Goal: Information Seeking & Learning: Stay updated

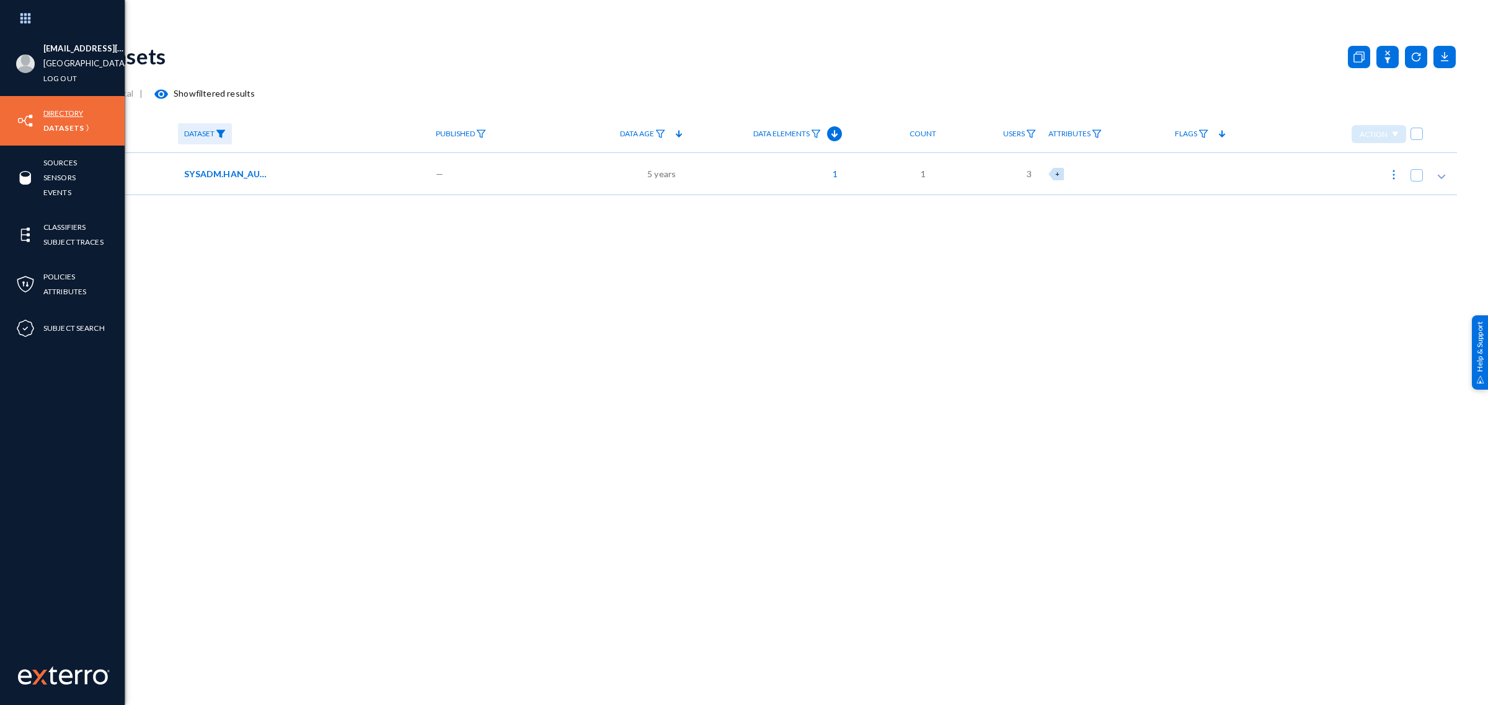
click at [53, 107] on link "Directory" at bounding box center [63, 113] width 40 height 14
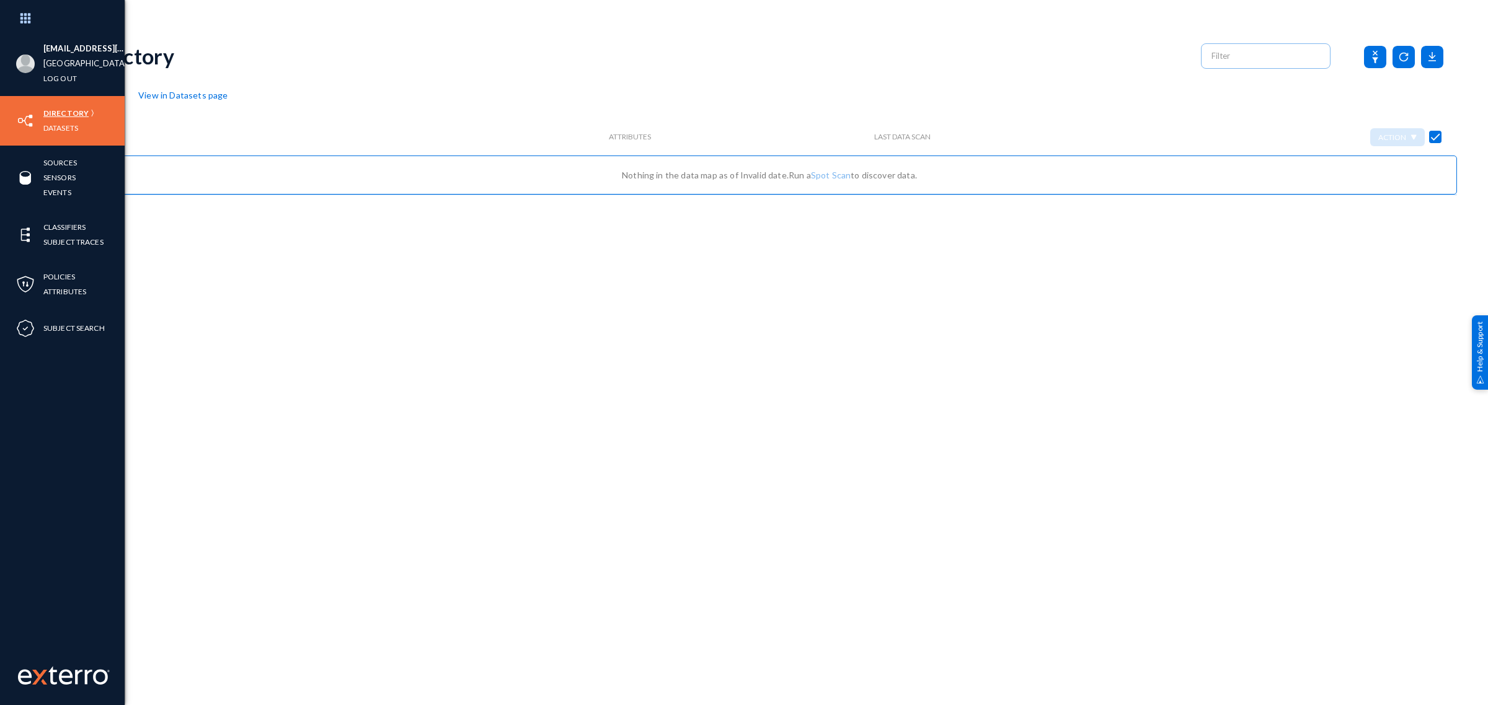
checkbox input "false"
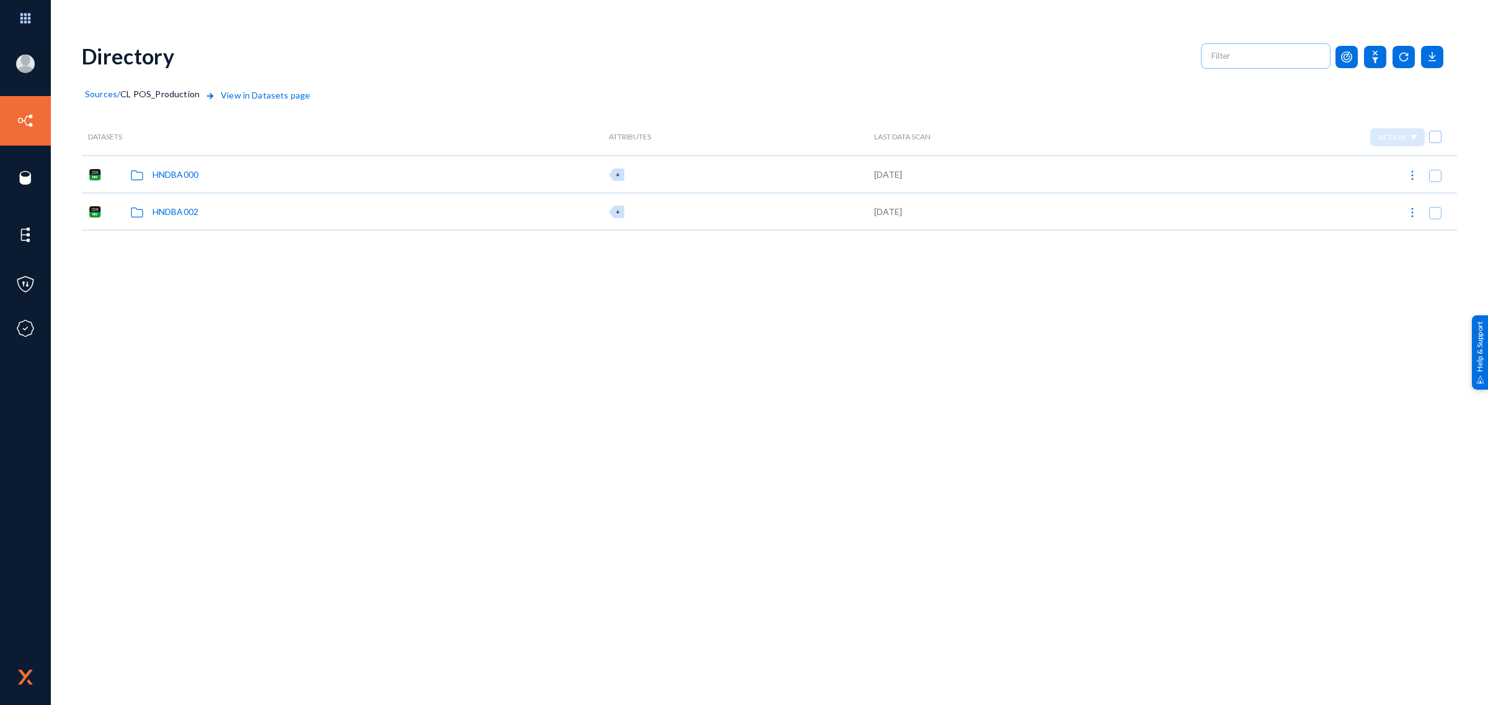
click at [99, 91] on span "Sources" at bounding box center [101, 94] width 32 height 11
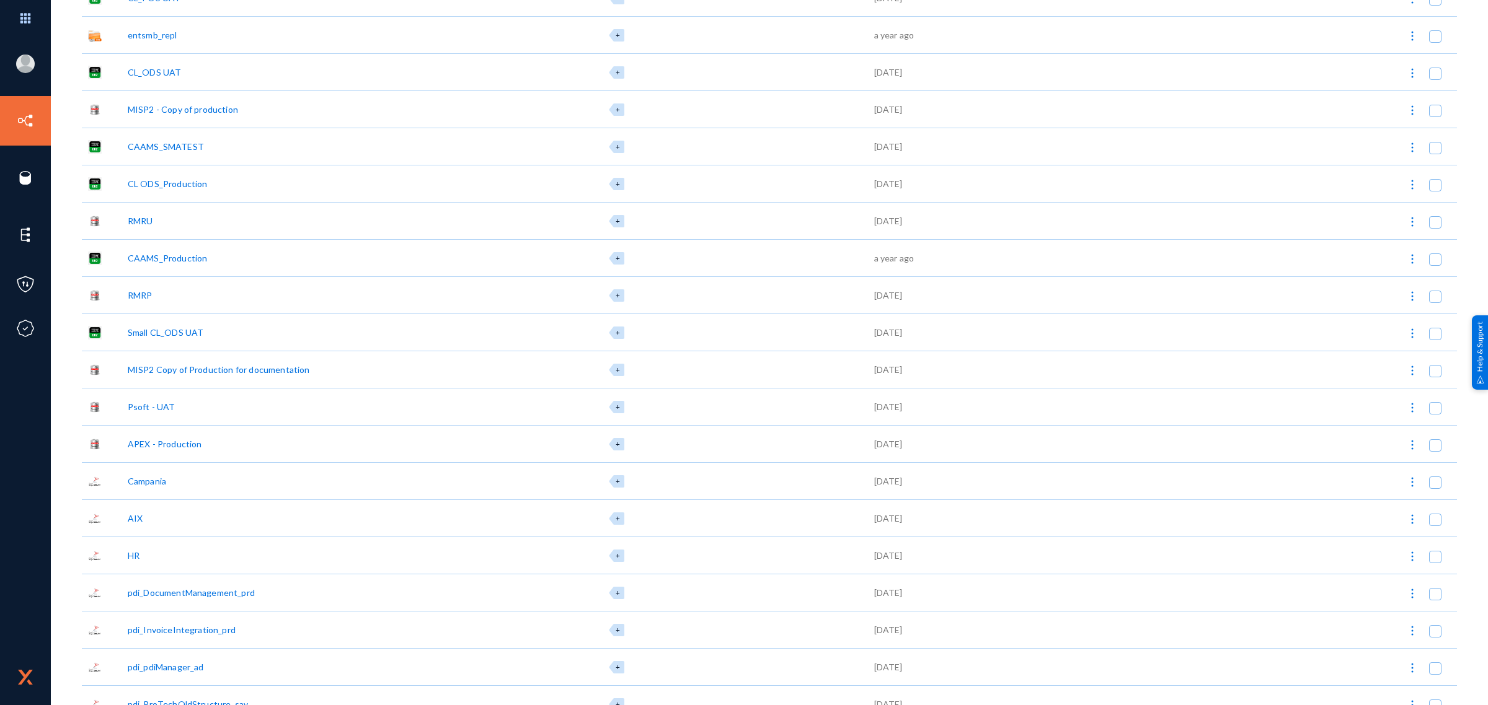
scroll to position [620, 0]
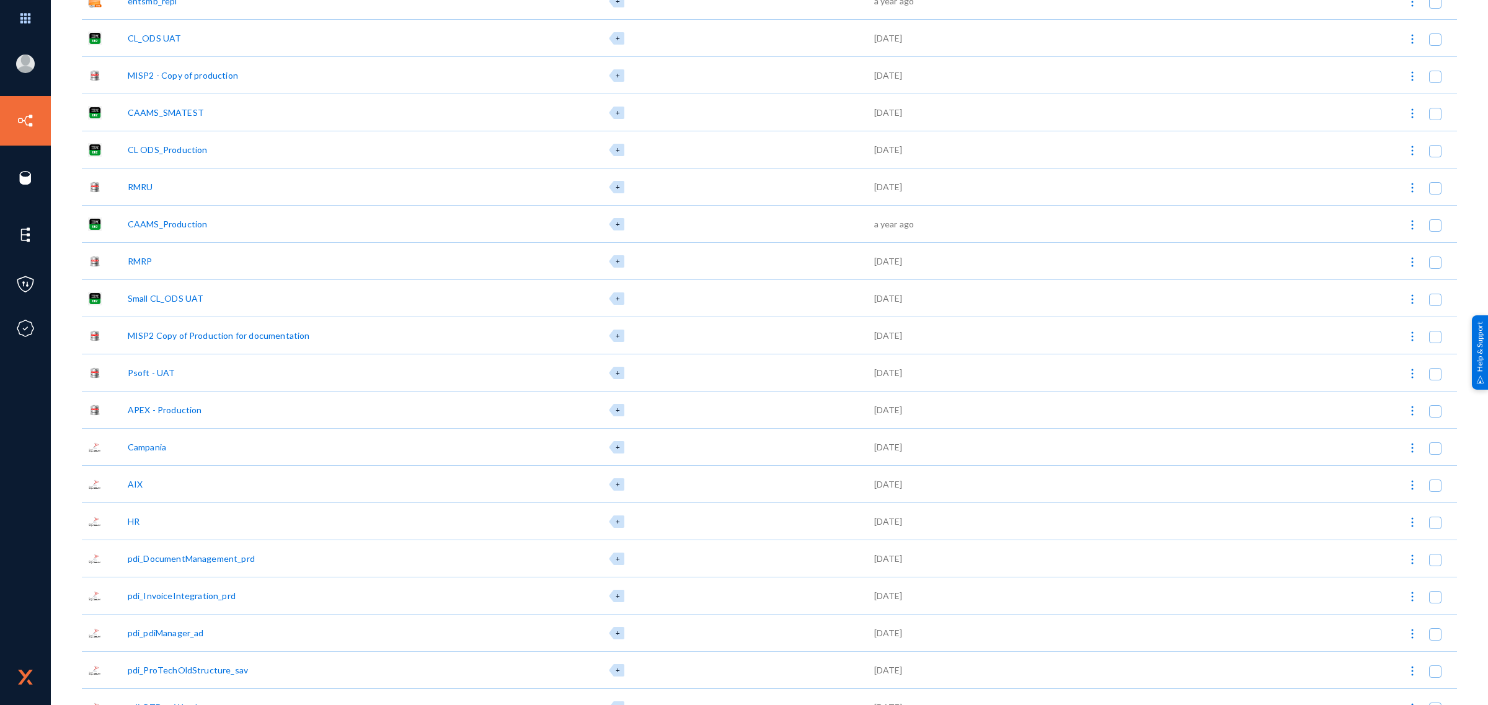
click at [180, 410] on div "APEX - Production" at bounding box center [165, 410] width 74 height 13
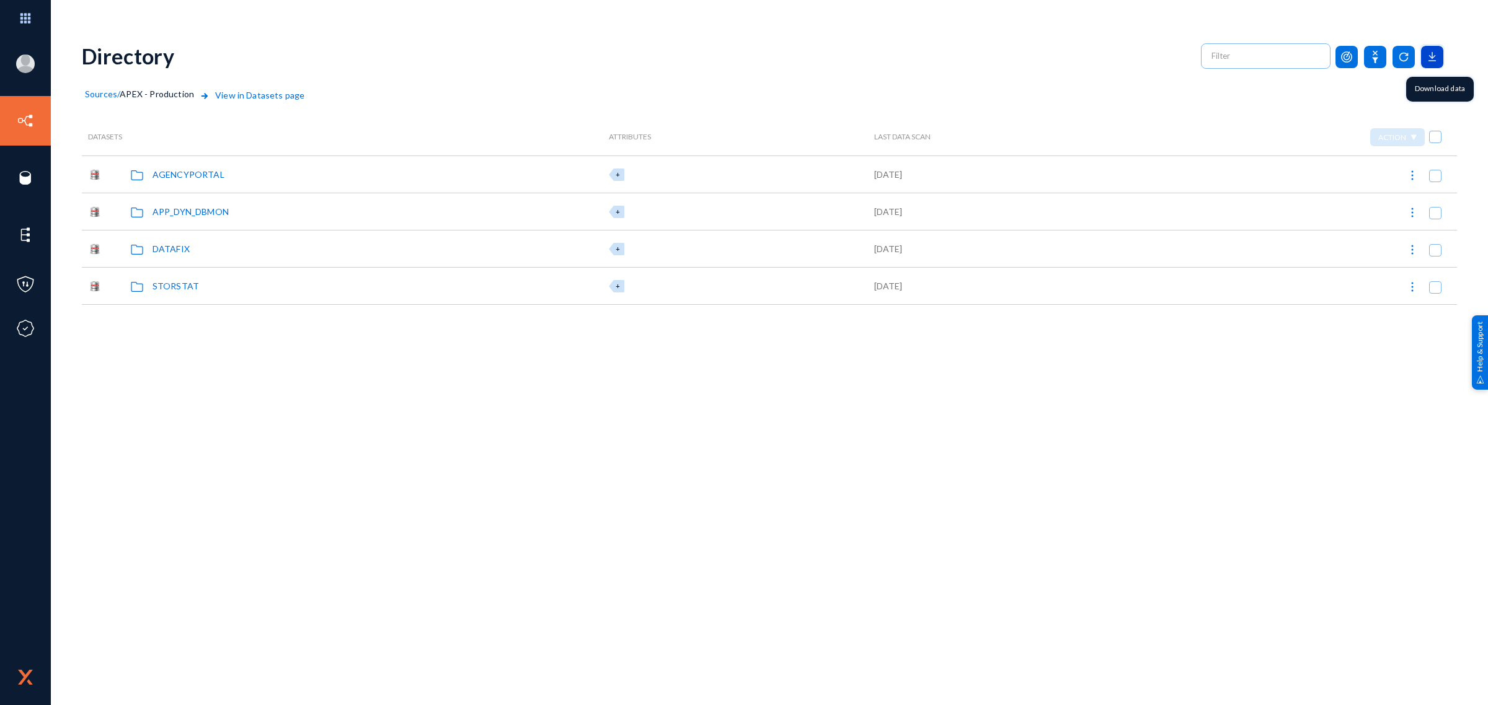
click at [1431, 51] on icon at bounding box center [1432, 57] width 22 height 22
click at [1387, 141] on button "Datasets Age Report" at bounding box center [1373, 148] width 144 height 30
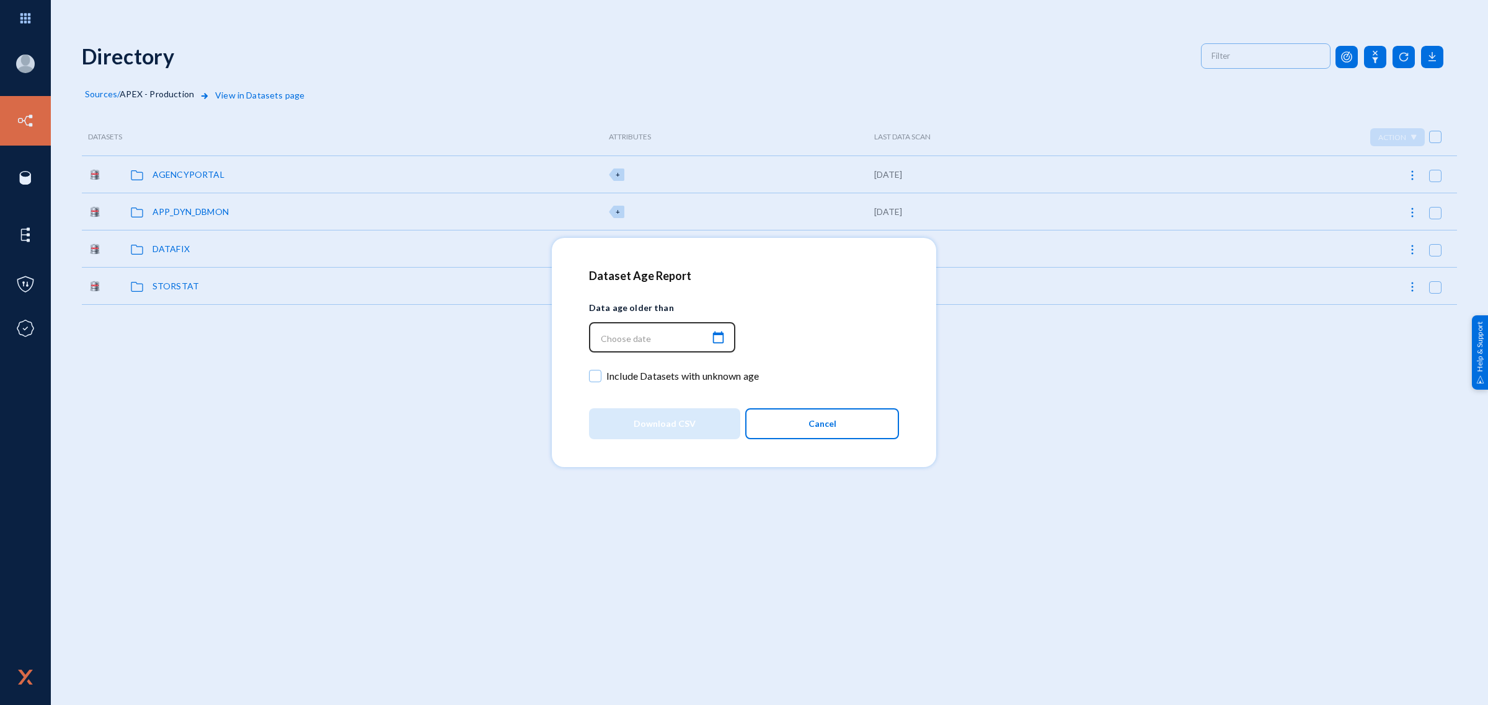
click at [717, 343] on mat-icon "calendar_today" at bounding box center [717, 338] width 15 height 17
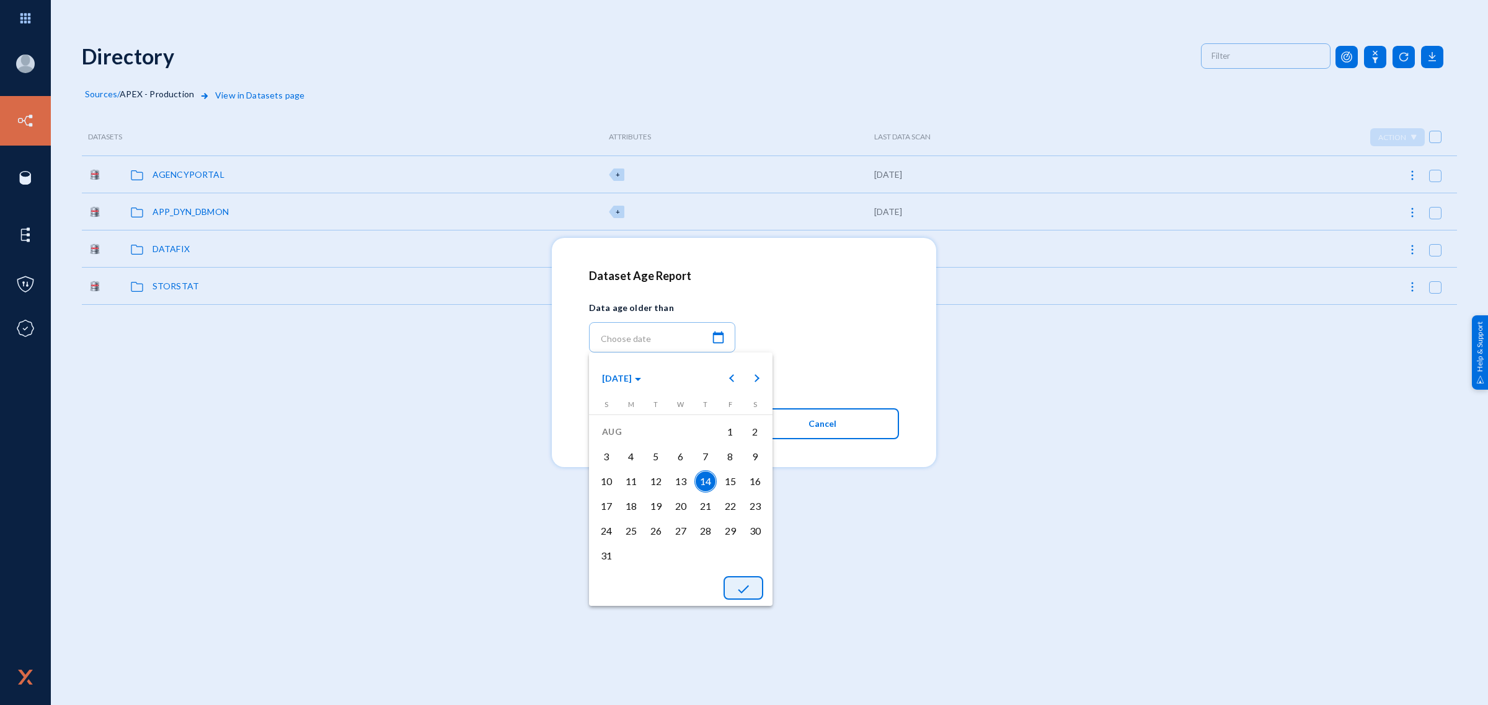
click at [746, 582] on mat-icon "done" at bounding box center [743, 589] width 15 height 15
type input "8/14/2025, 09:01:11"
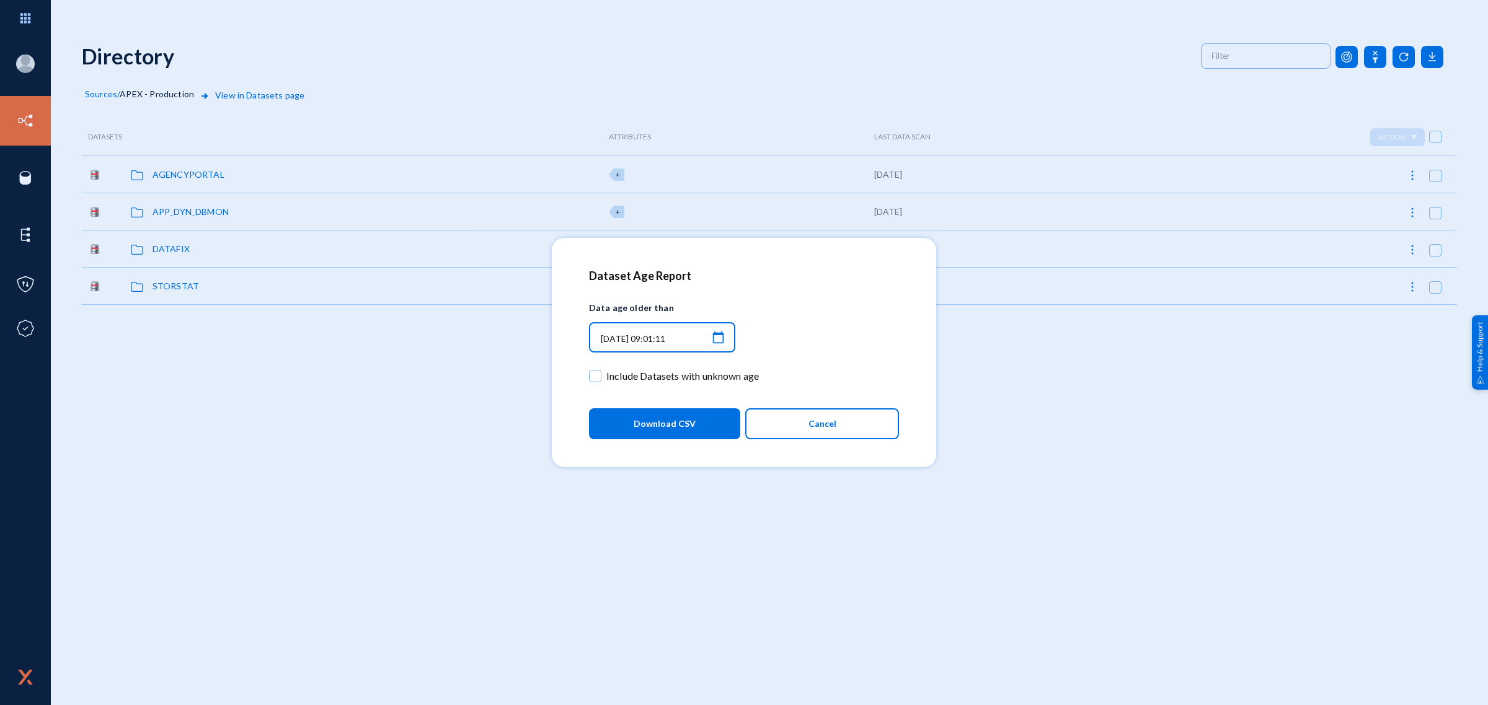
click at [663, 379] on span "Include Datasets with unknown age" at bounding box center [682, 376] width 152 height 19
click at [596, 382] on input "Include Datasets with unknown age" at bounding box center [595, 382] width 1 height 1
checkbox input "true"
click at [648, 431] on span "Download CSV" at bounding box center [665, 424] width 62 height 22
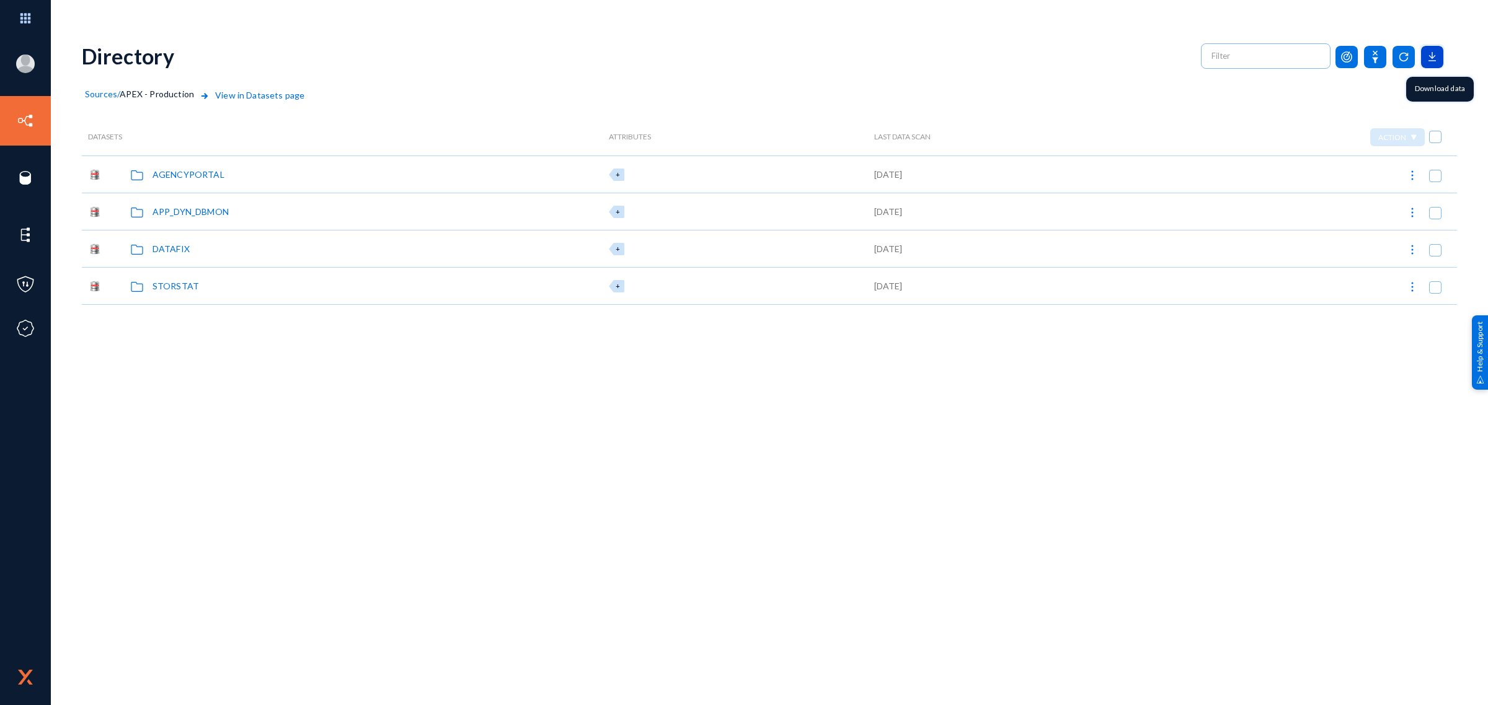
click at [1434, 56] on icon at bounding box center [1432, 57] width 22 height 22
click at [1381, 180] on button "Datasets Record Count Report" at bounding box center [1373, 177] width 144 height 30
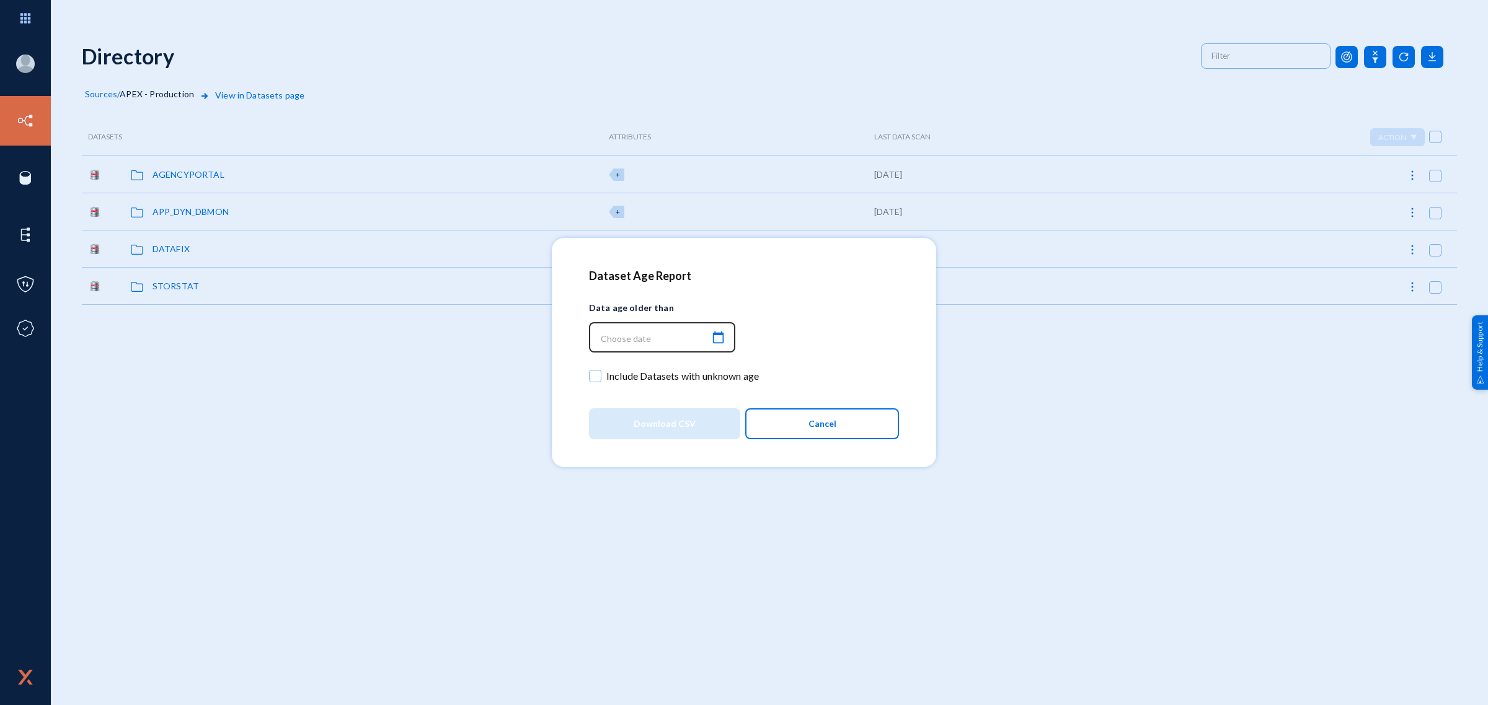
click at [722, 339] on mat-icon "calendar_today" at bounding box center [717, 338] width 15 height 17
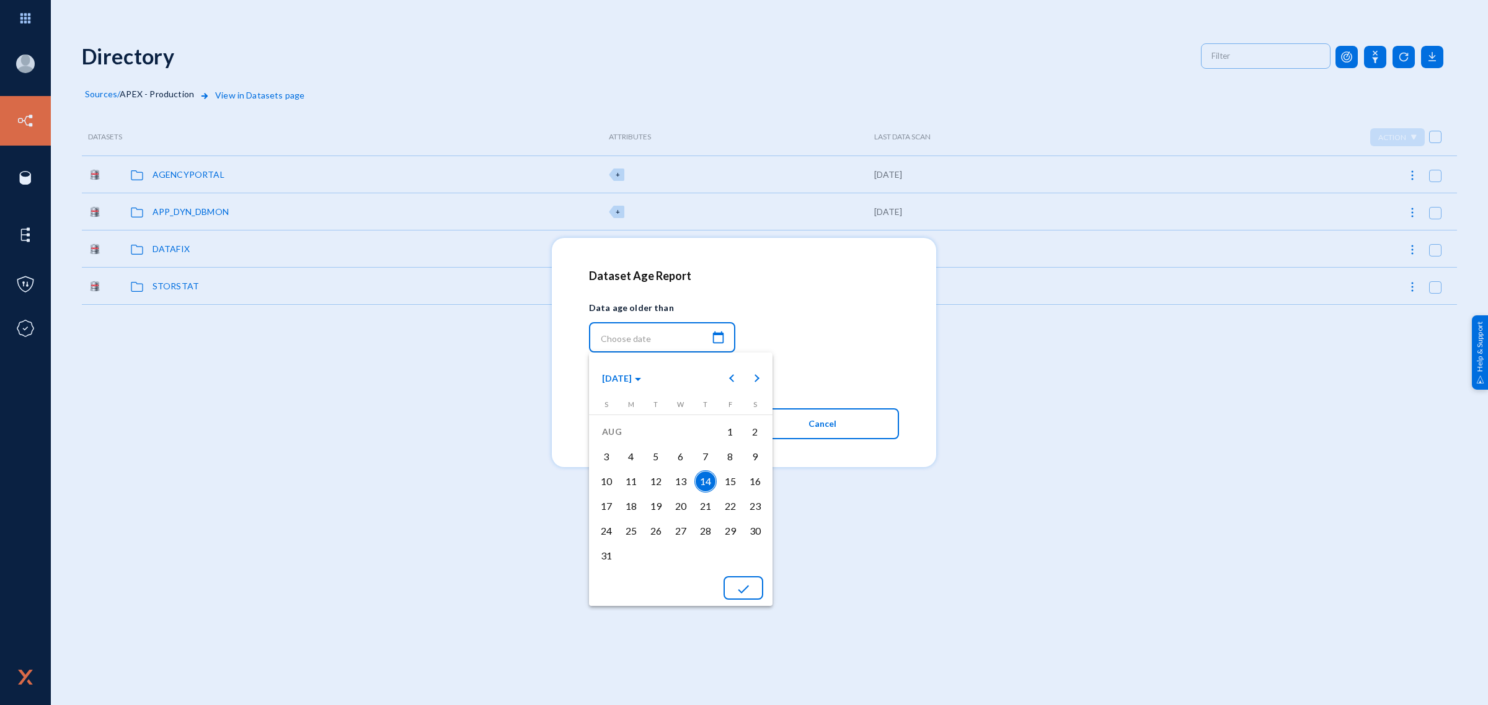
click at [736, 585] on mat-icon "done" at bounding box center [743, 589] width 15 height 15
type input "8/14/2025, 09:23:57"
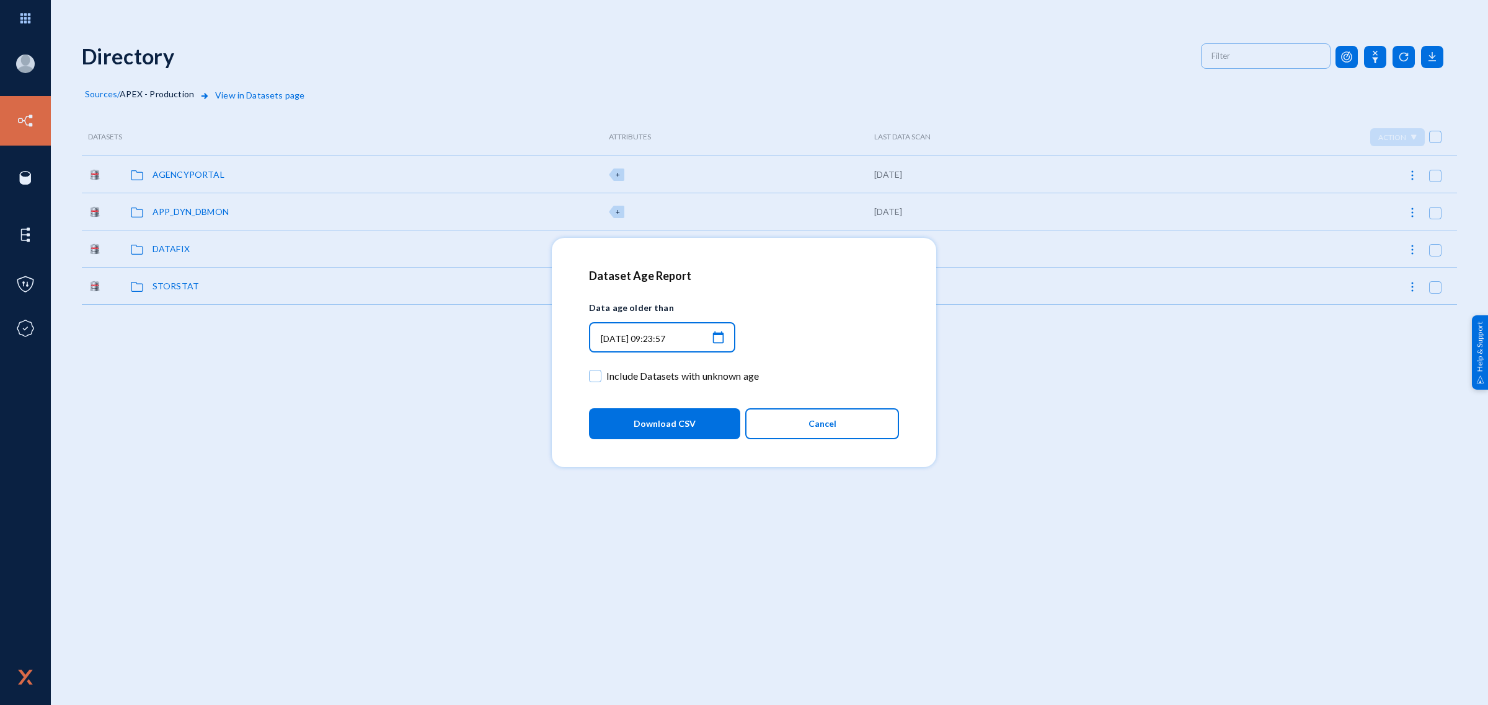
click at [650, 382] on span "Include Datasets with unknown age" at bounding box center [682, 376] width 152 height 19
click at [596, 382] on input "Include Datasets with unknown age" at bounding box center [595, 382] width 1 height 1
checkbox input "true"
click at [642, 435] on span "Download CSV" at bounding box center [665, 424] width 62 height 22
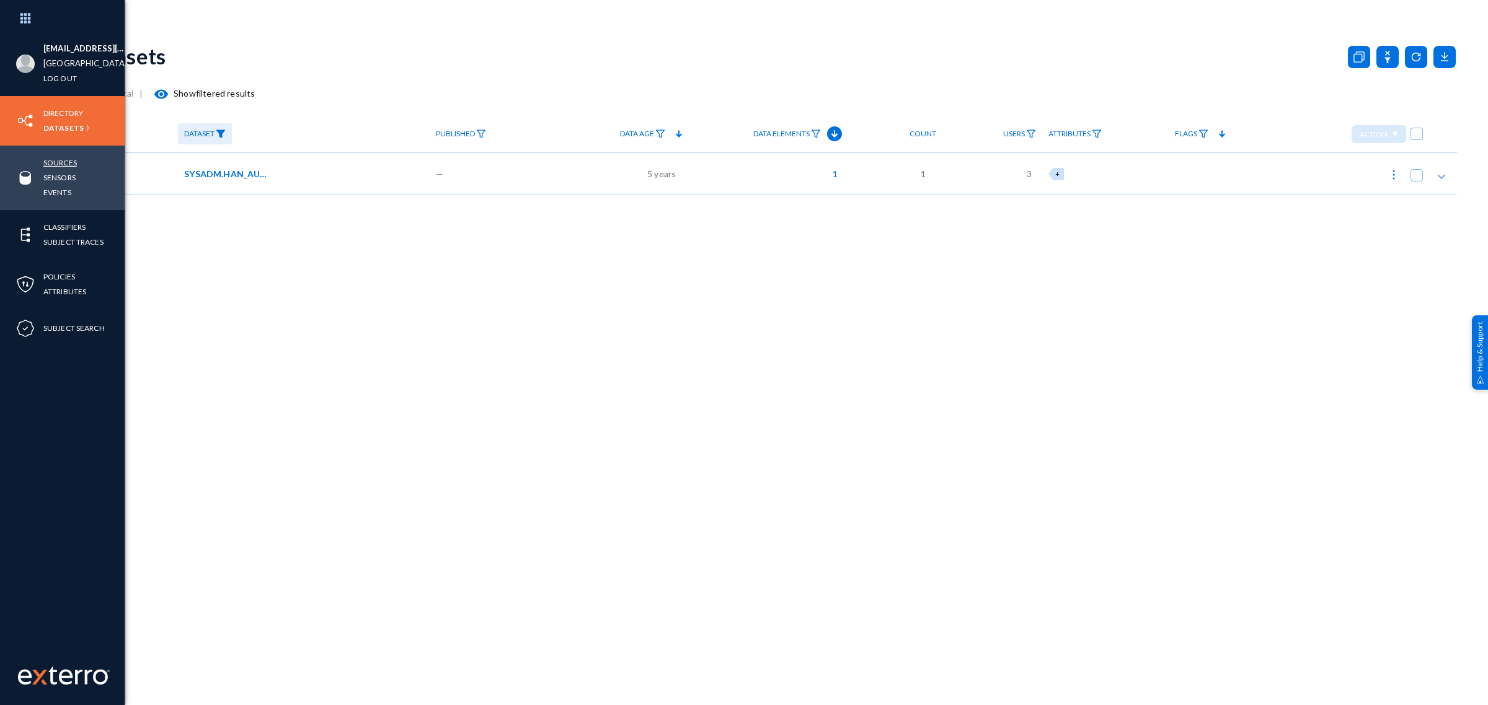
click at [50, 159] on link "Sources" at bounding box center [59, 163] width 33 height 14
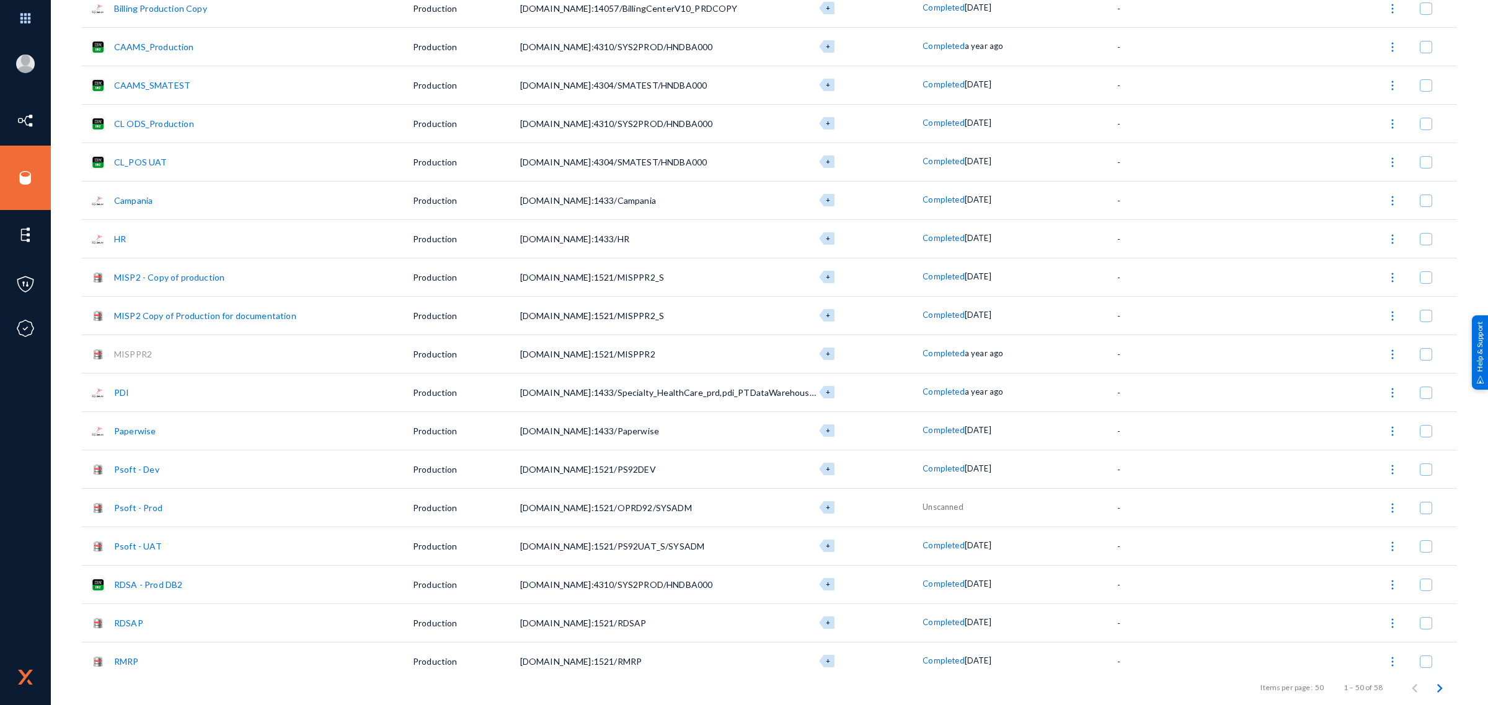
scroll to position [387, 0]
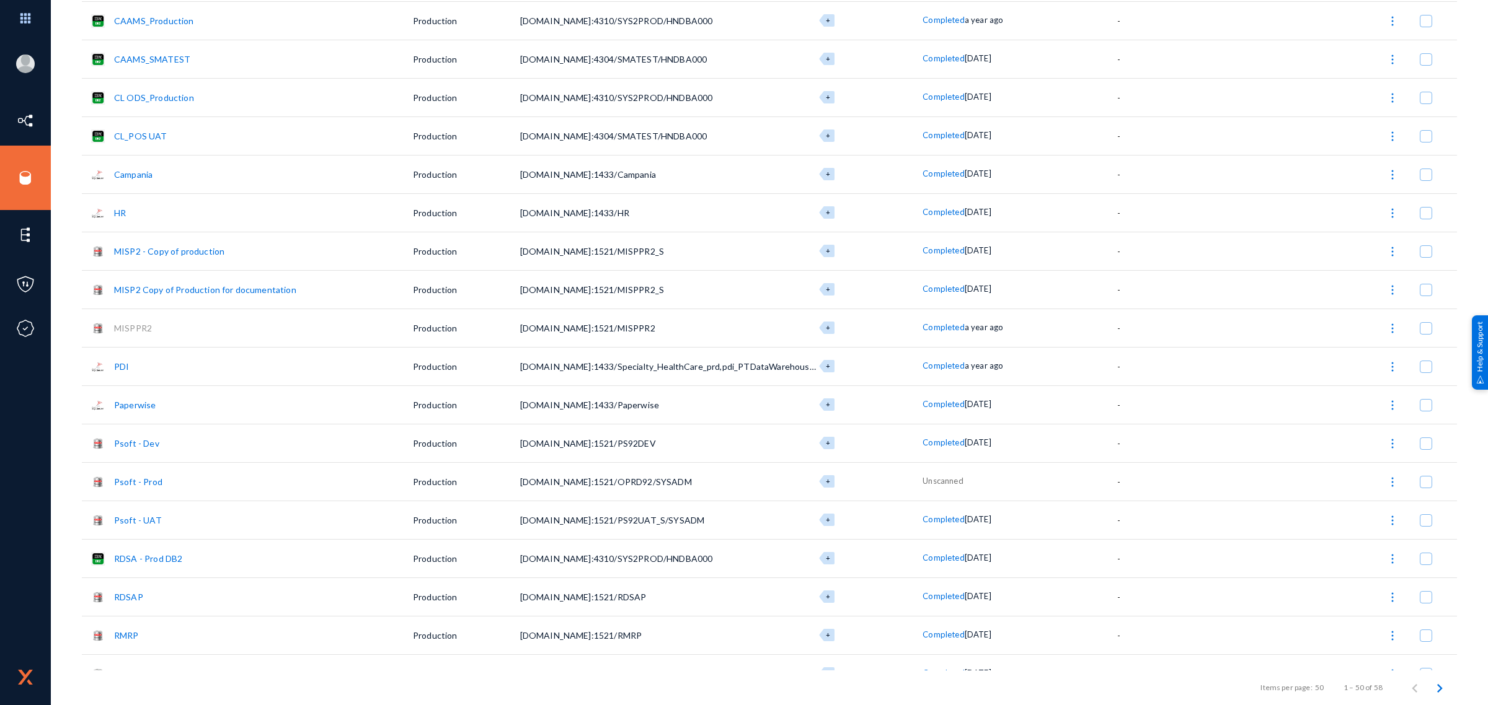
click at [1387, 441] on img at bounding box center [1392, 444] width 12 height 12
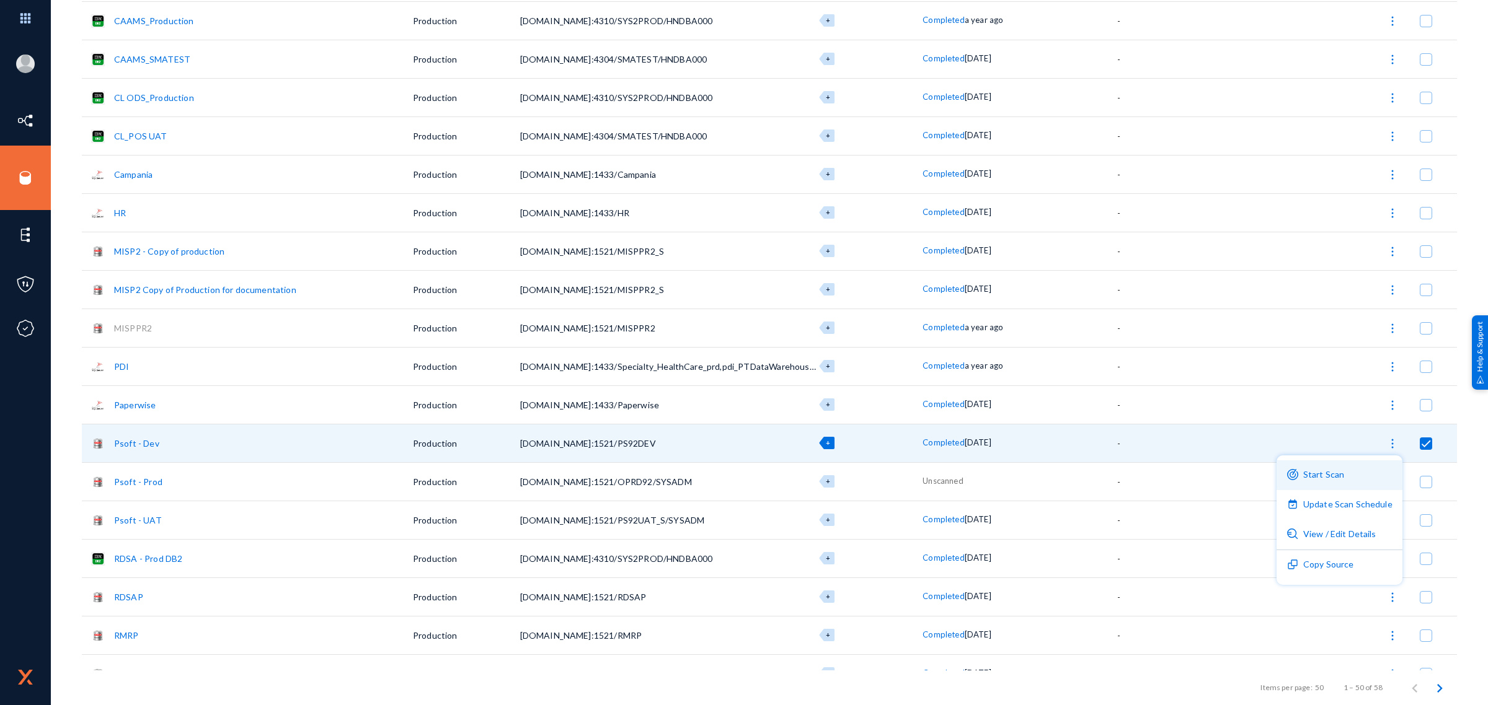
click at [1344, 472] on button "Start Scan" at bounding box center [1339, 476] width 126 height 30
checkbox input "false"
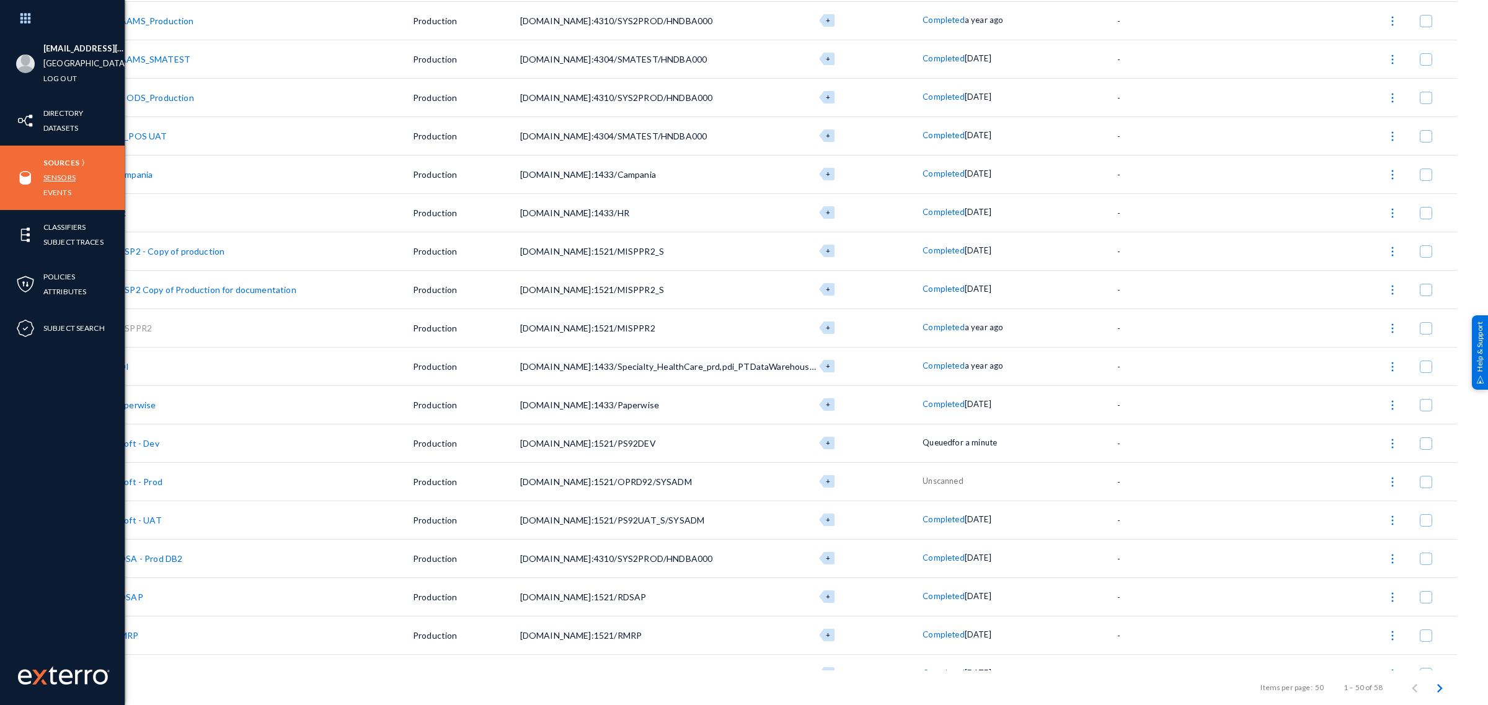
click at [61, 184] on link "Sensors" at bounding box center [59, 177] width 32 height 14
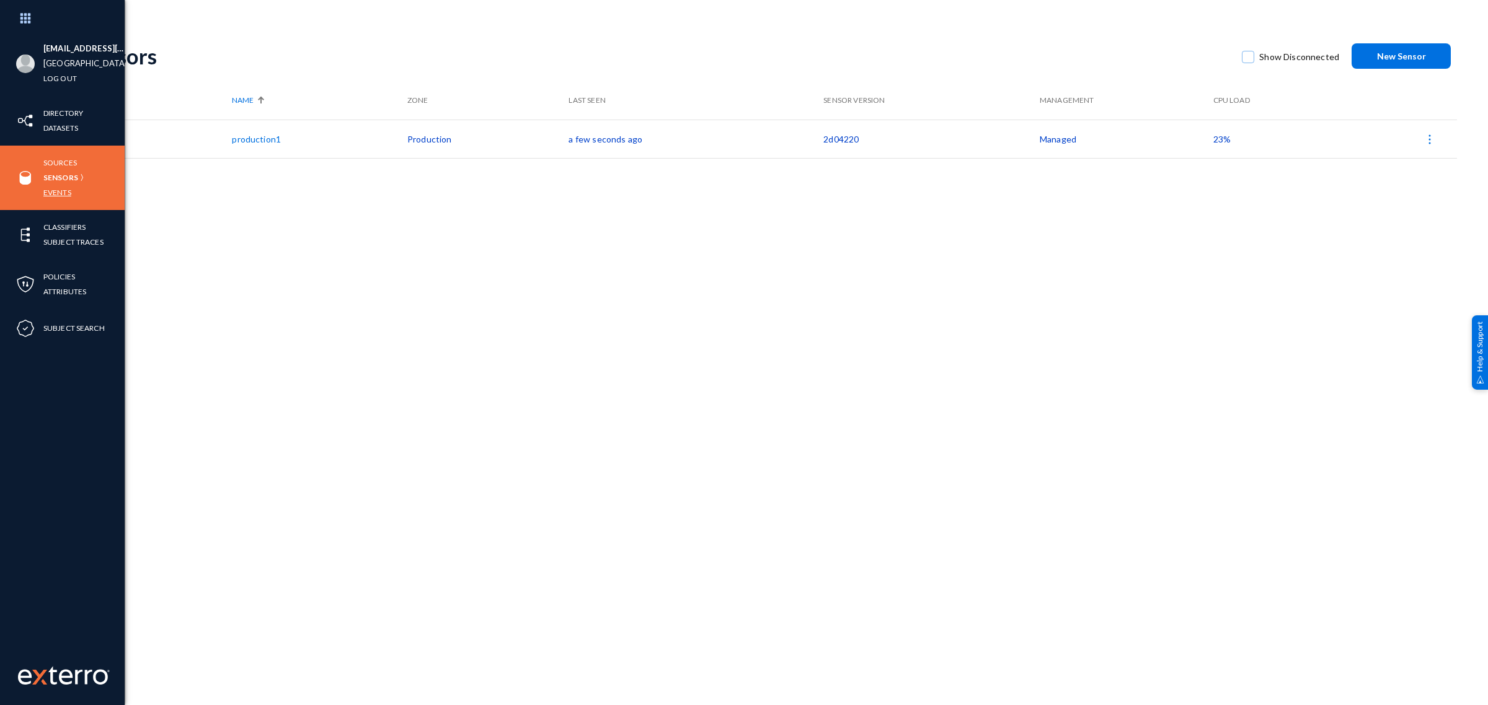
click at [61, 191] on link "Events" at bounding box center [57, 192] width 28 height 14
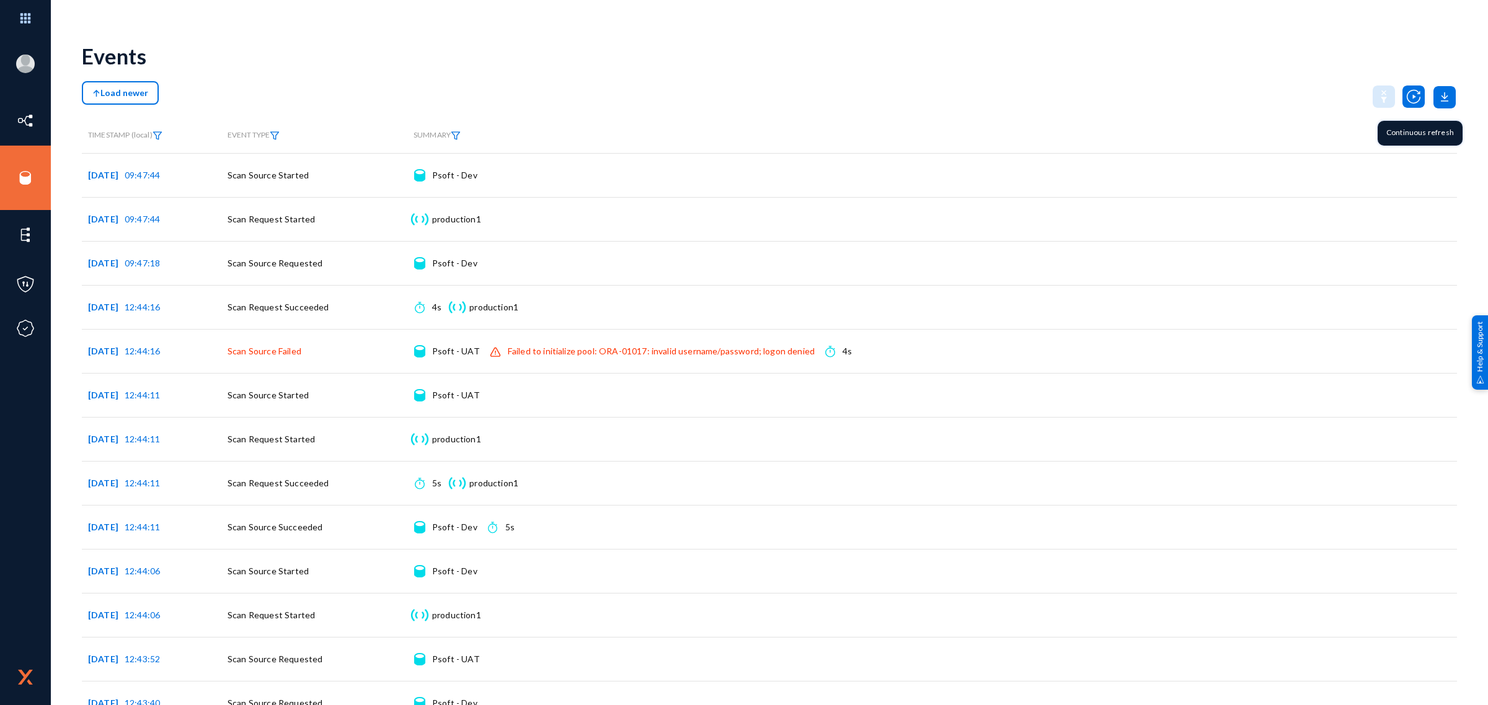
click at [1405, 94] on img at bounding box center [1413, 97] width 22 height 22
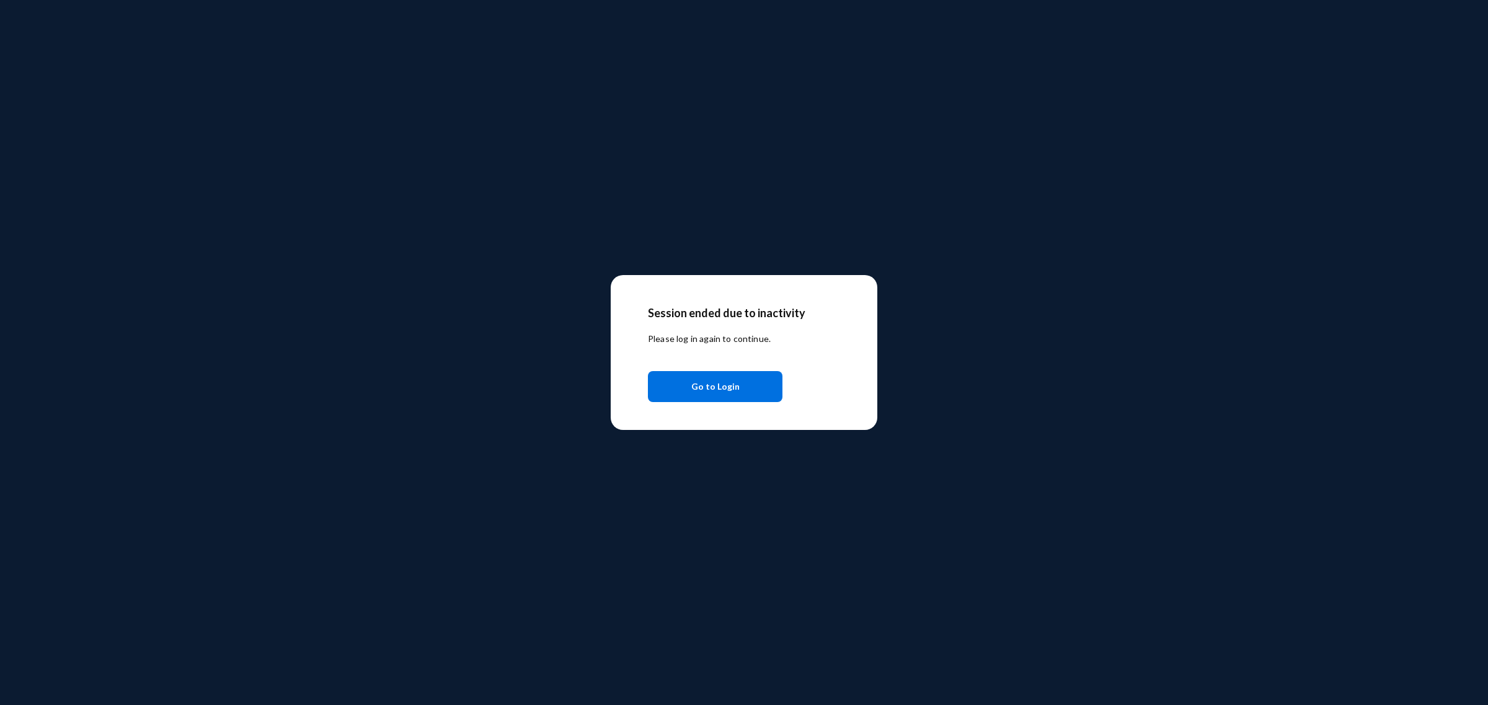
click at [693, 386] on span "Go to Login" at bounding box center [715, 387] width 48 height 22
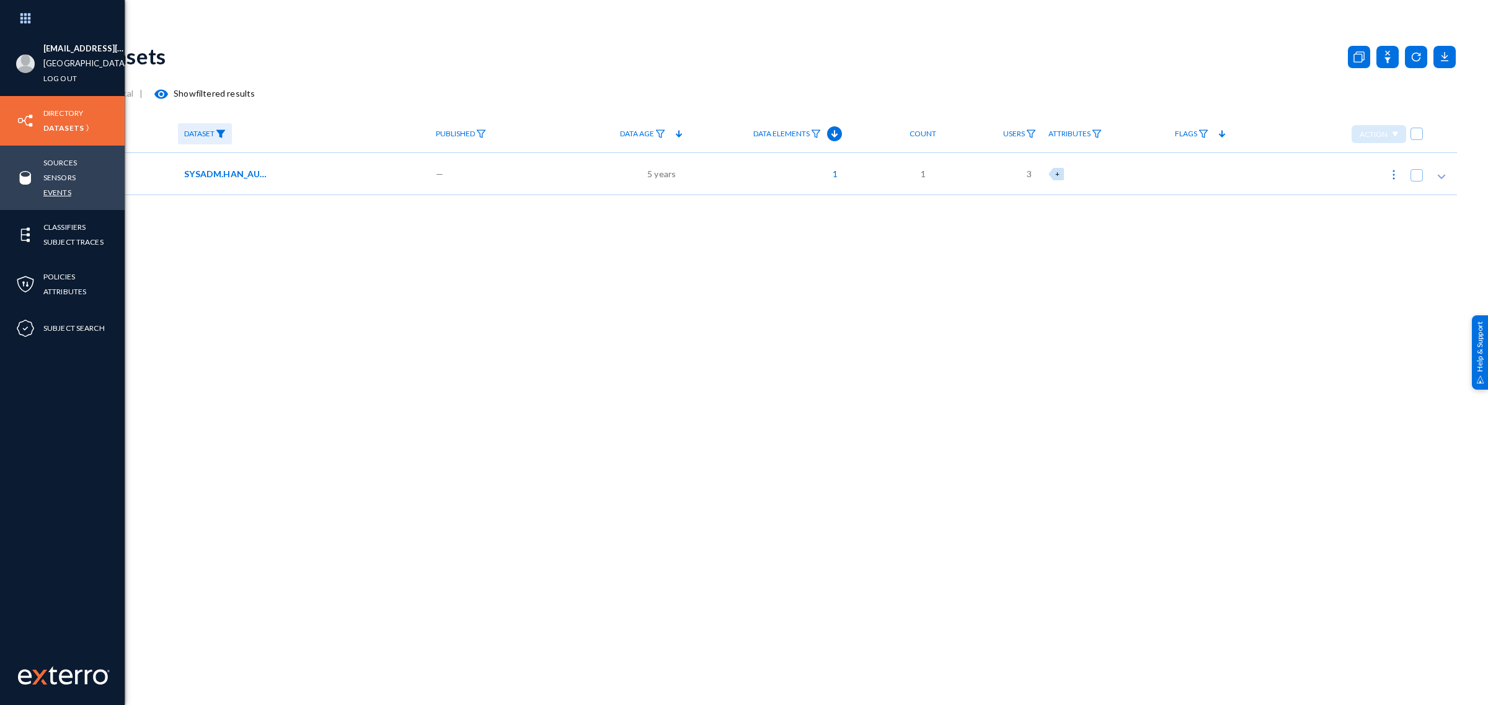
click at [55, 188] on link "Events" at bounding box center [57, 192] width 28 height 14
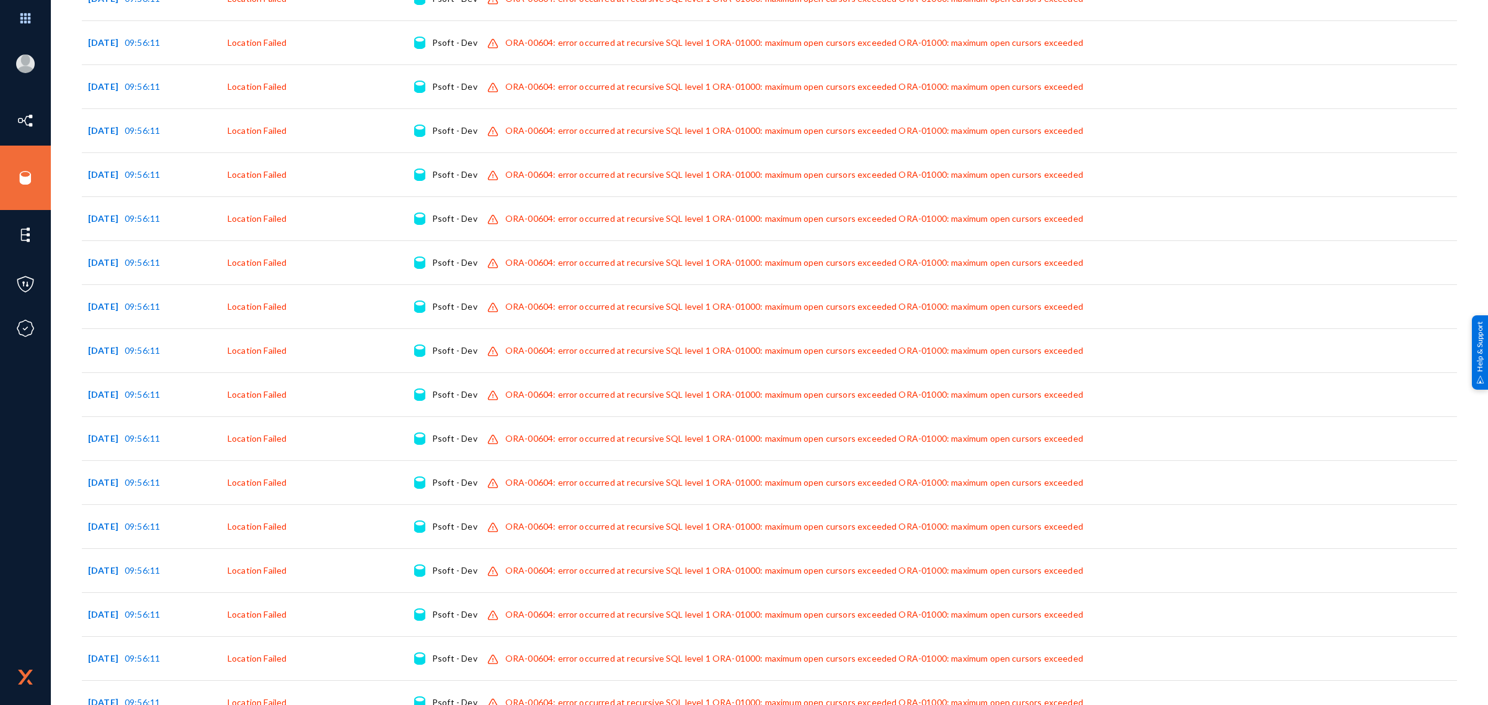
scroll to position [2304, 0]
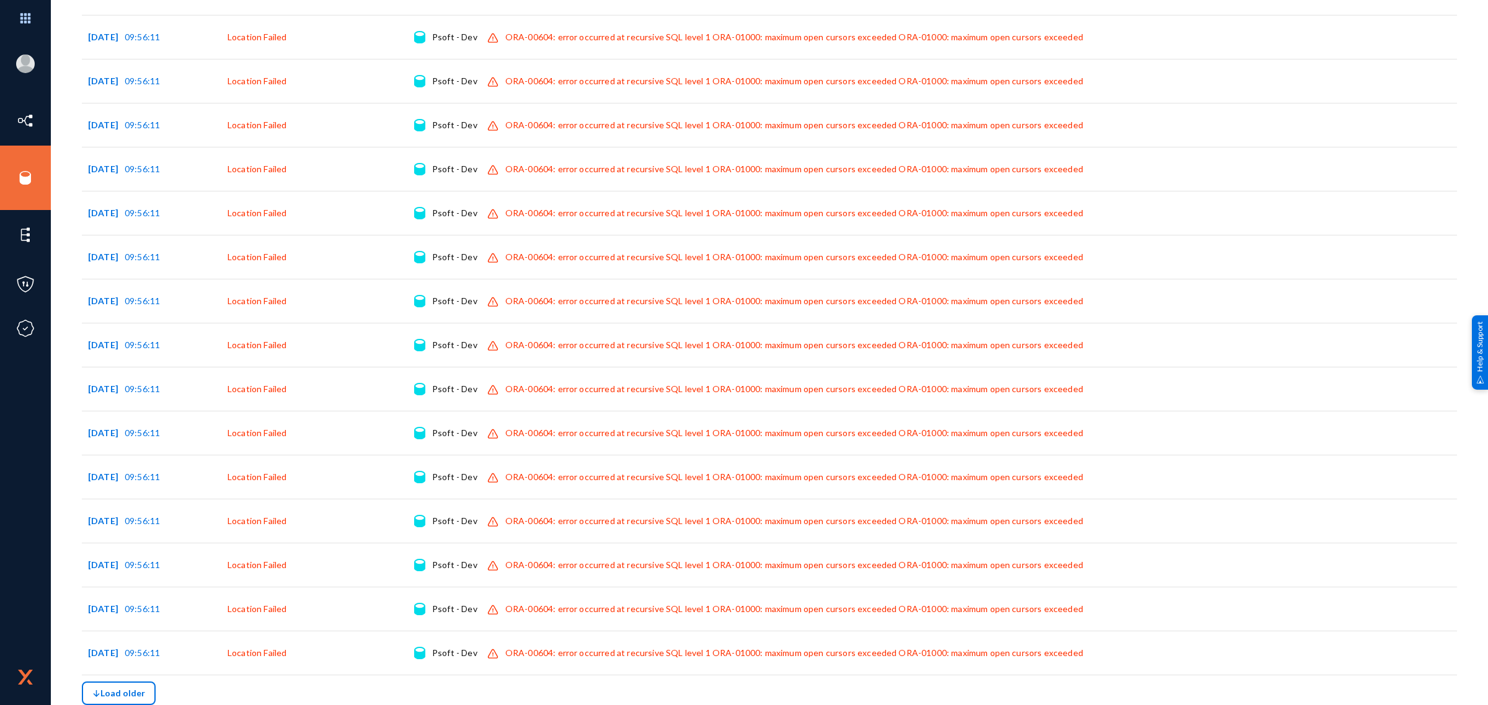
click at [143, 685] on button "Load older" at bounding box center [119, 694] width 74 height 24
click at [135, 695] on span "Load older" at bounding box center [118, 693] width 53 height 11
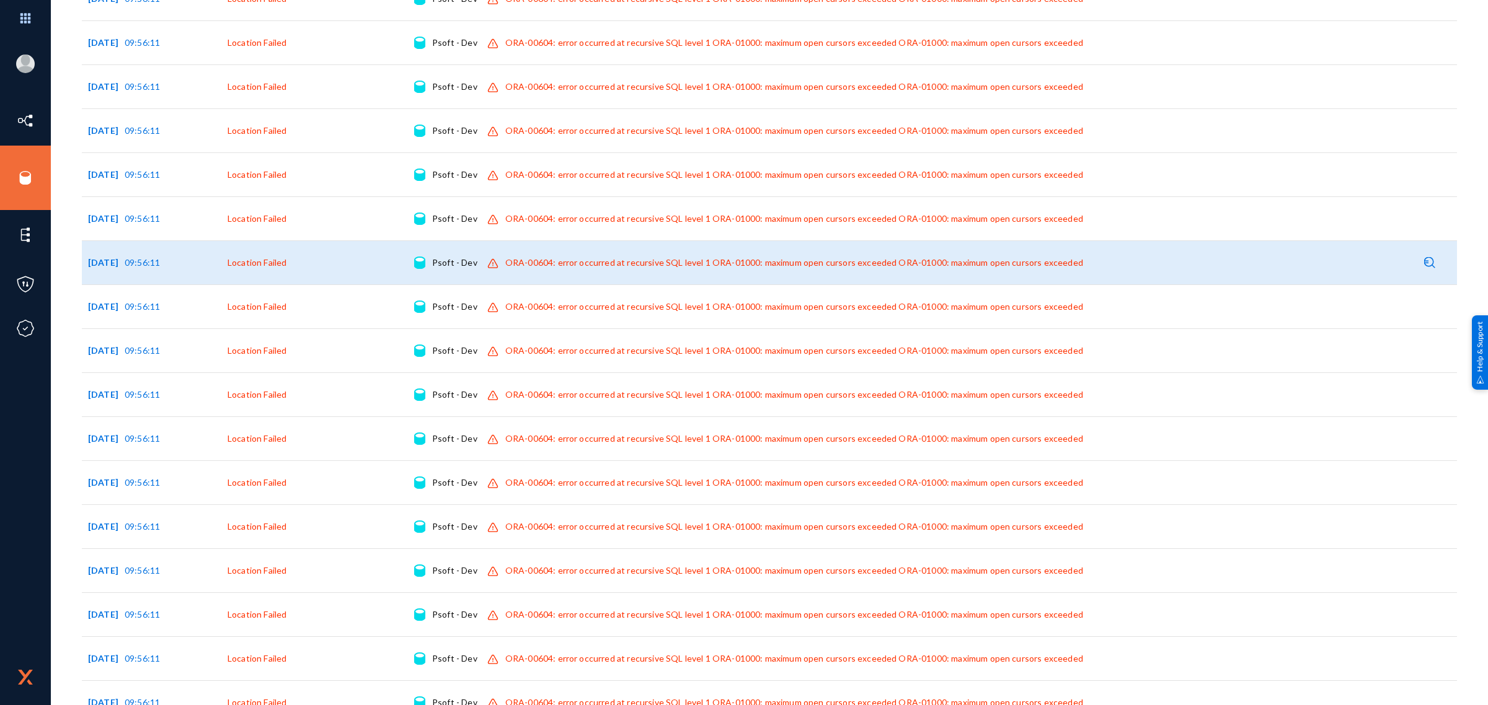
scroll to position [7957, 0]
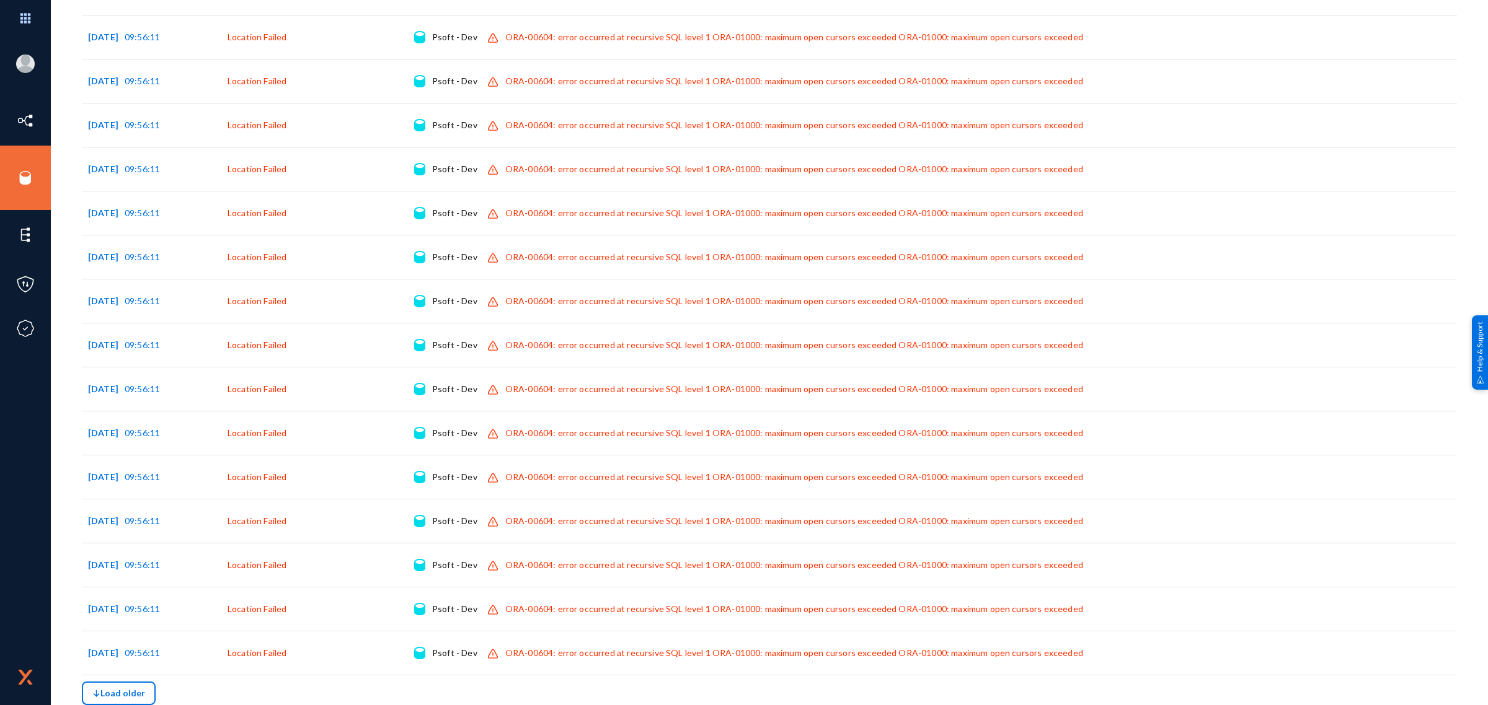
click at [122, 692] on span "Load older" at bounding box center [118, 693] width 53 height 11
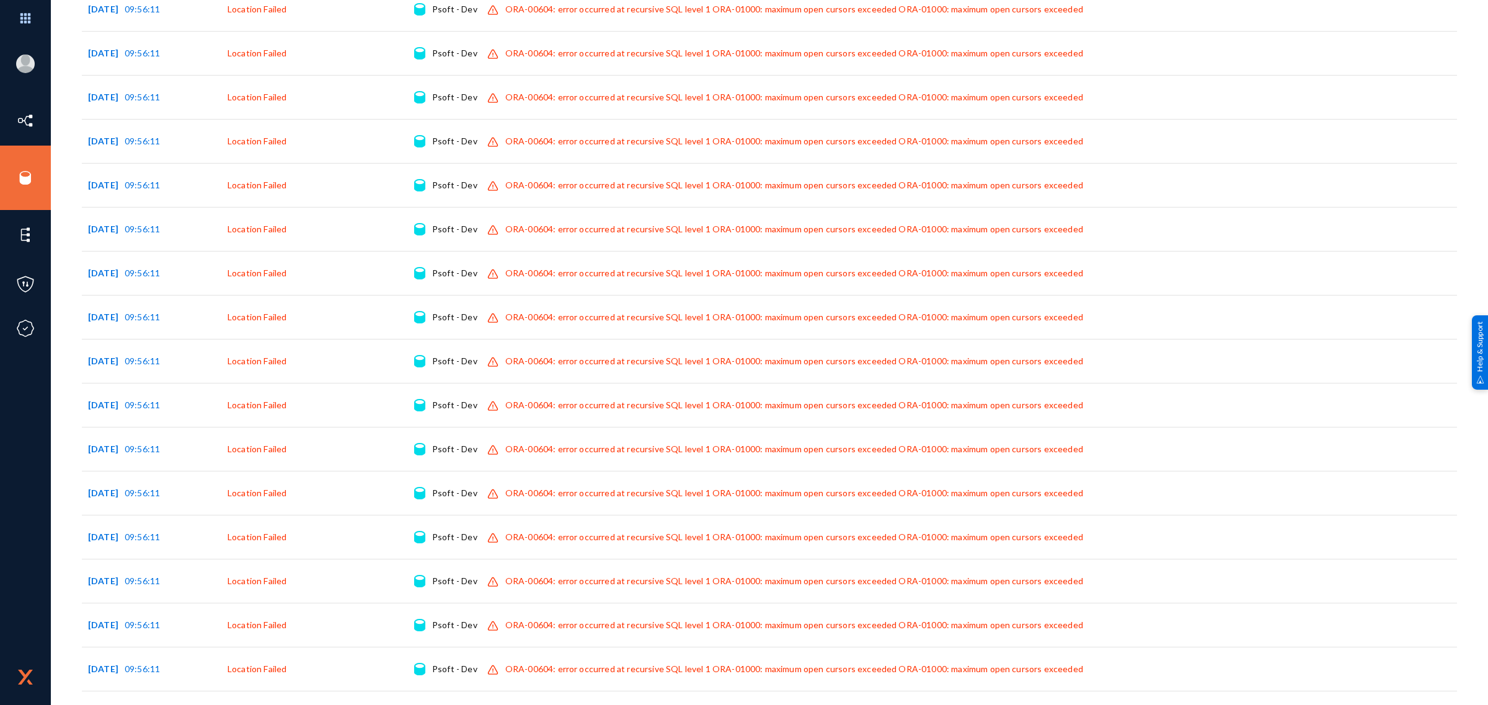
scroll to position [0, 0]
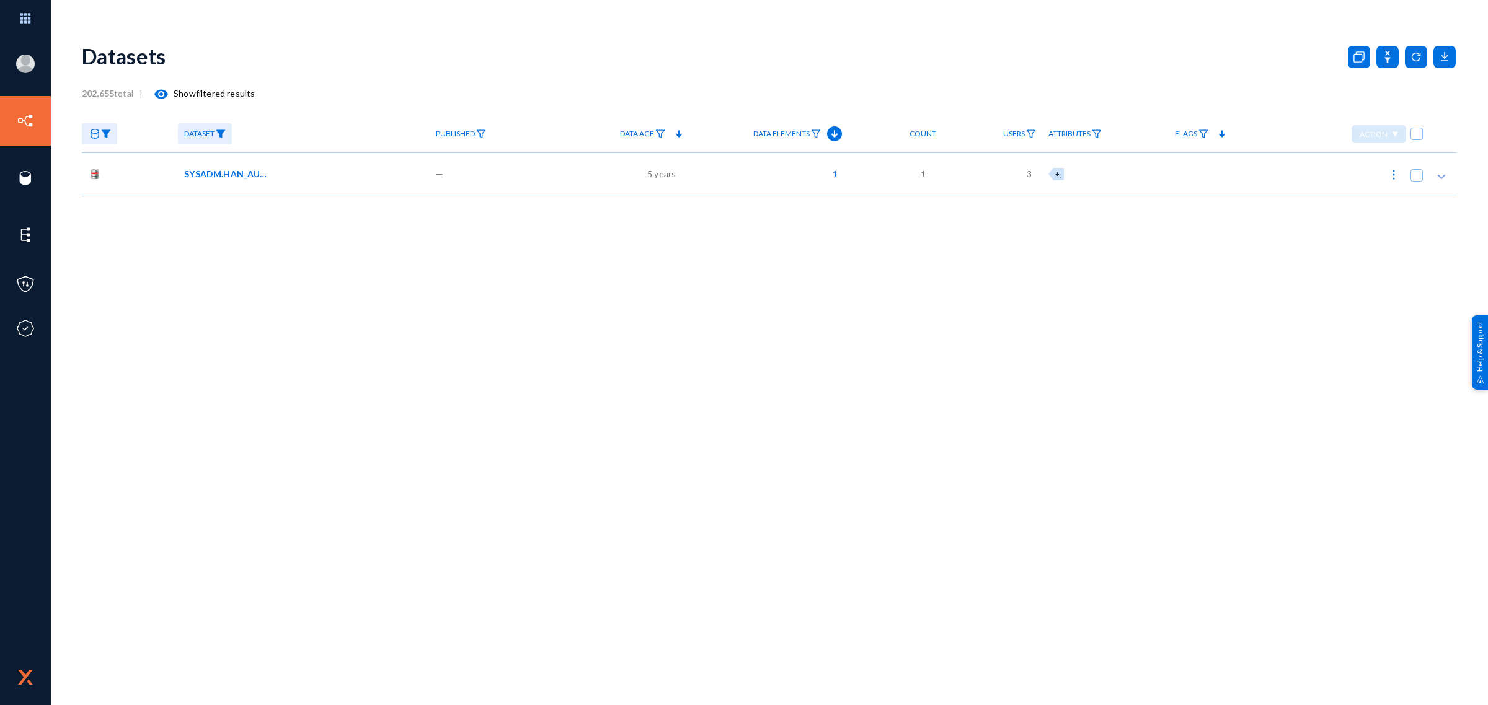
click at [63, 190] on link "Events" at bounding box center [57, 192] width 28 height 14
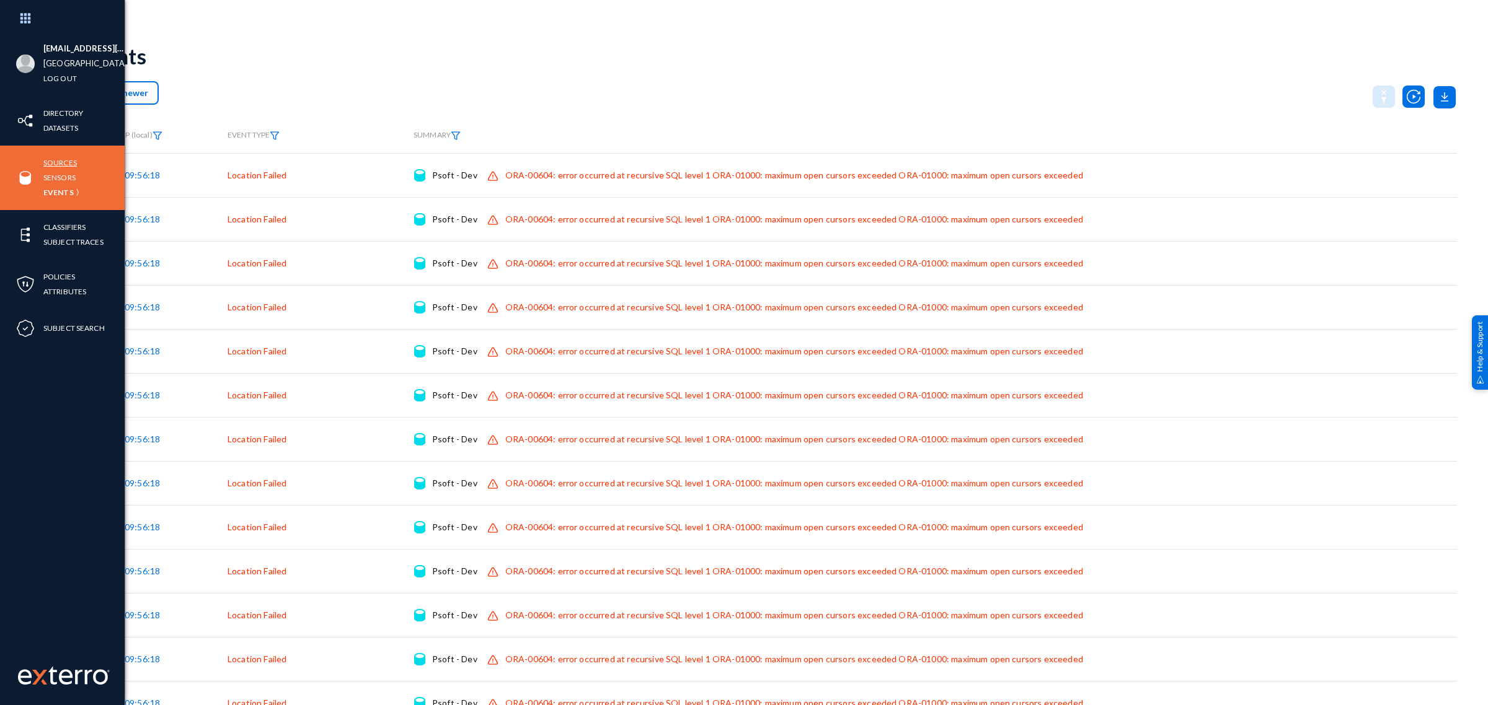
click at [62, 162] on link "Sources" at bounding box center [59, 163] width 33 height 14
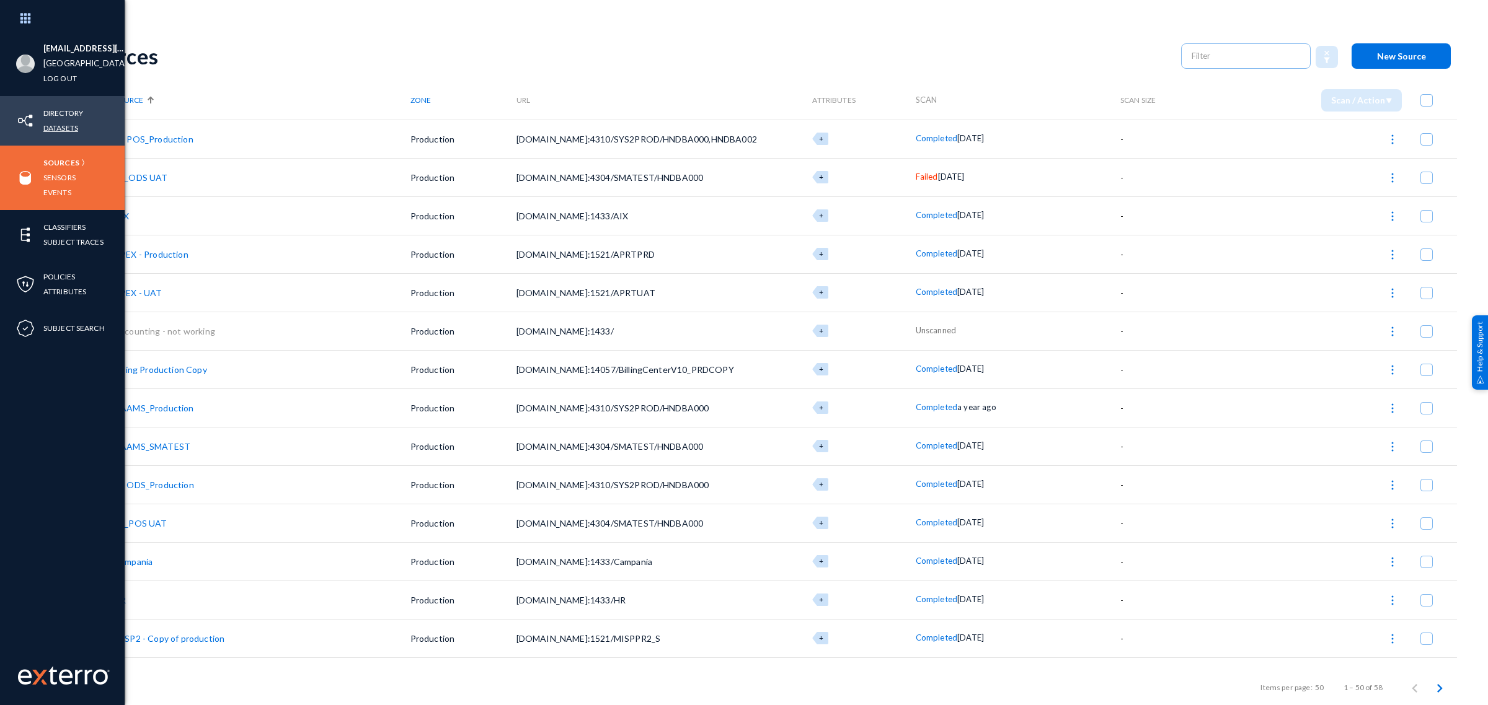
click at [61, 128] on link "Datasets" at bounding box center [60, 128] width 35 height 14
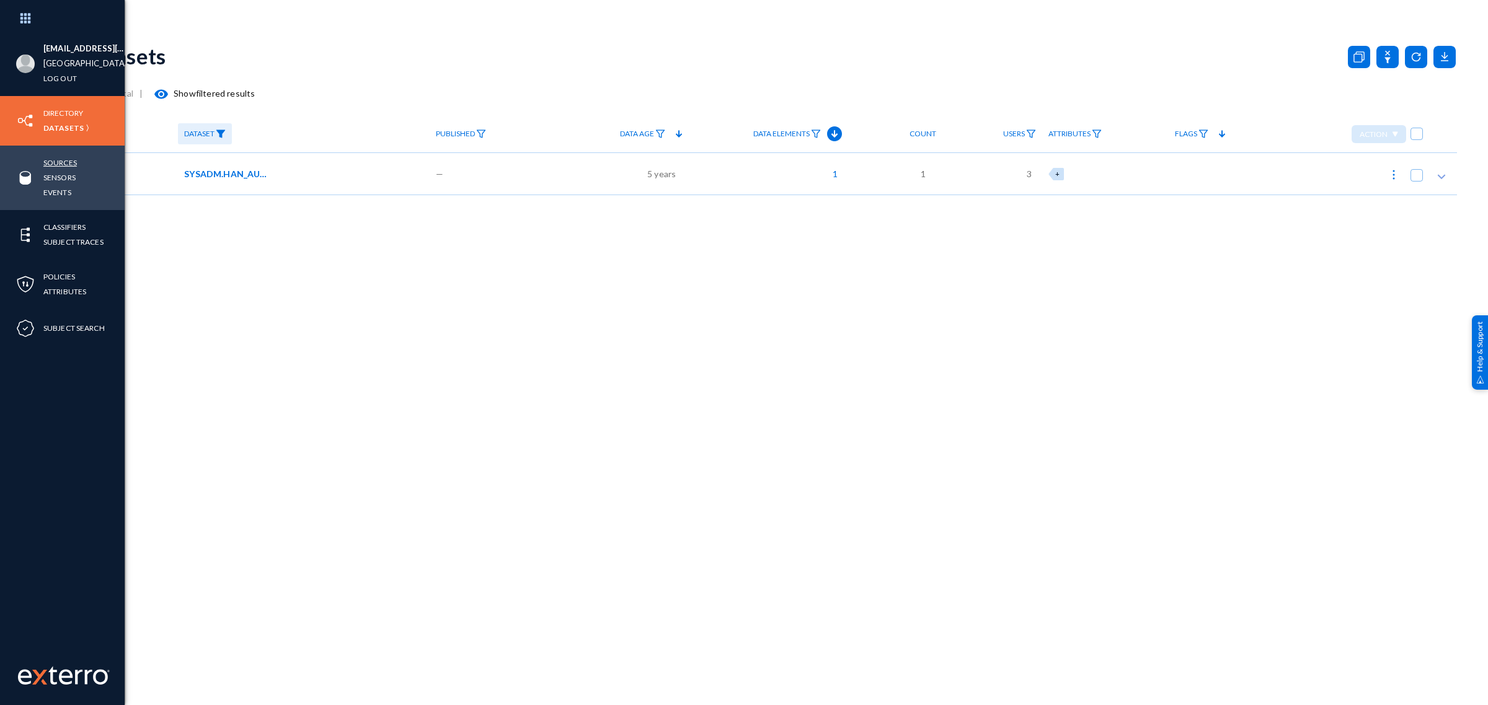
click at [69, 160] on link "Sources" at bounding box center [59, 163] width 33 height 14
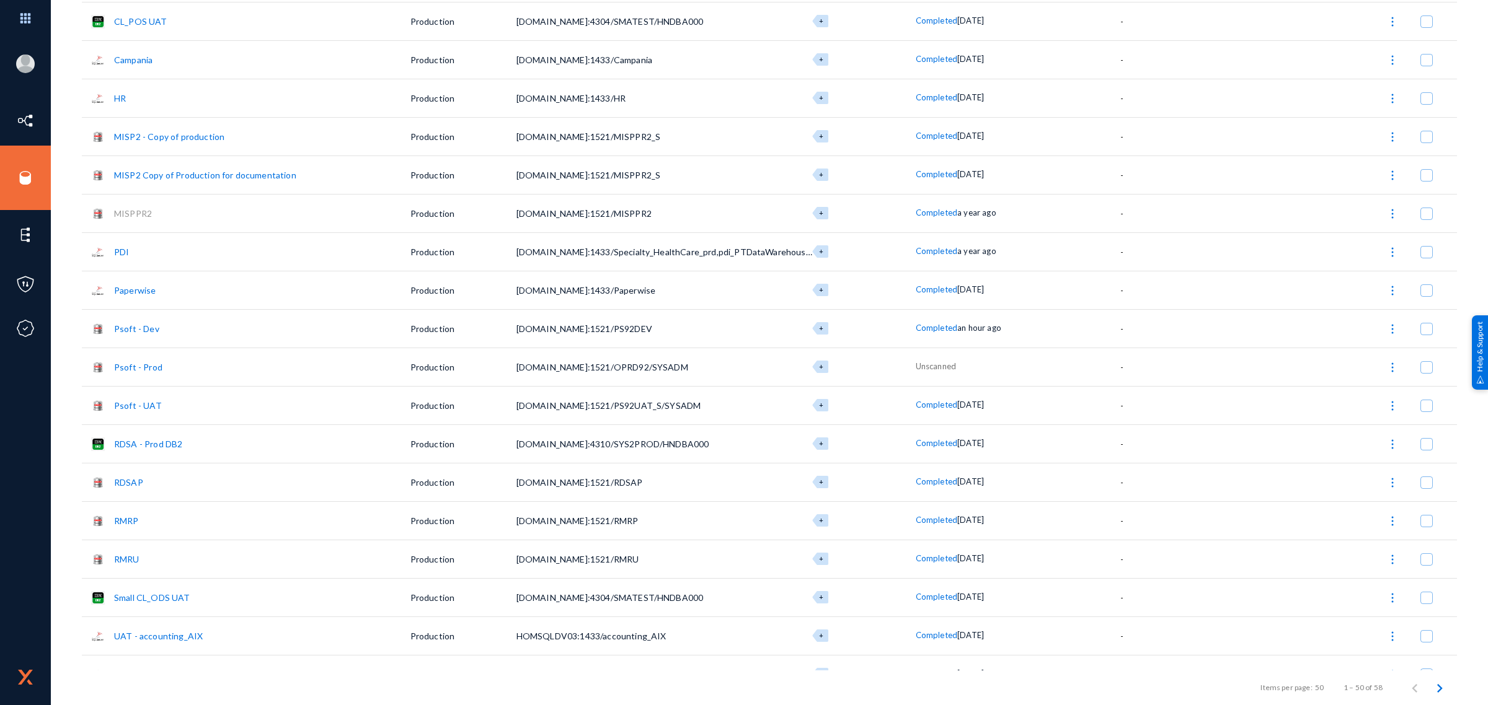
scroll to position [542, 0]
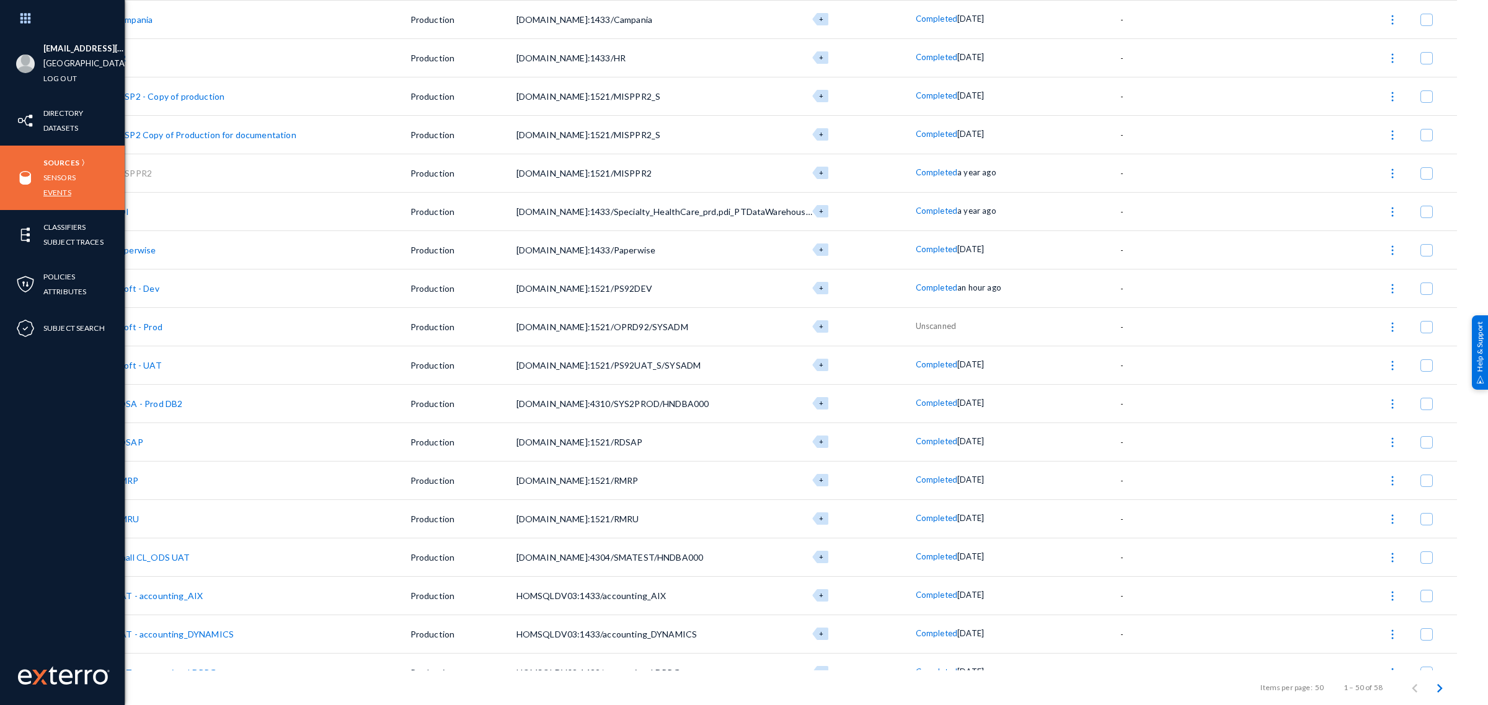
click at [64, 191] on link "Events" at bounding box center [57, 192] width 28 height 14
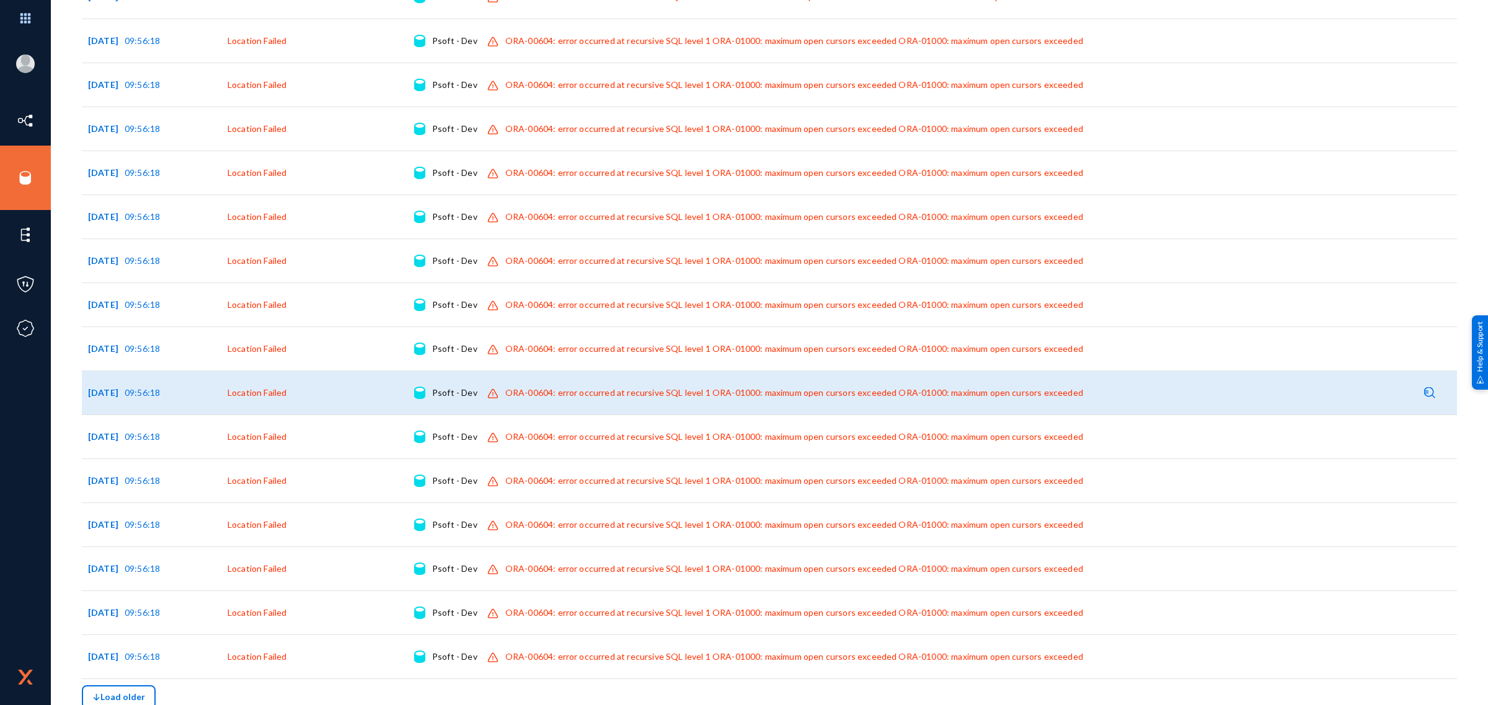
scroll to position [2304, 0]
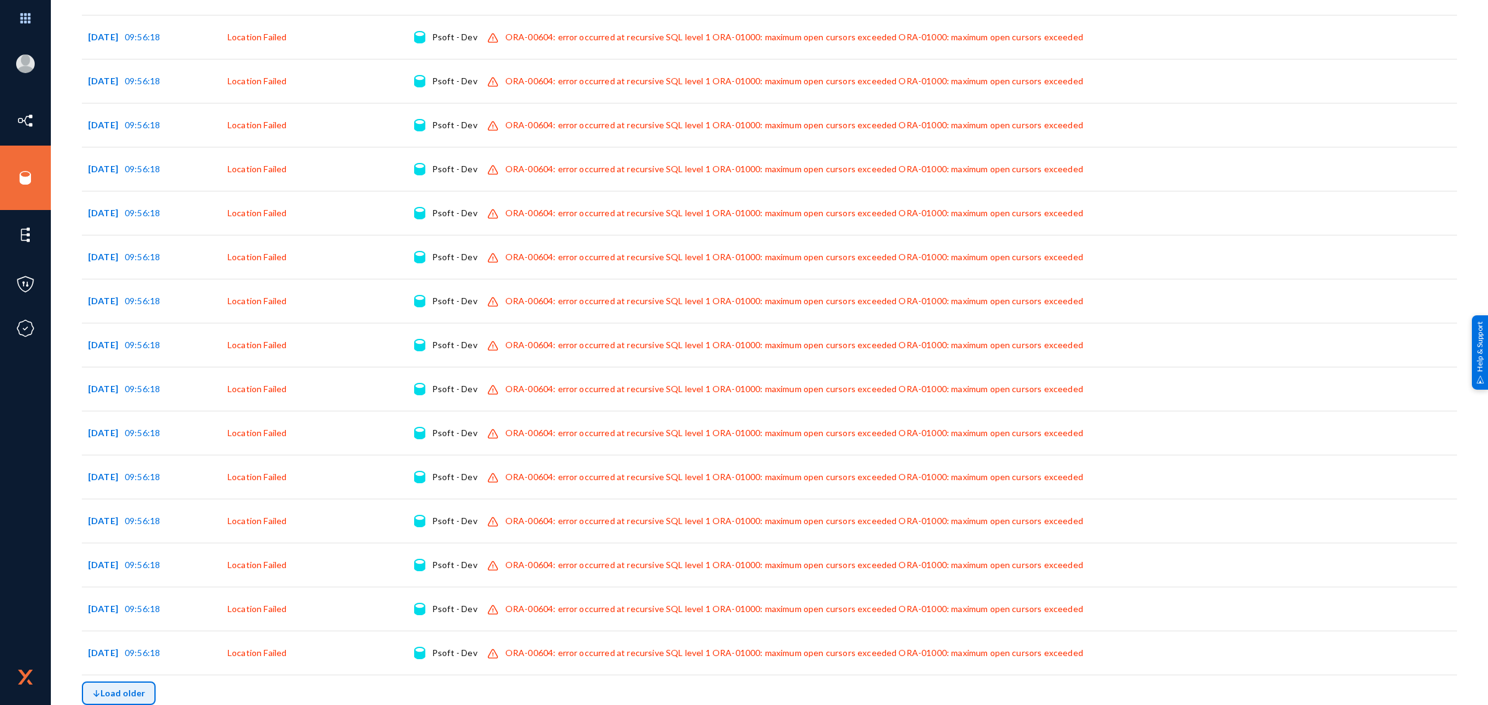
click at [144, 695] on button "Load older" at bounding box center [119, 694] width 74 height 24
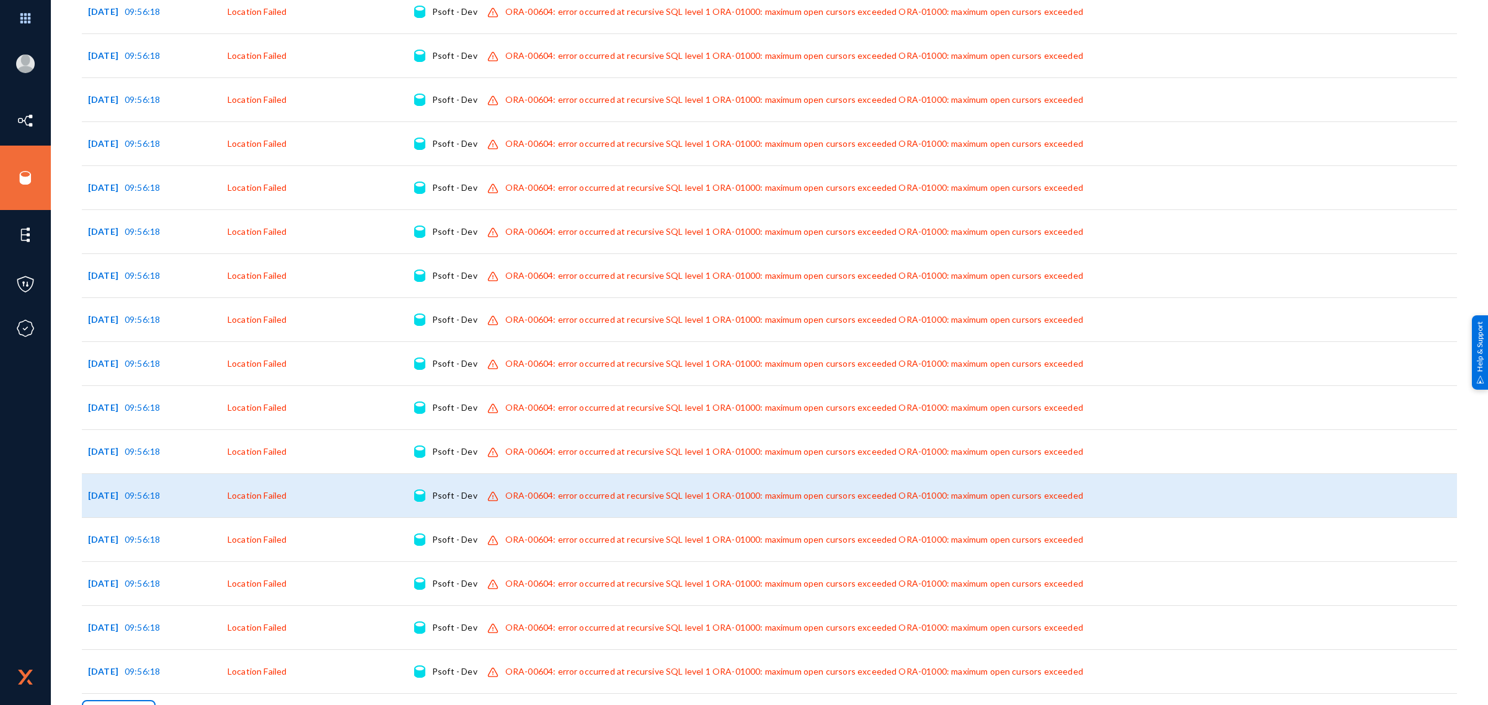
scroll to position [5130, 0]
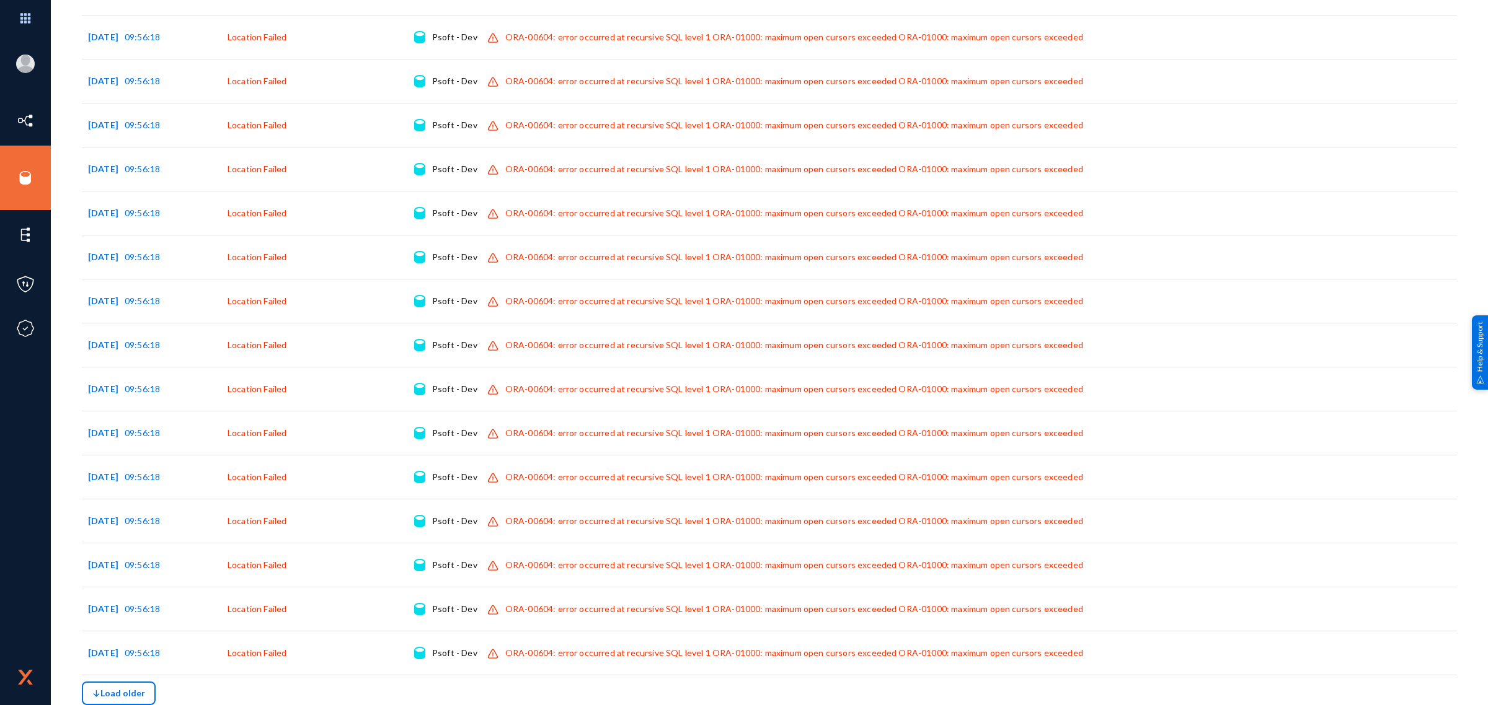
click at [110, 690] on span "Load older" at bounding box center [118, 693] width 53 height 11
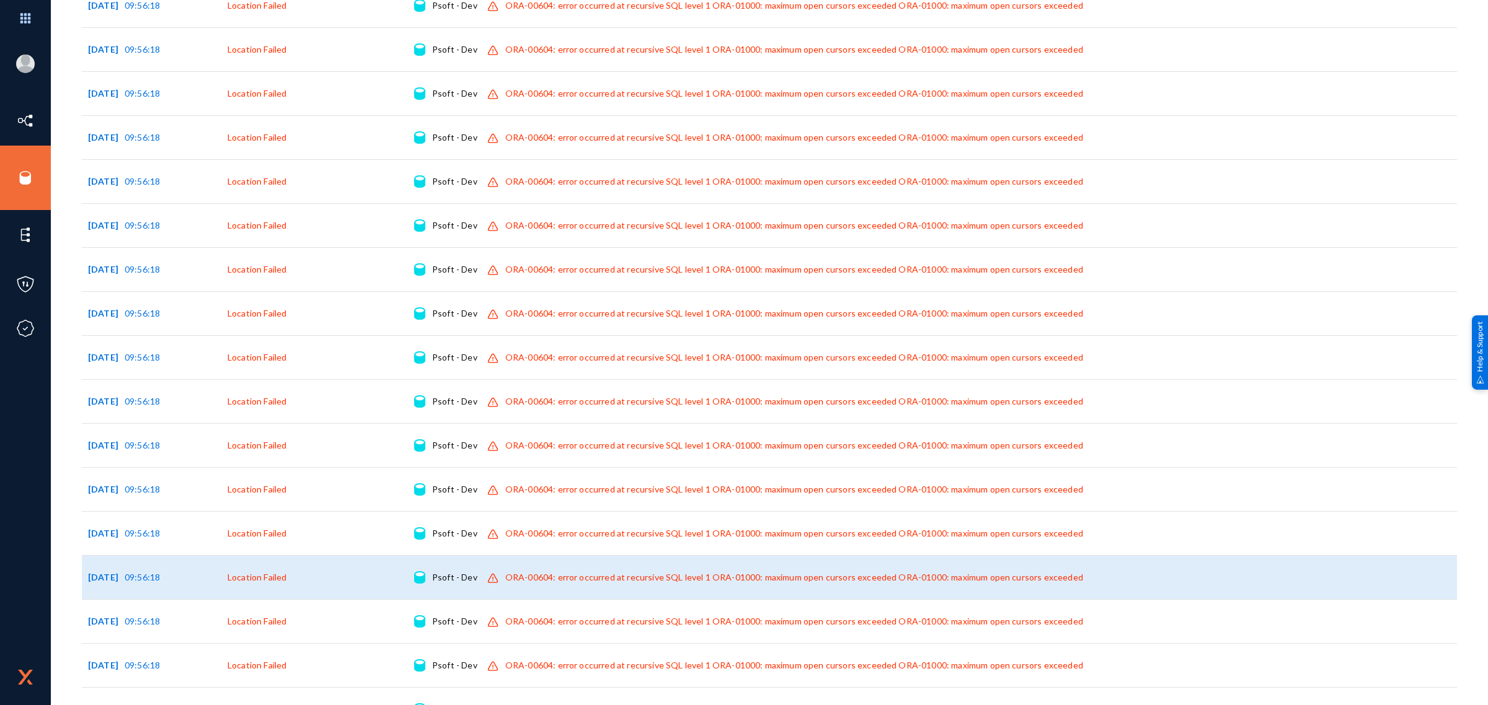
scroll to position [7957, 0]
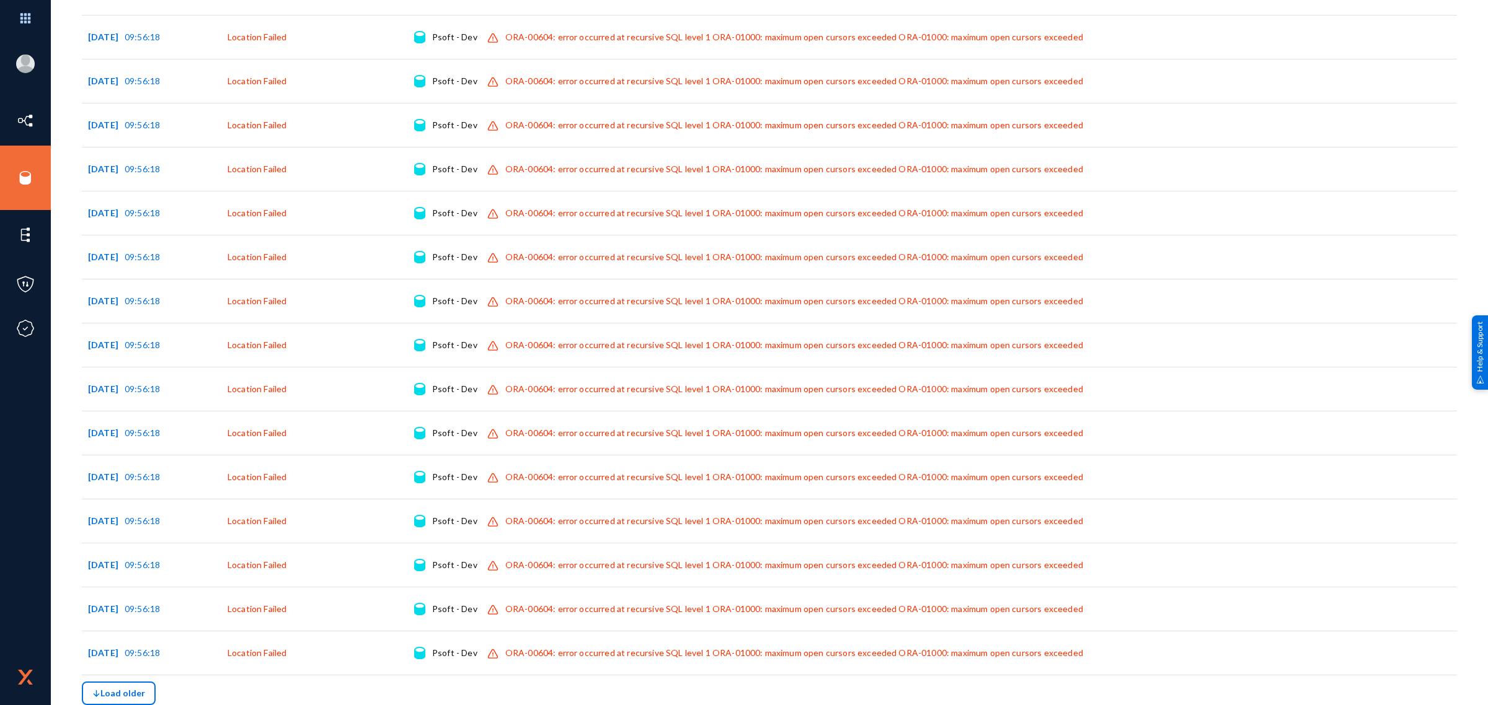
click at [129, 689] on span "Load older" at bounding box center [118, 693] width 53 height 11
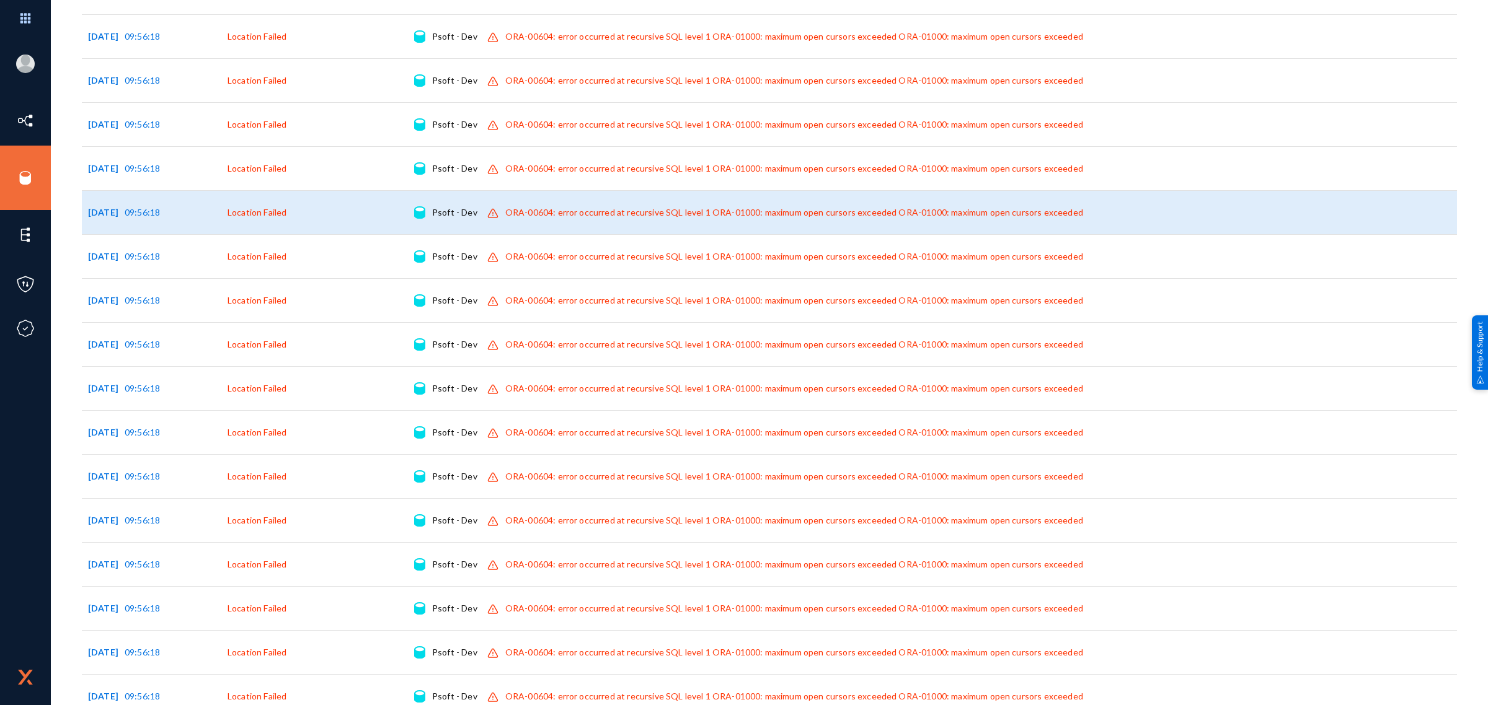
scroll to position [10784, 0]
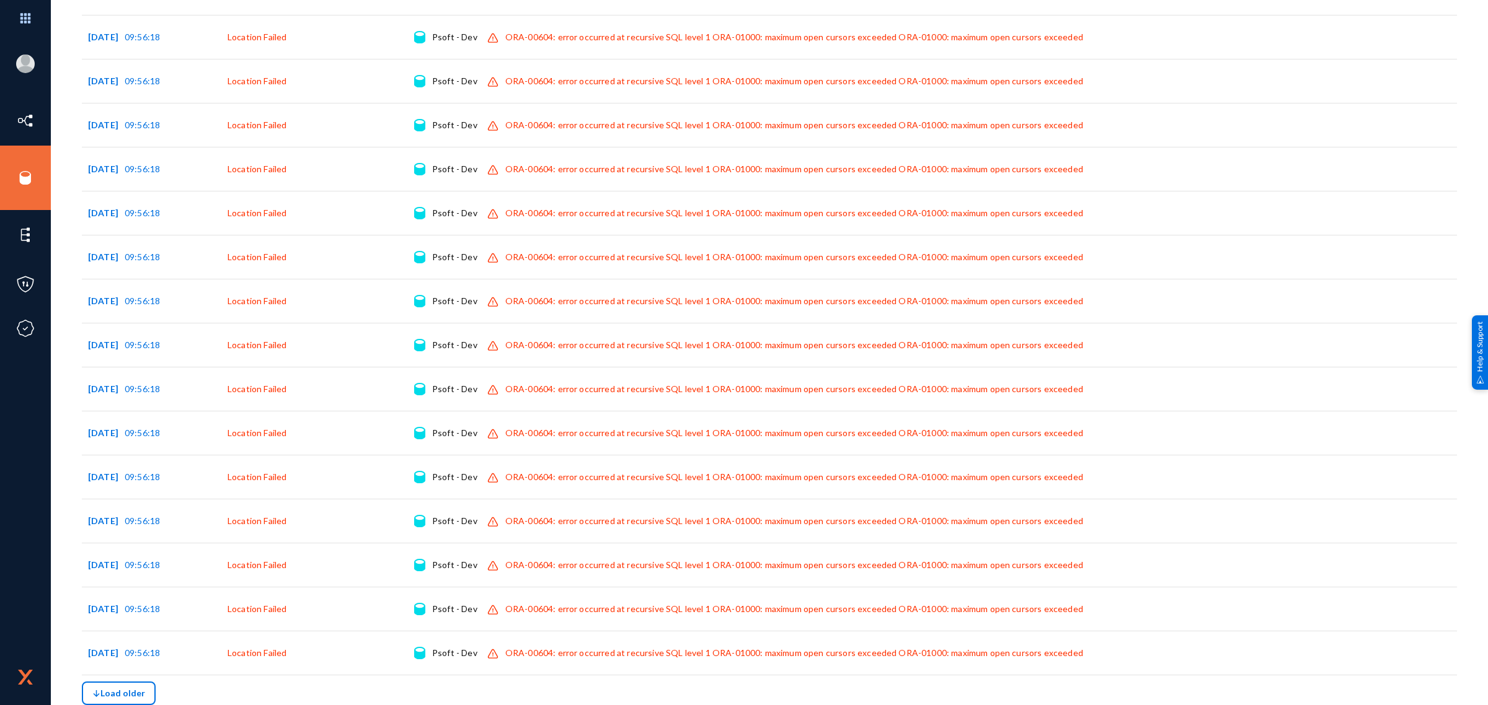
click at [109, 690] on button "Load older" at bounding box center [119, 694] width 74 height 24
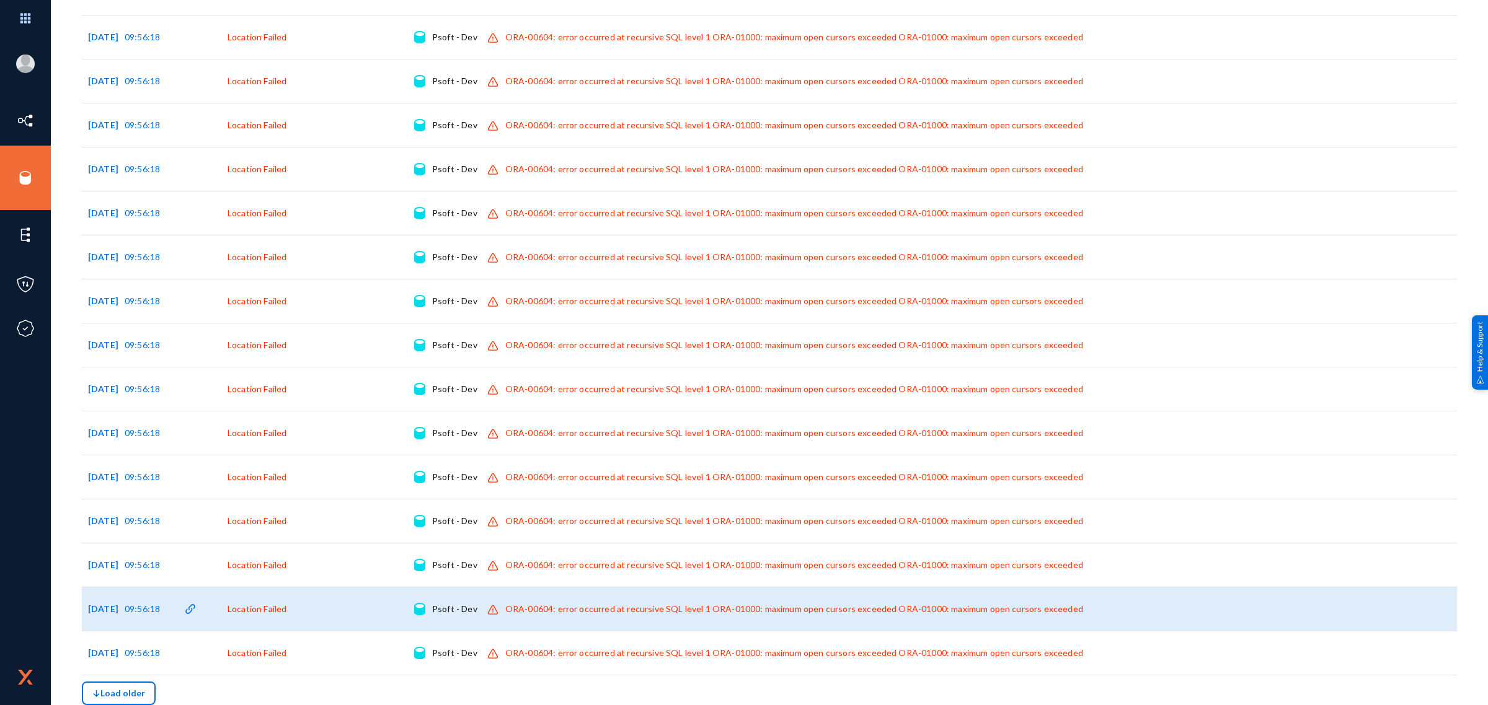
scroll to position [13611, 0]
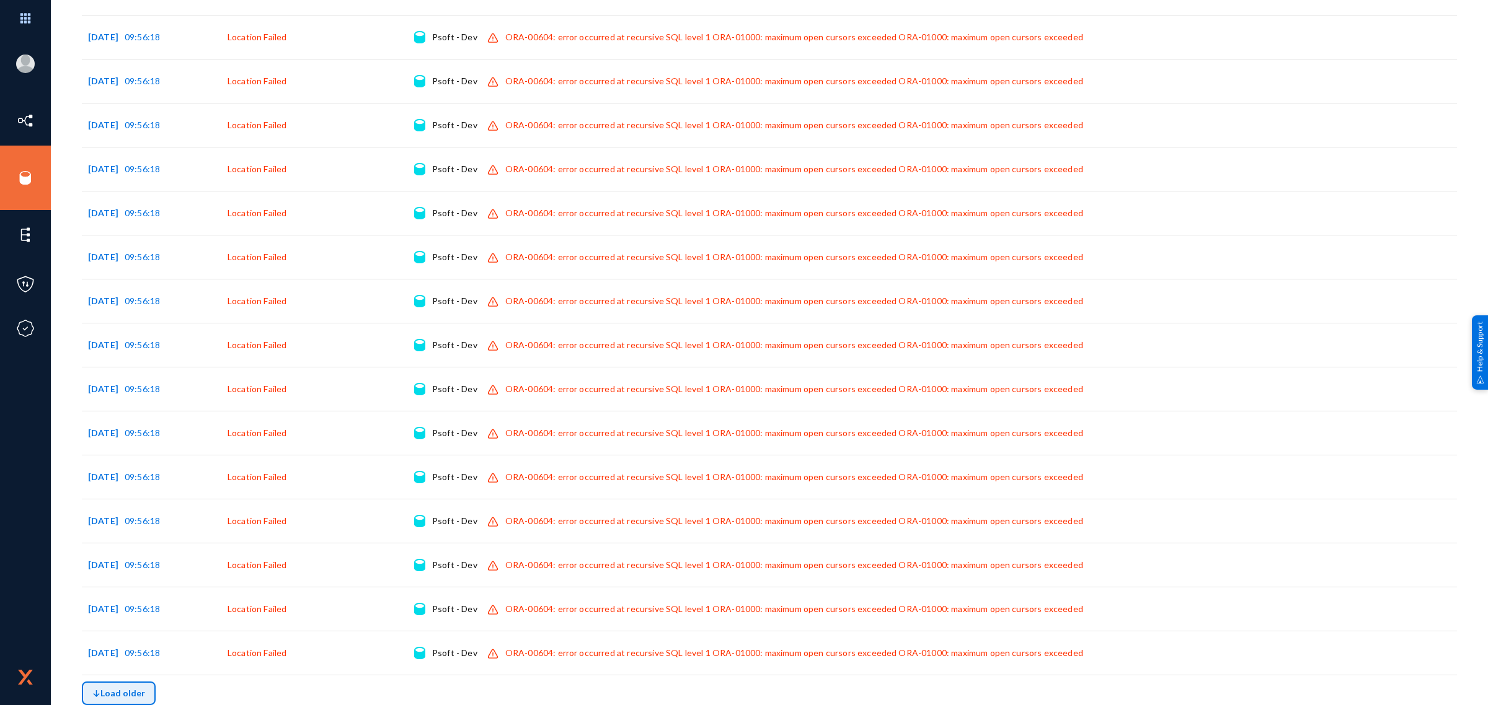
click at [128, 691] on span "Load older" at bounding box center [118, 693] width 53 height 11
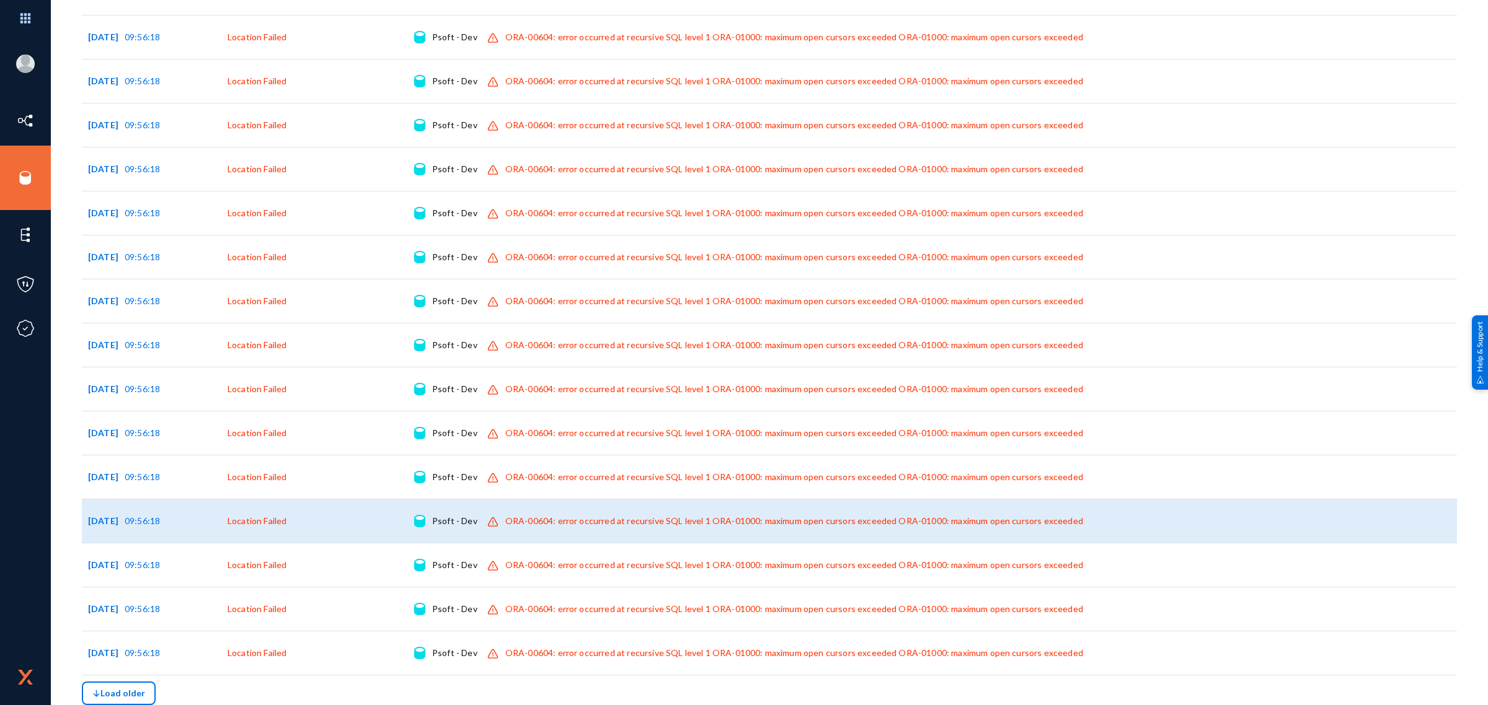
scroll to position [16438, 0]
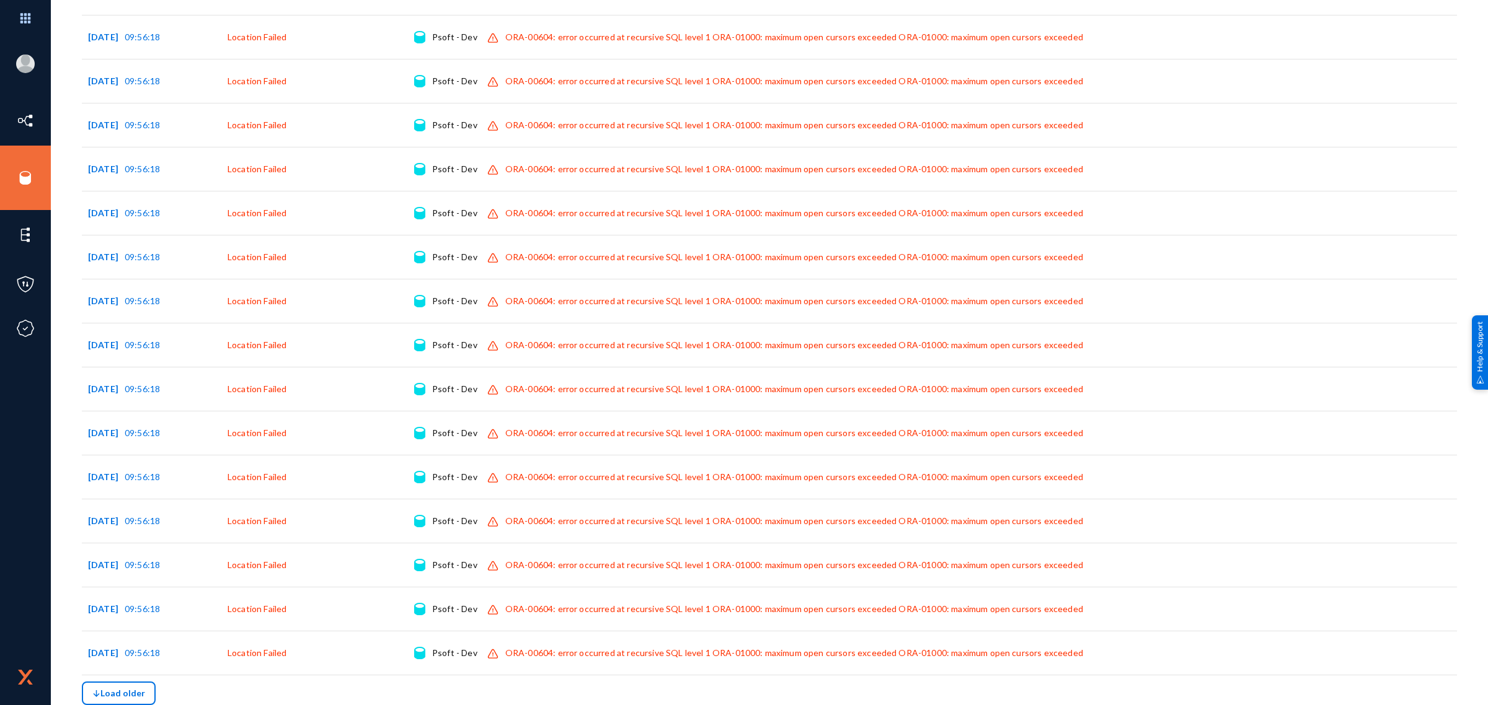
click at [143, 692] on button "Load older" at bounding box center [119, 694] width 74 height 24
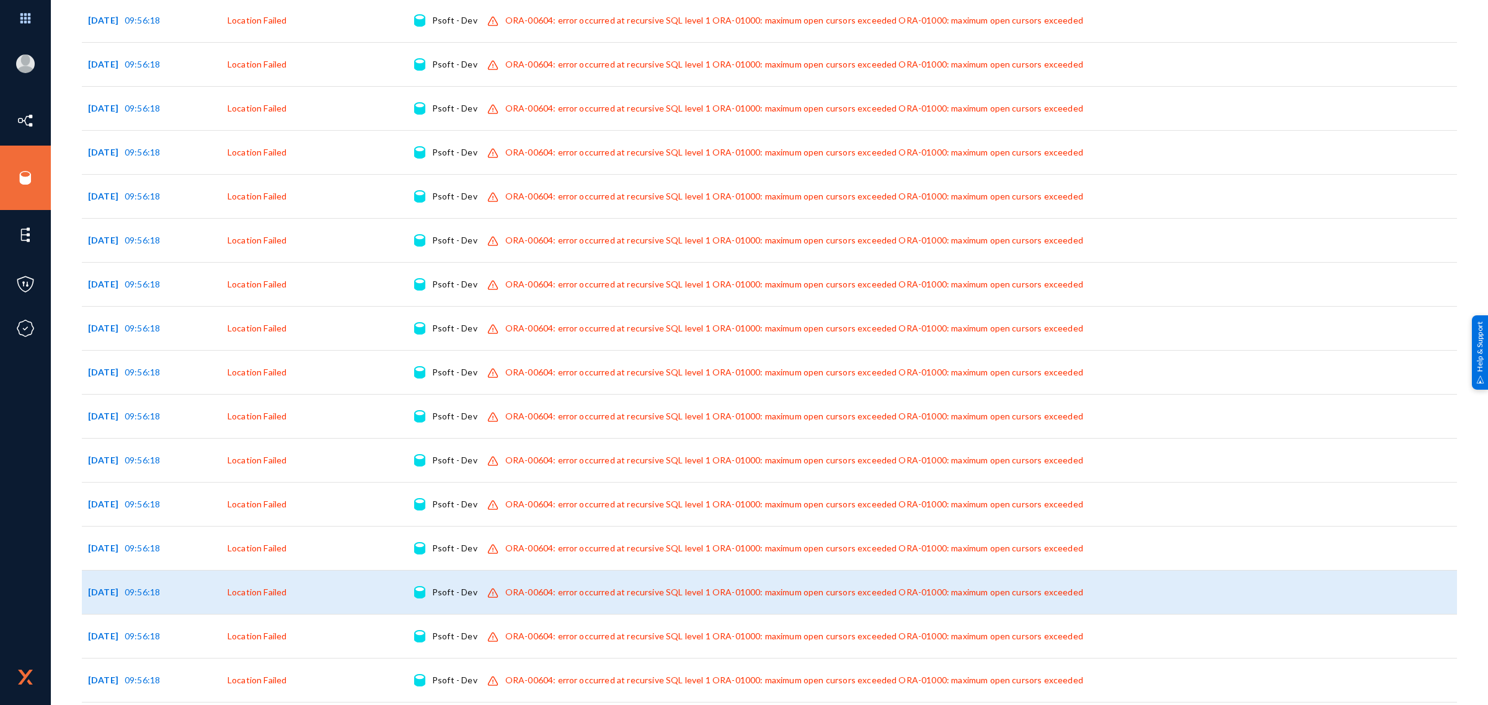
scroll to position [19265, 0]
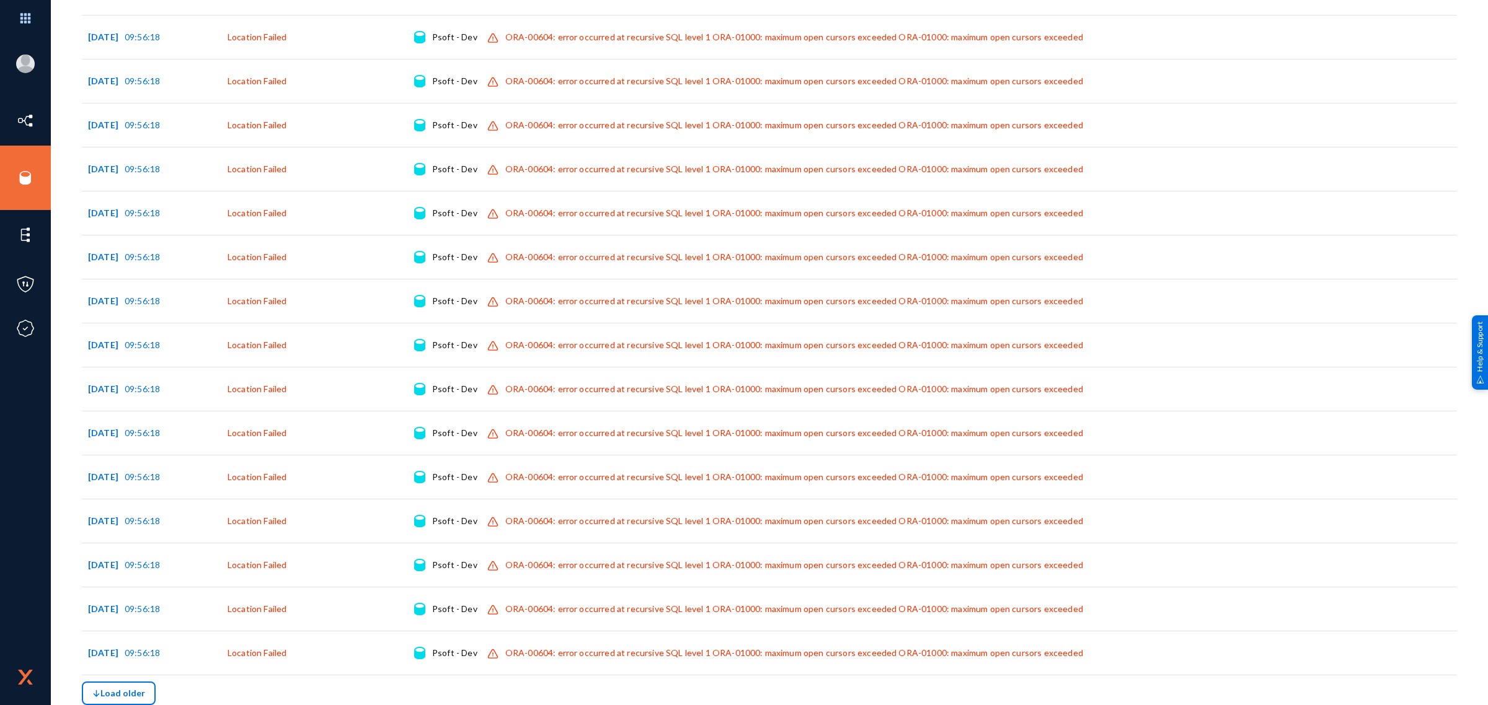
click at [123, 692] on span "Load older" at bounding box center [118, 693] width 53 height 11
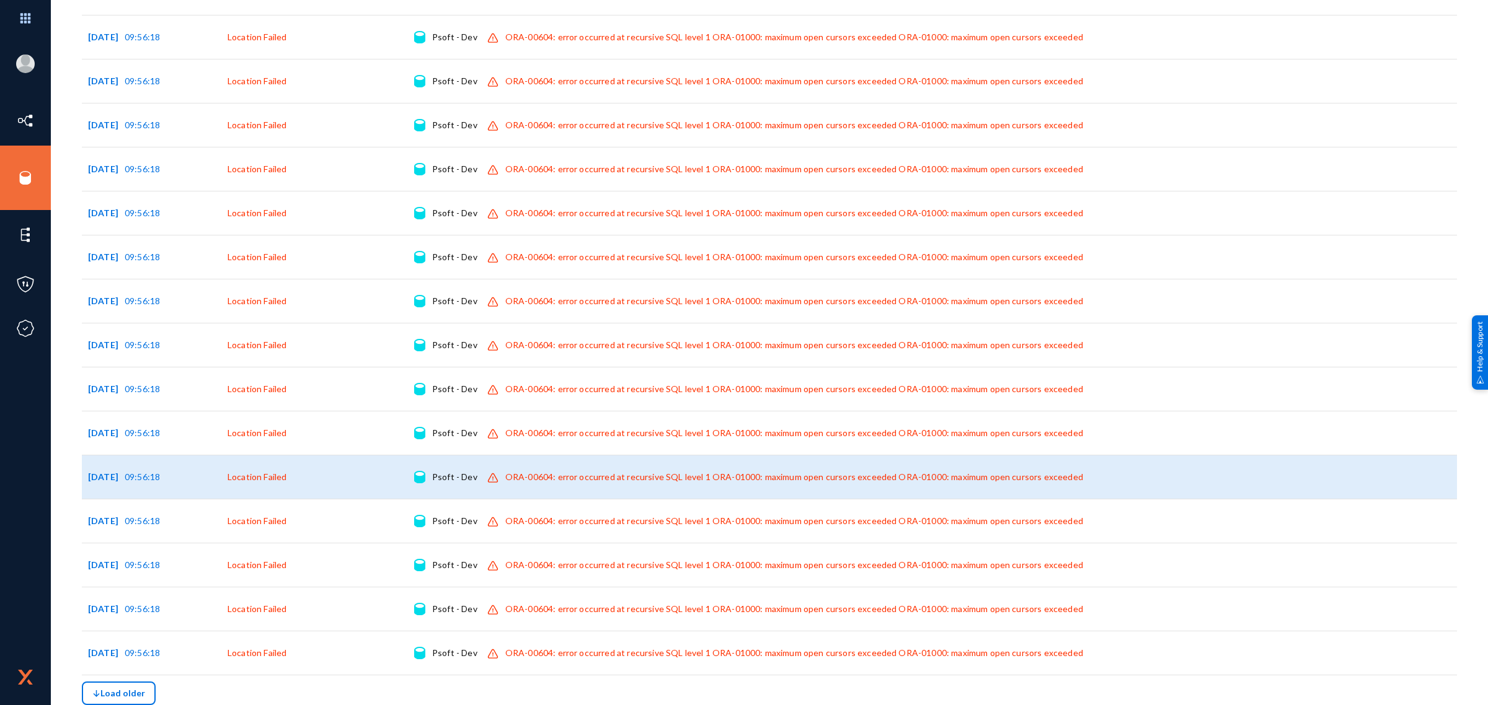
scroll to position [22091, 0]
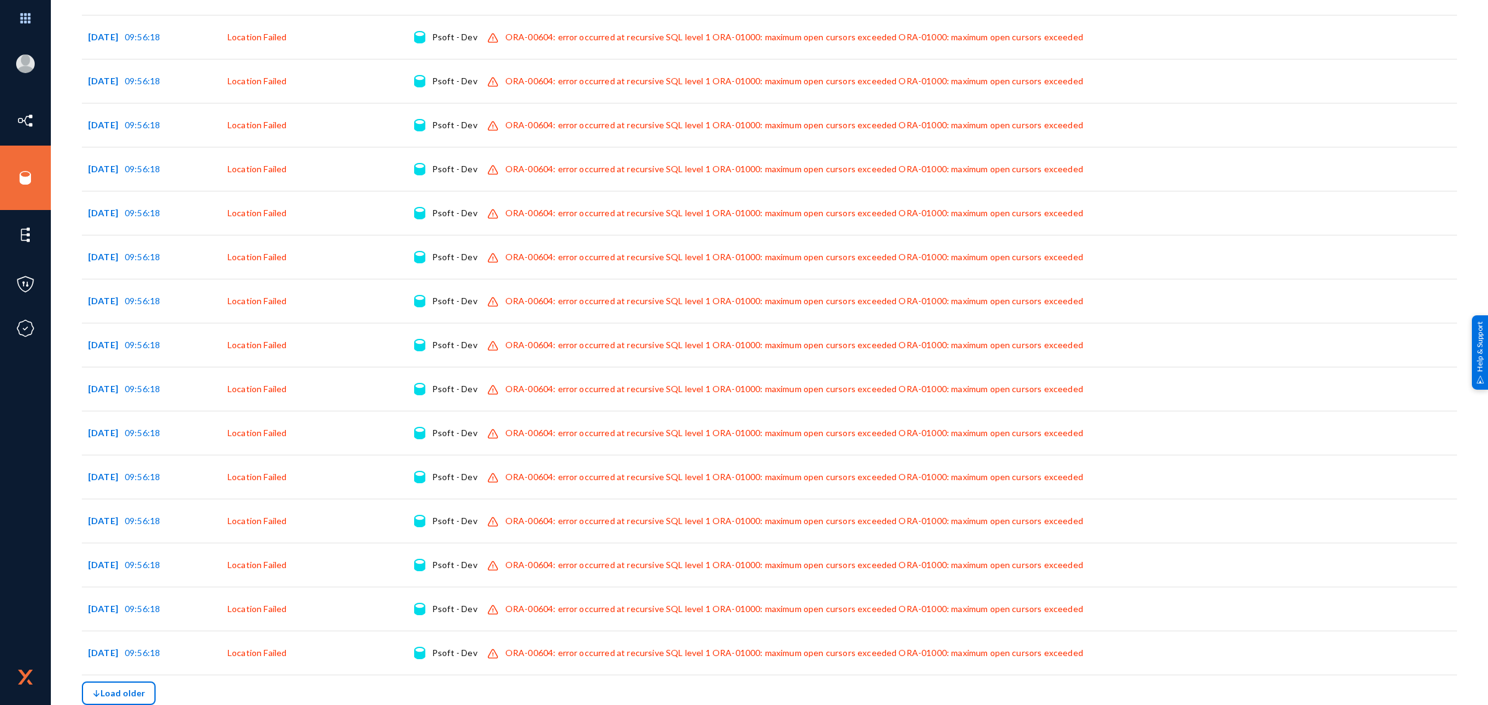
click at [143, 689] on button "Load older" at bounding box center [119, 694] width 74 height 24
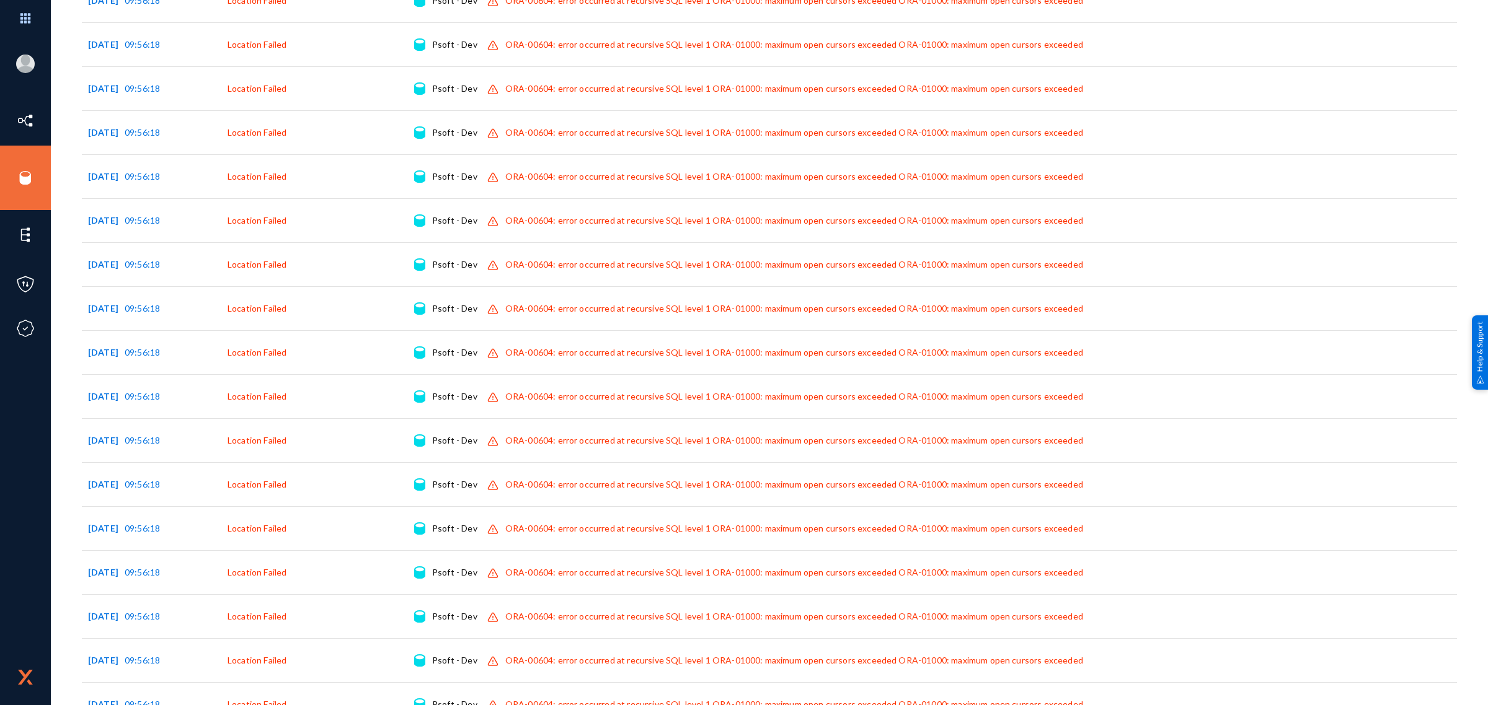
scroll to position [24918, 0]
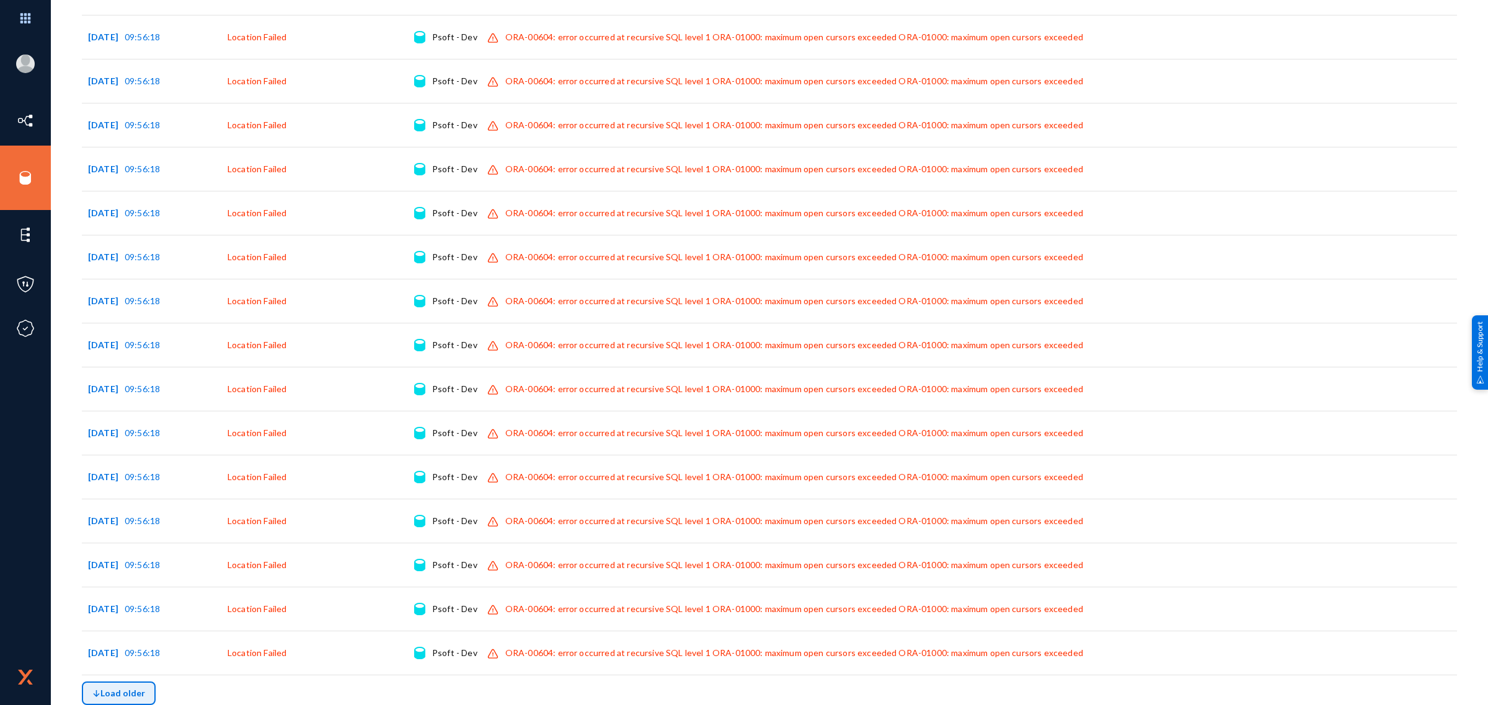
click at [128, 693] on span "Load older" at bounding box center [118, 693] width 53 height 11
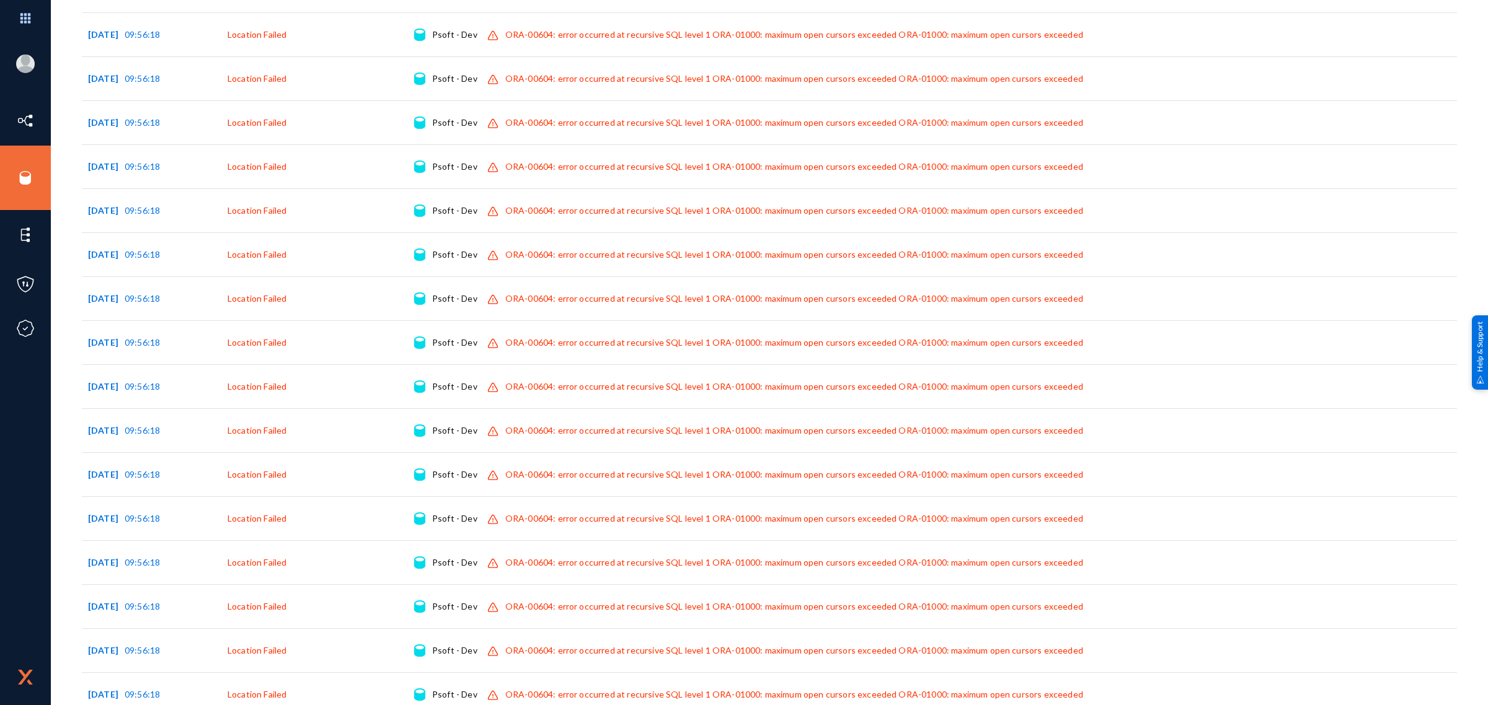
scroll to position [27745, 0]
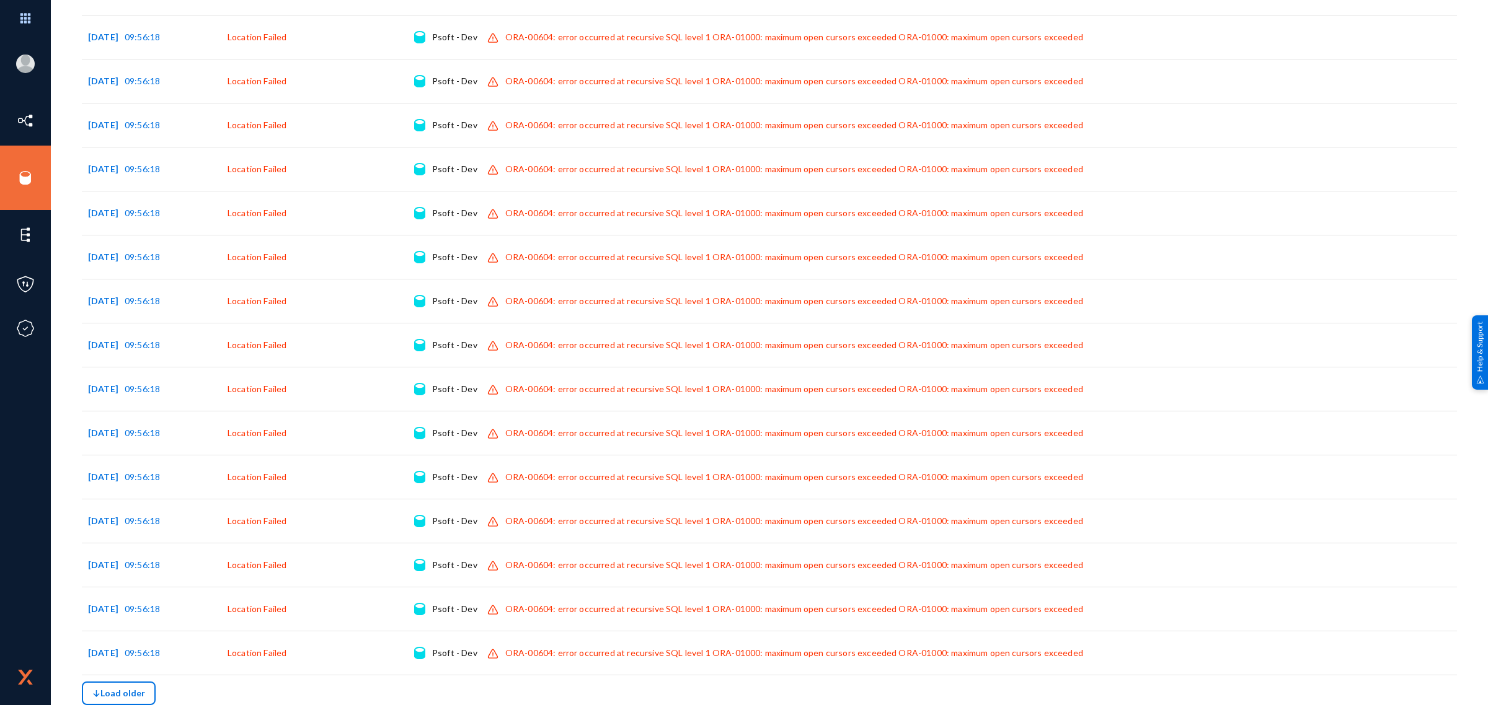
click at [135, 683] on button "Load older" at bounding box center [119, 694] width 74 height 24
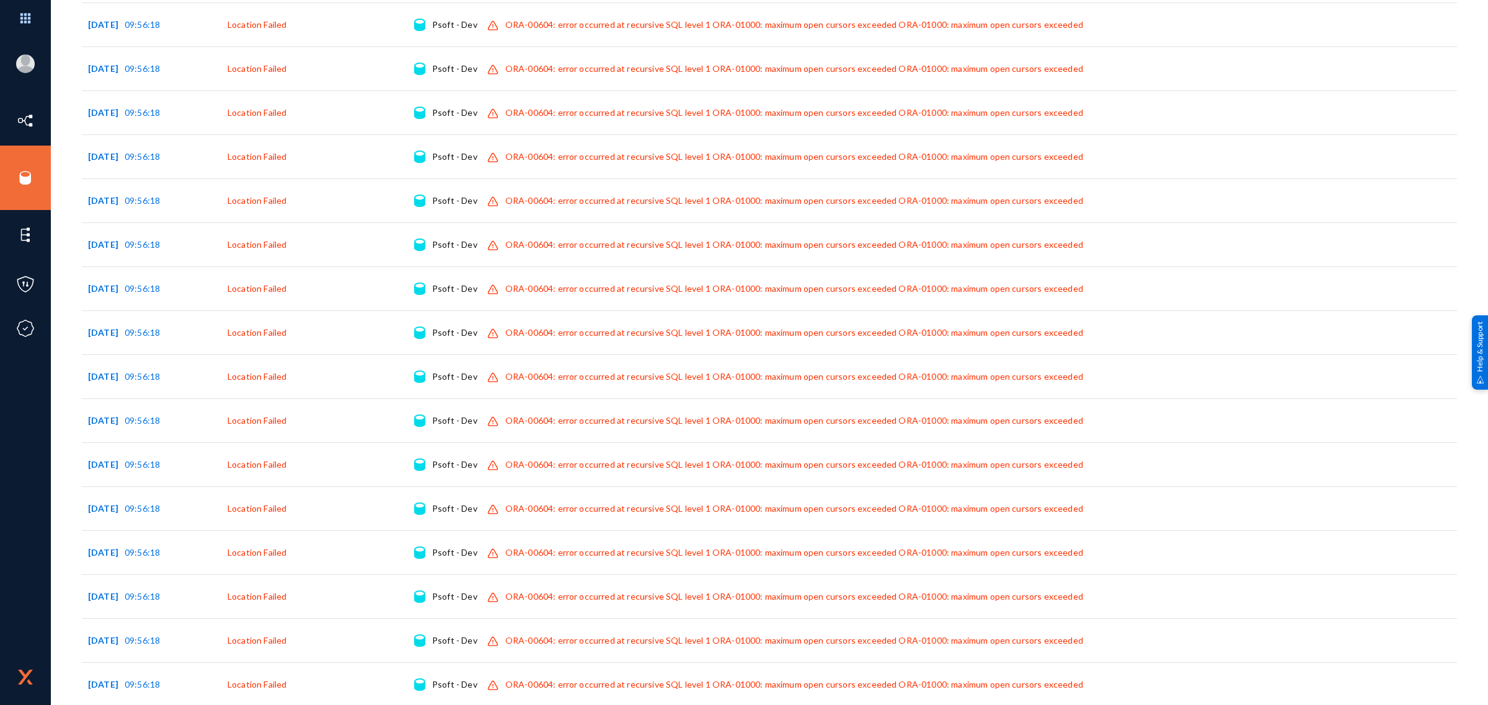
scroll to position [30572, 0]
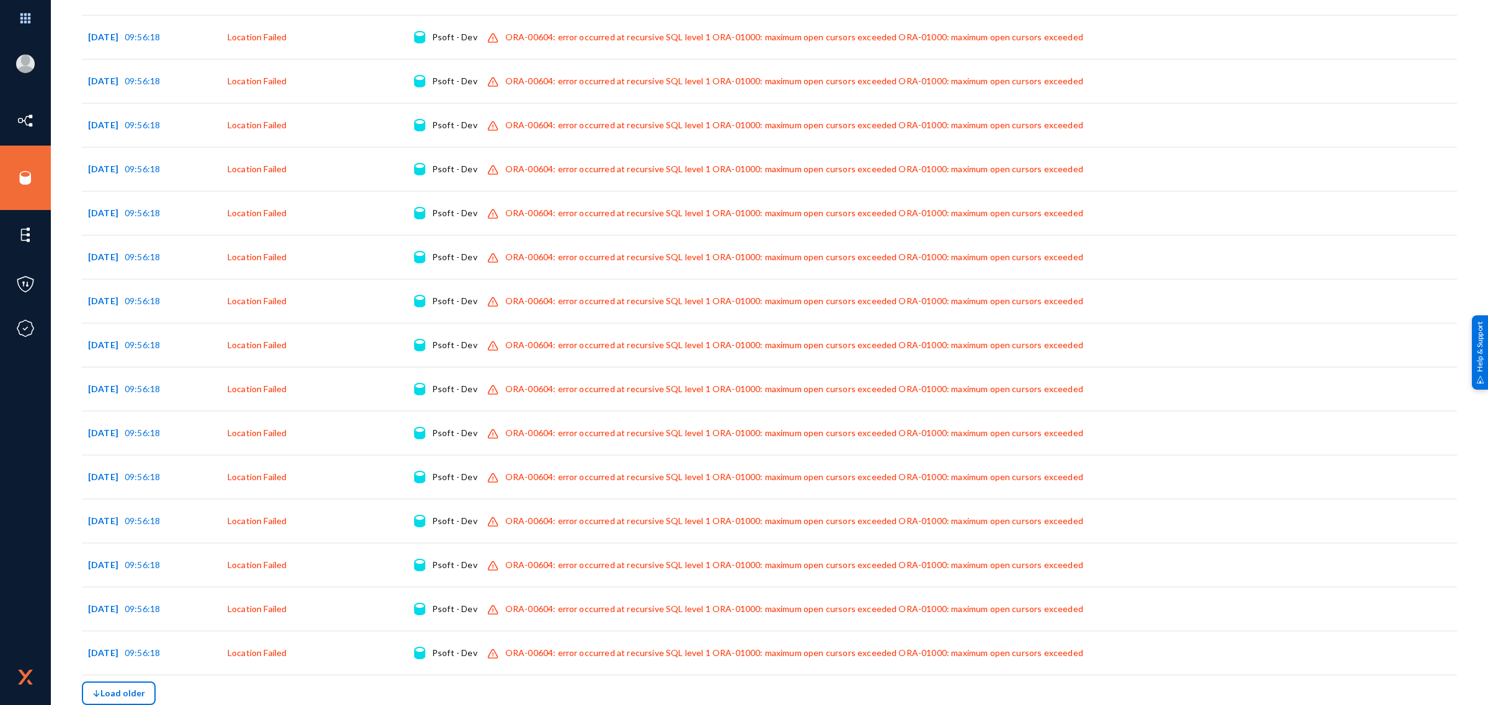
click at [143, 698] on button "Load older" at bounding box center [119, 694] width 74 height 24
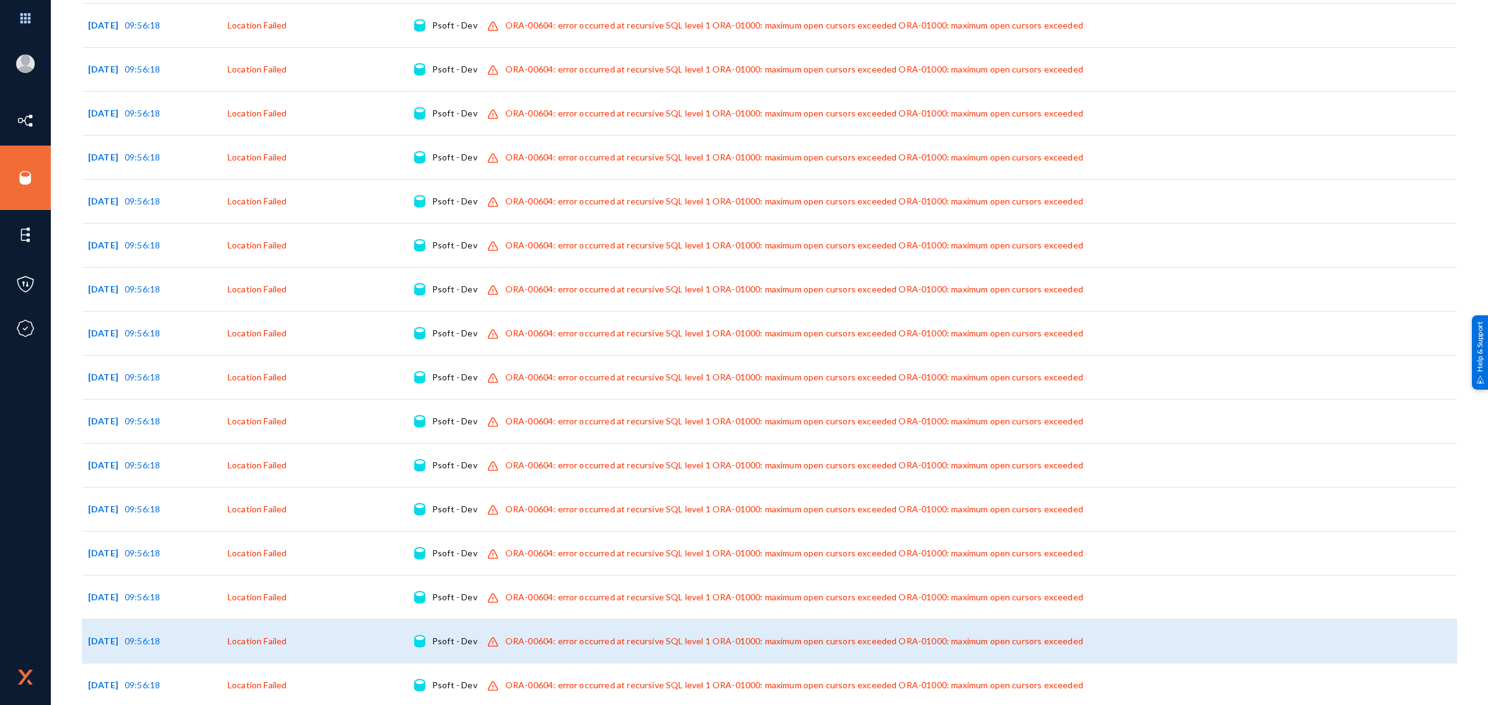
scroll to position [33399, 0]
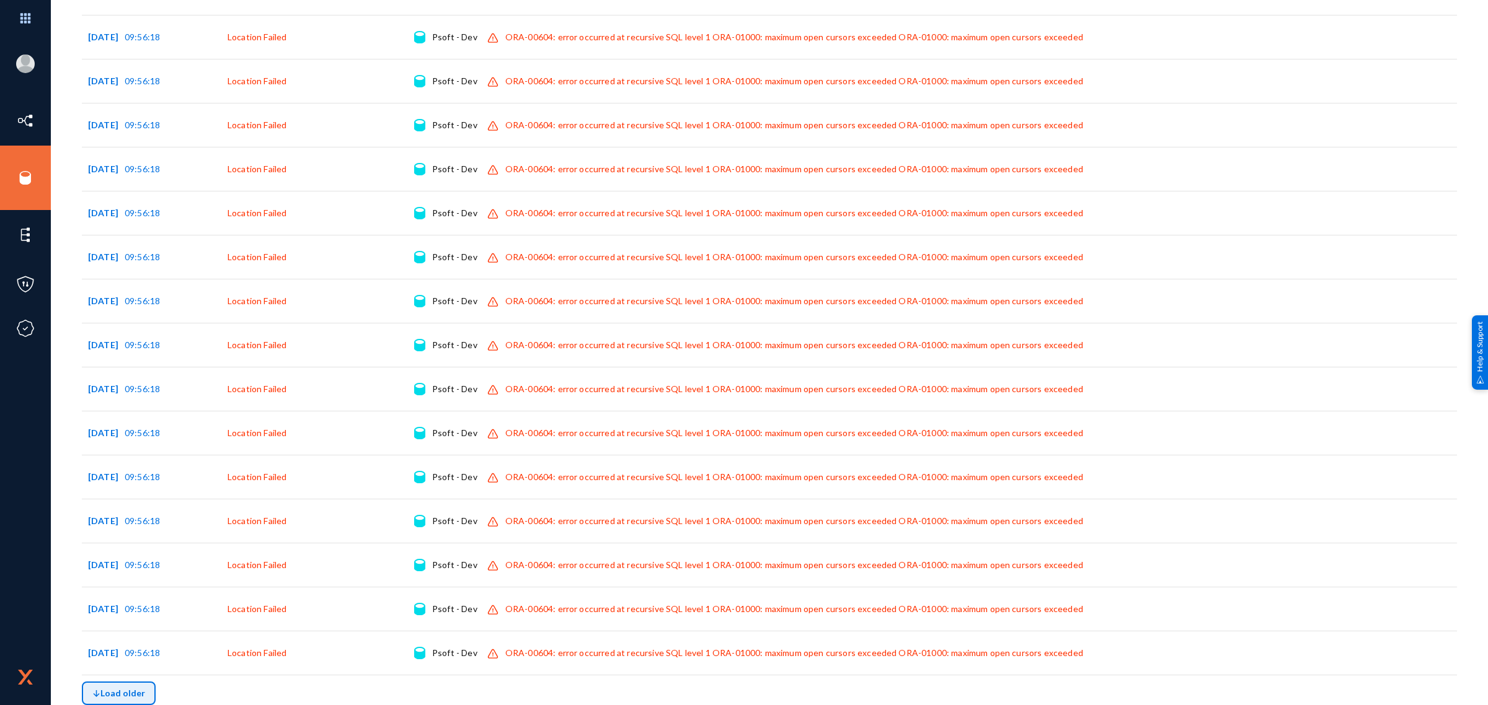
click at [146, 692] on button "Load older" at bounding box center [119, 694] width 74 height 24
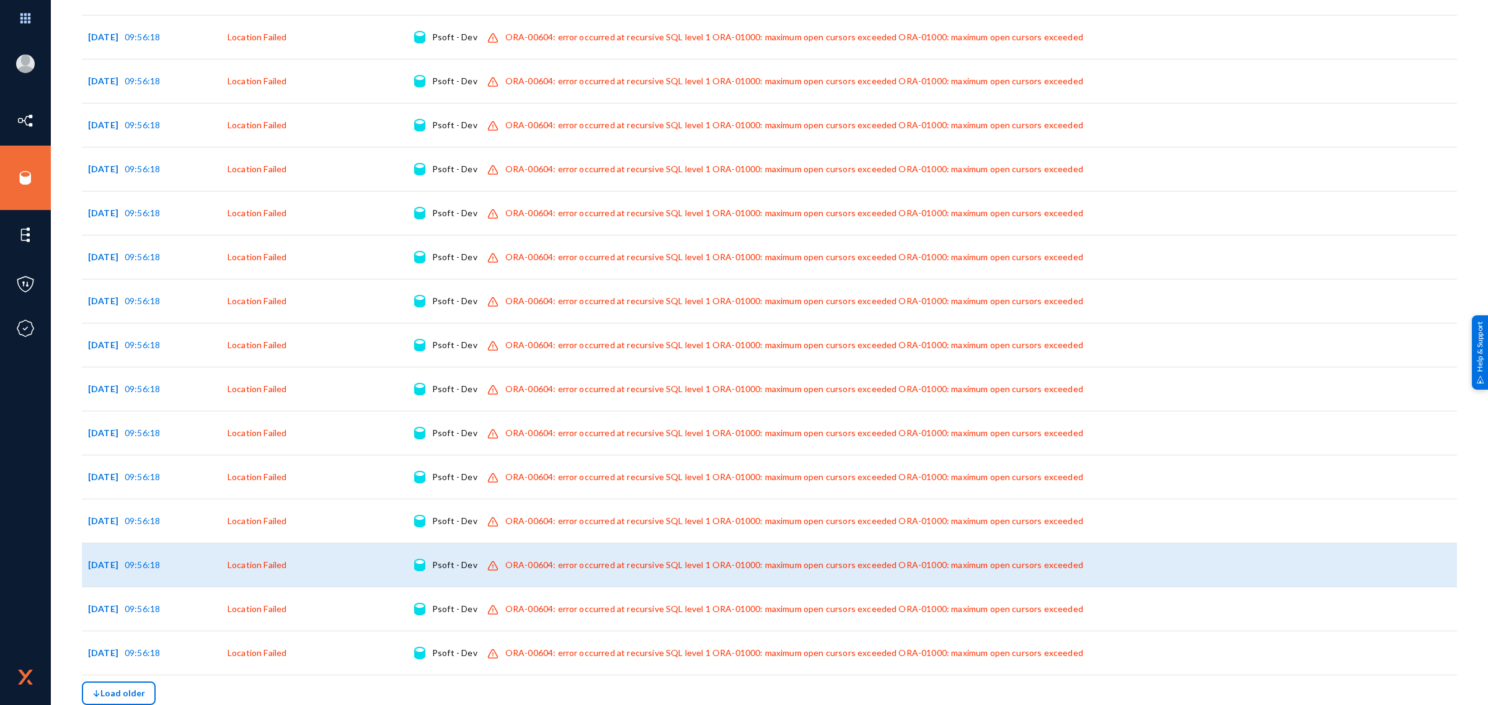
scroll to position [36225, 0]
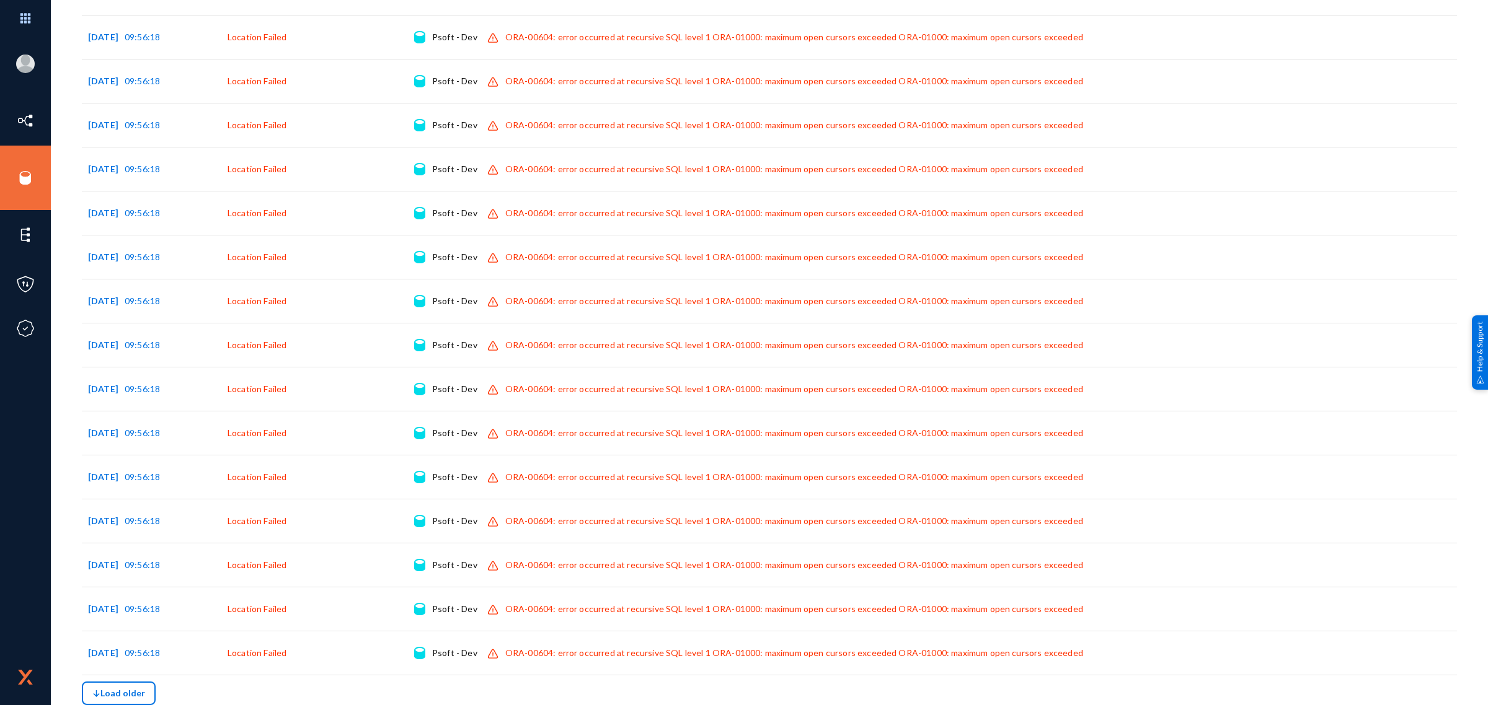
click at [122, 696] on span "Load older" at bounding box center [118, 693] width 53 height 11
click at [128, 692] on span "Load older" at bounding box center [118, 693] width 53 height 11
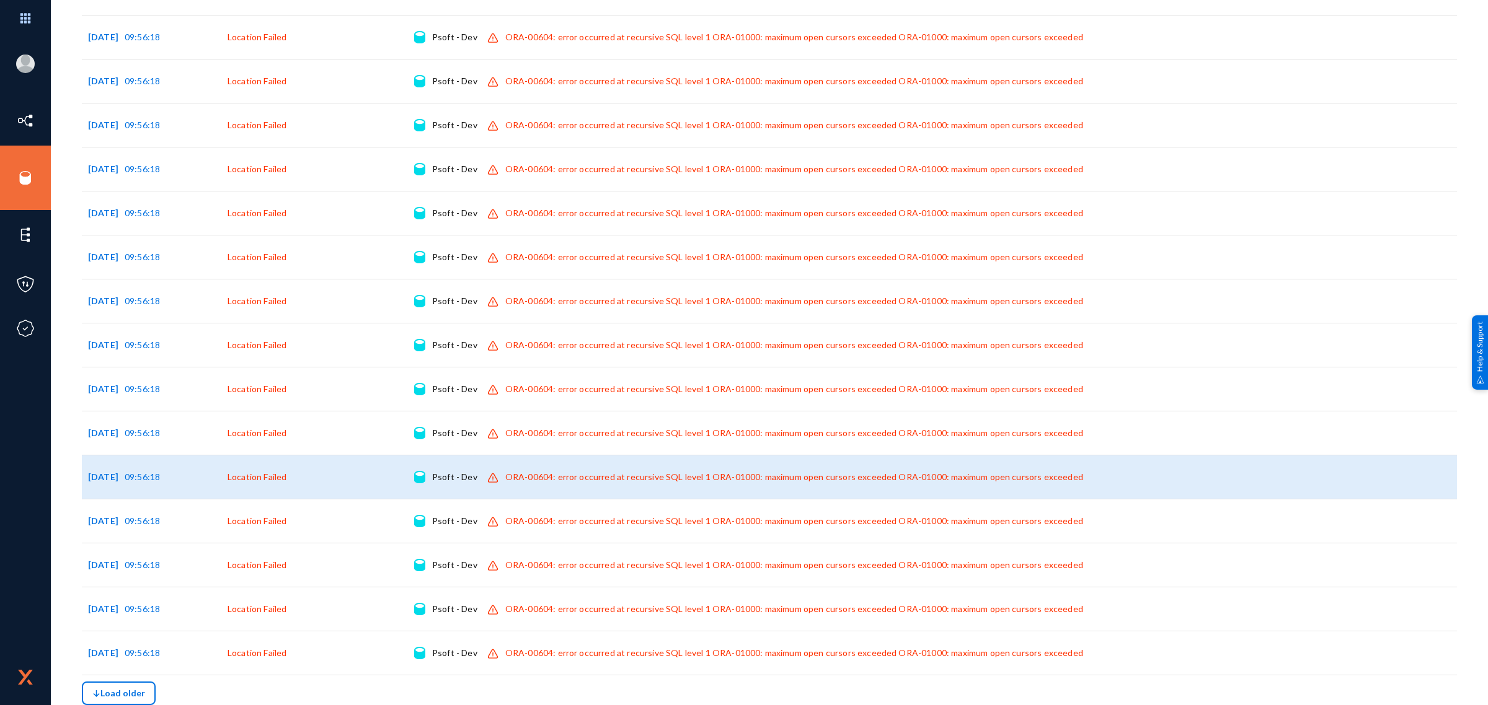
scroll to position [41879, 0]
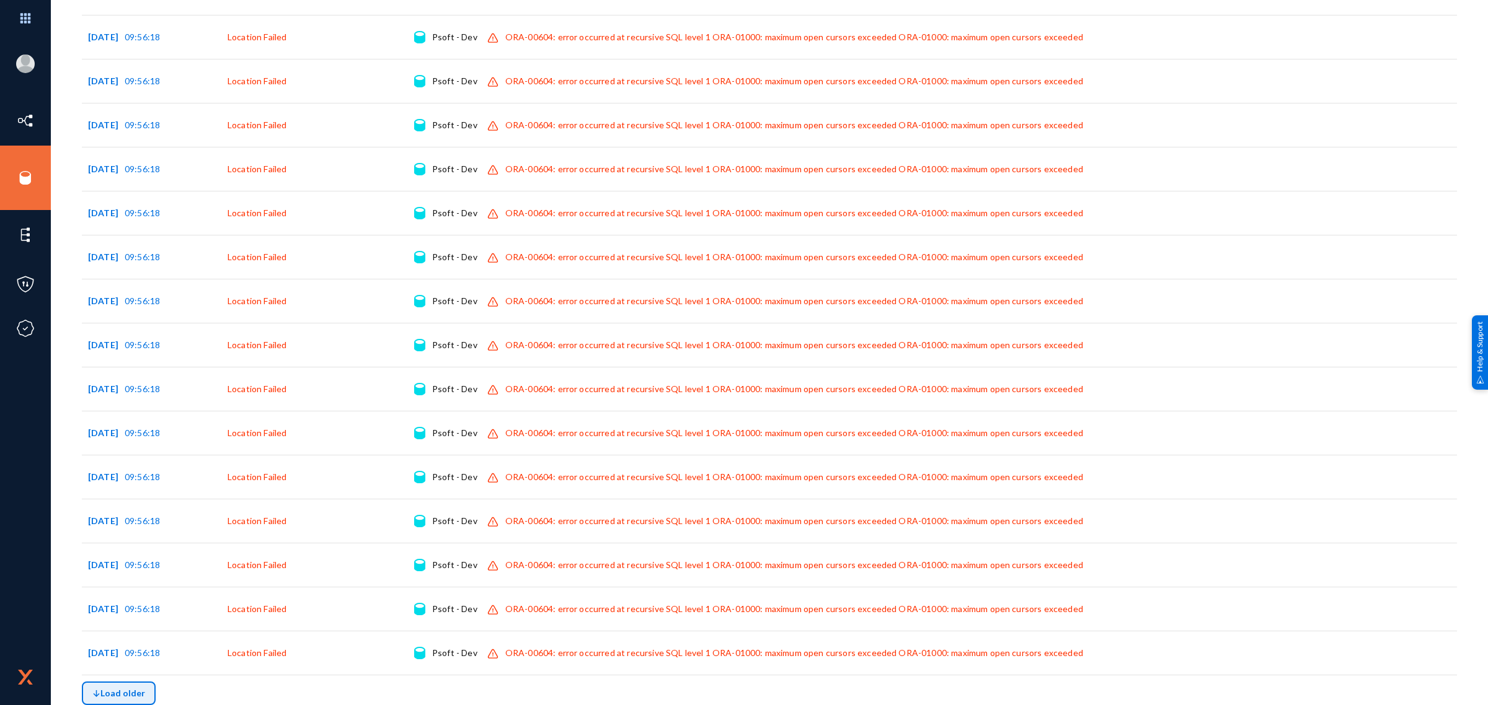
click at [125, 696] on span "Load older" at bounding box center [118, 693] width 53 height 11
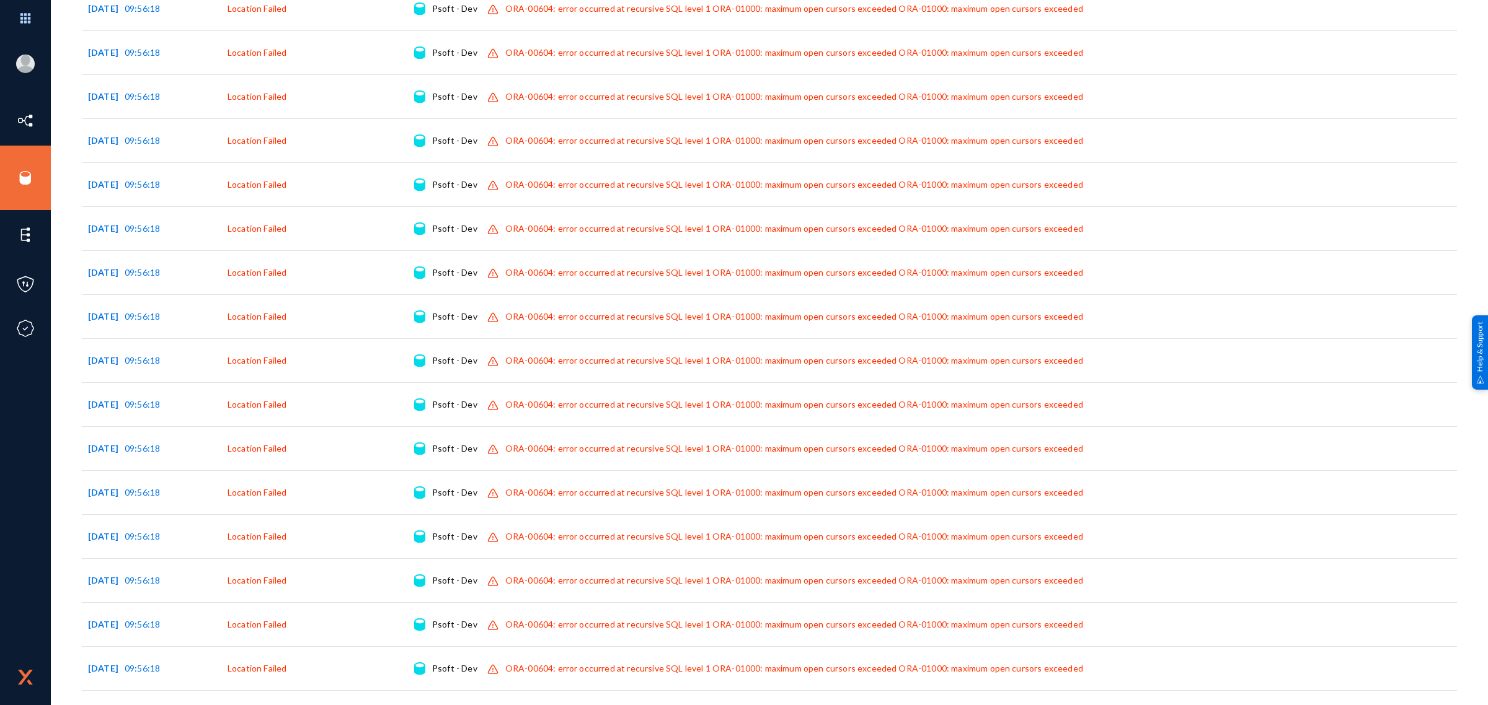
scroll to position [44706, 0]
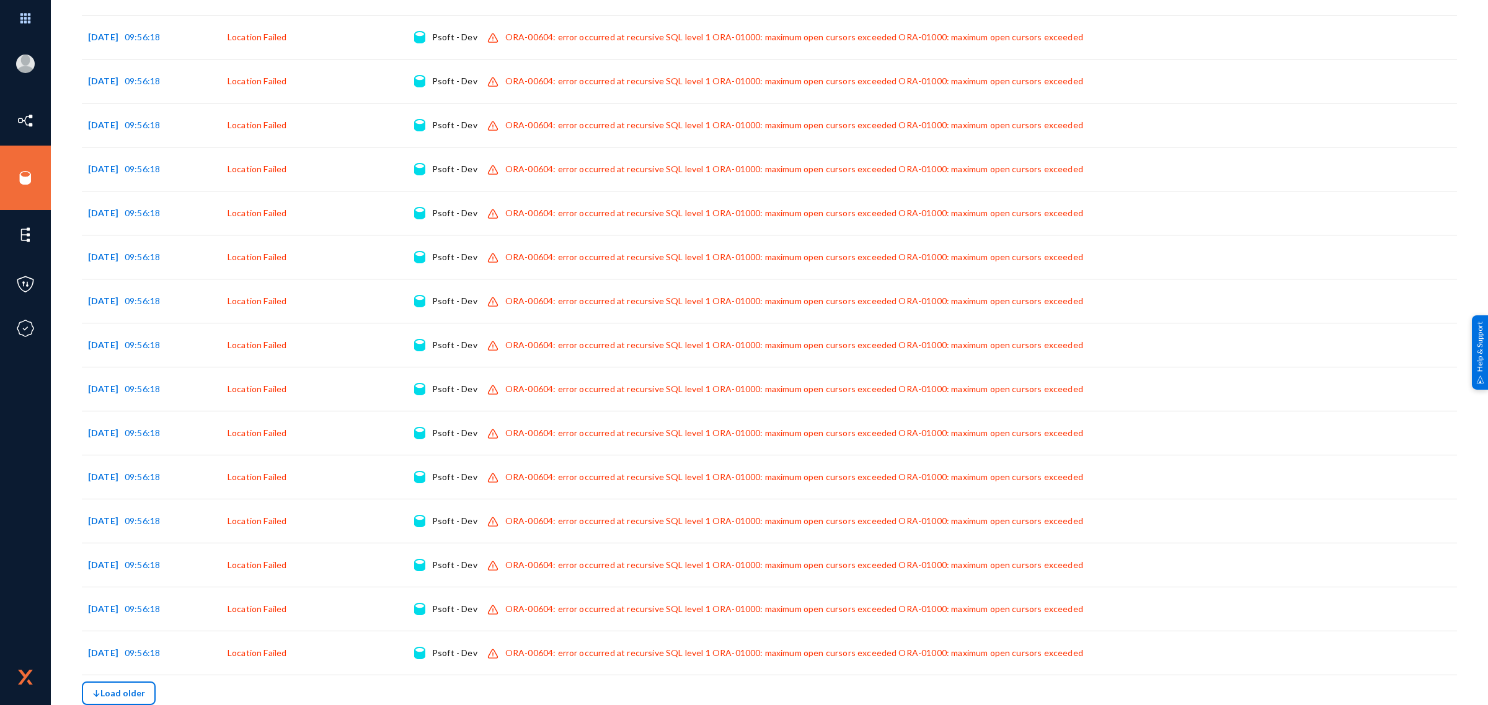
click at [132, 696] on span "Load older" at bounding box center [118, 693] width 53 height 11
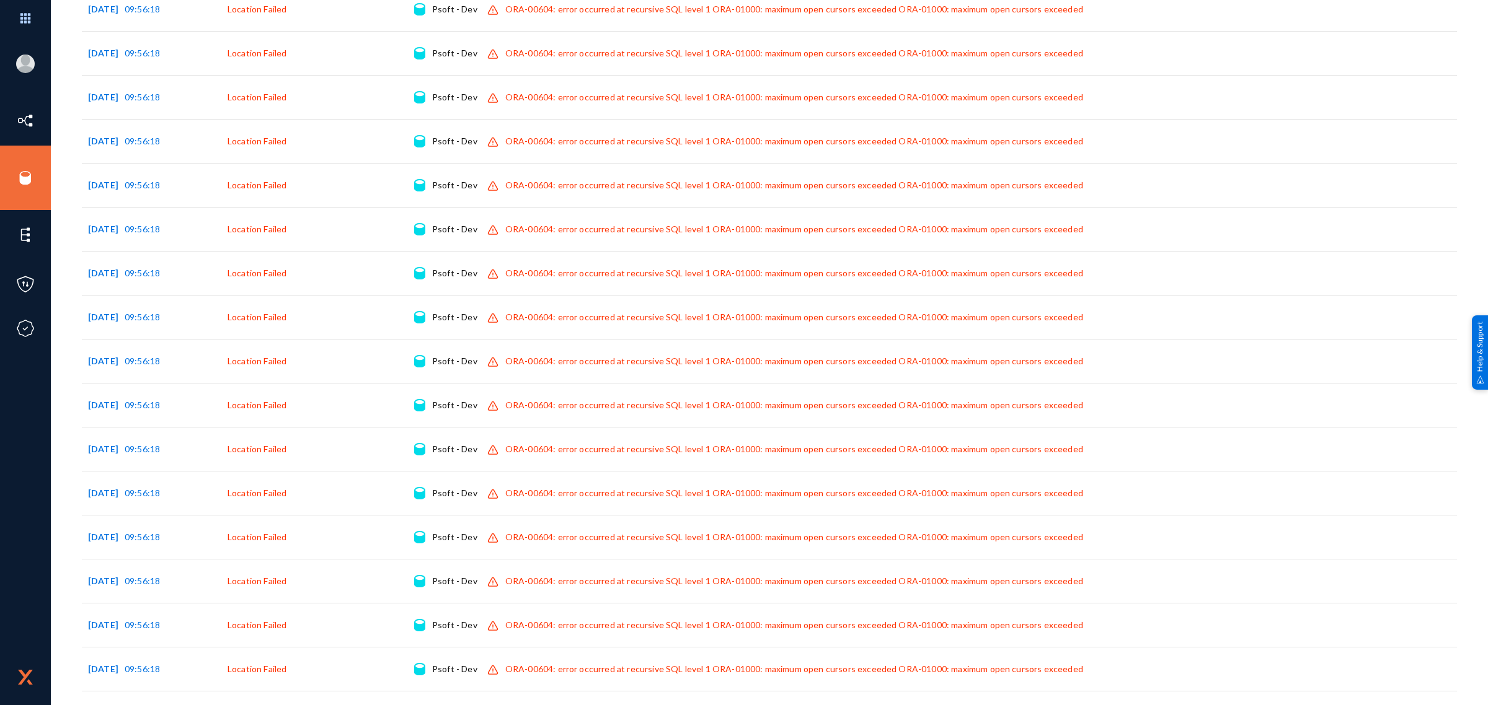
scroll to position [47533, 0]
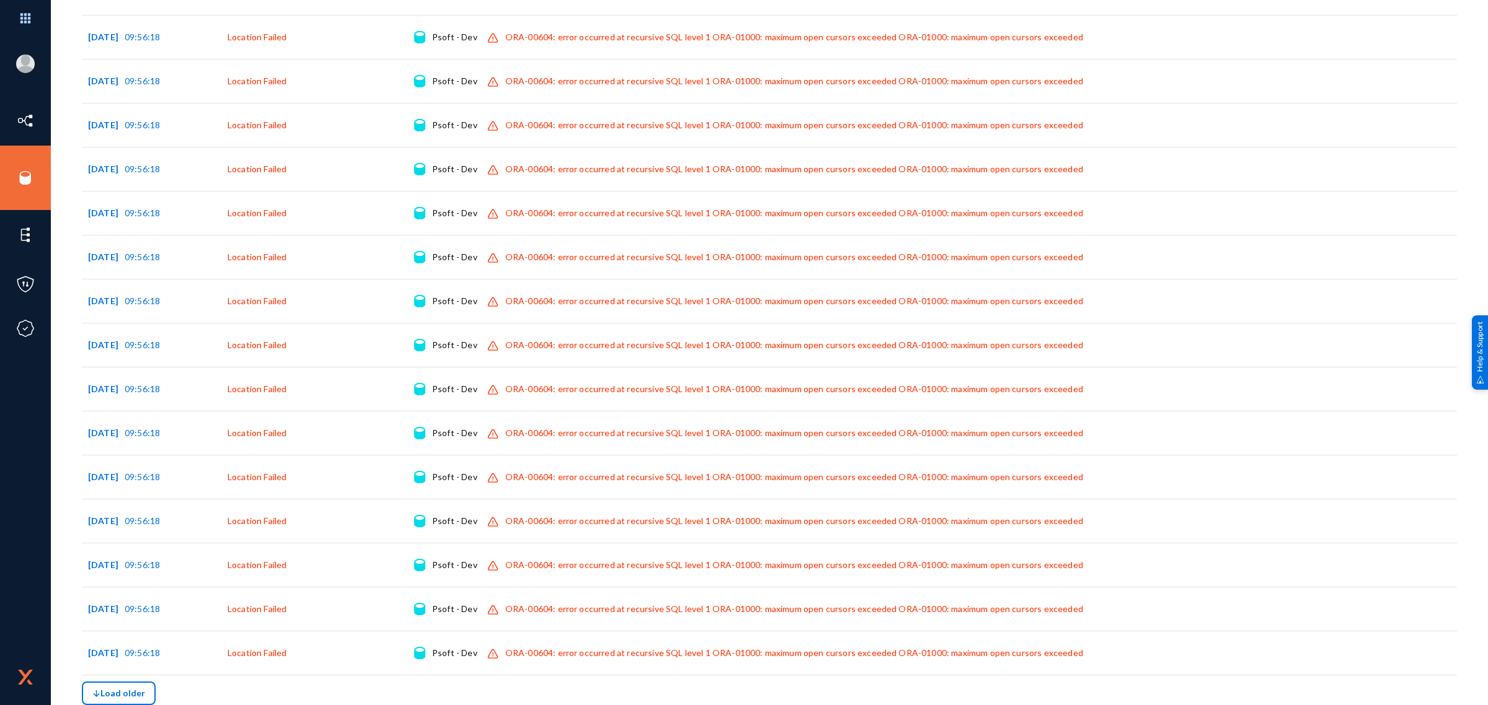
click at [104, 692] on span "Load older" at bounding box center [118, 693] width 53 height 11
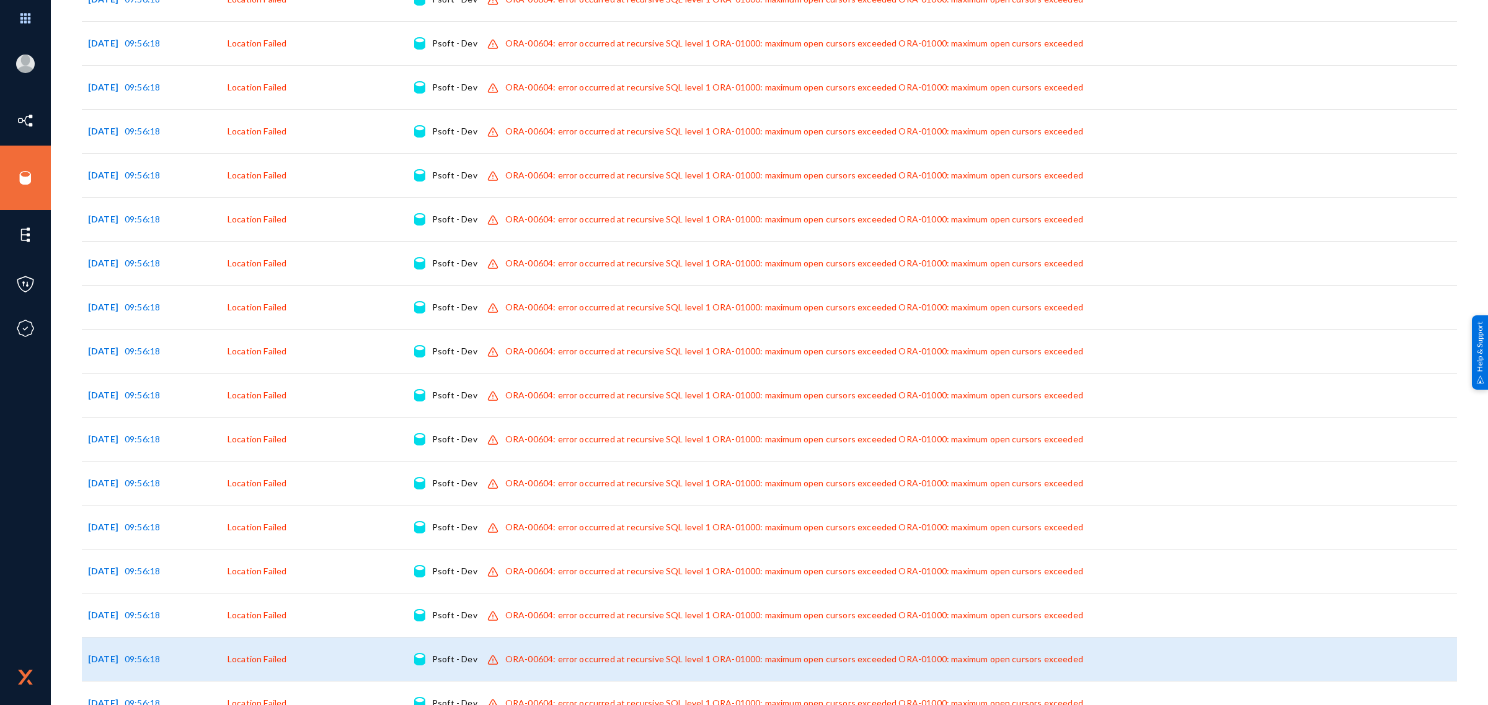
scroll to position [50360, 0]
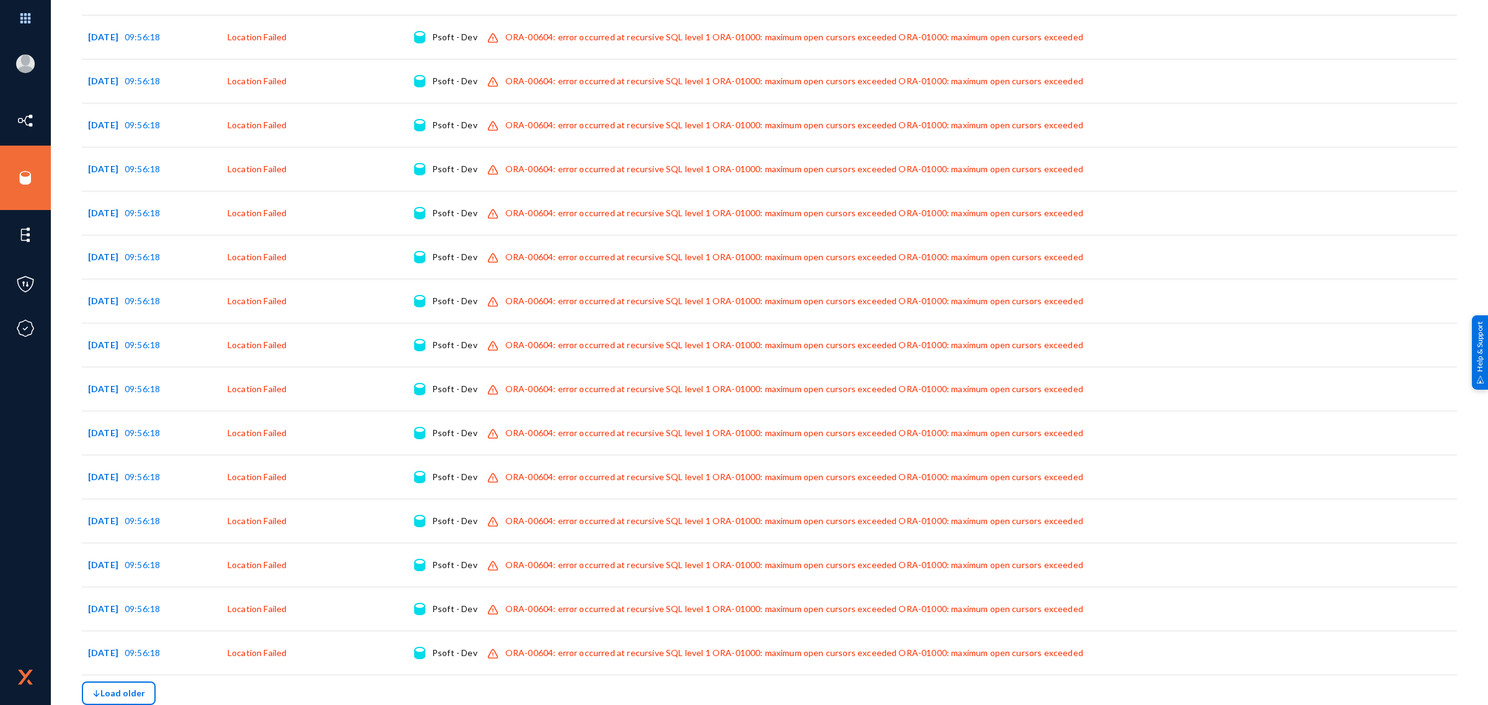
click at [129, 699] on span "Load older" at bounding box center [118, 693] width 53 height 11
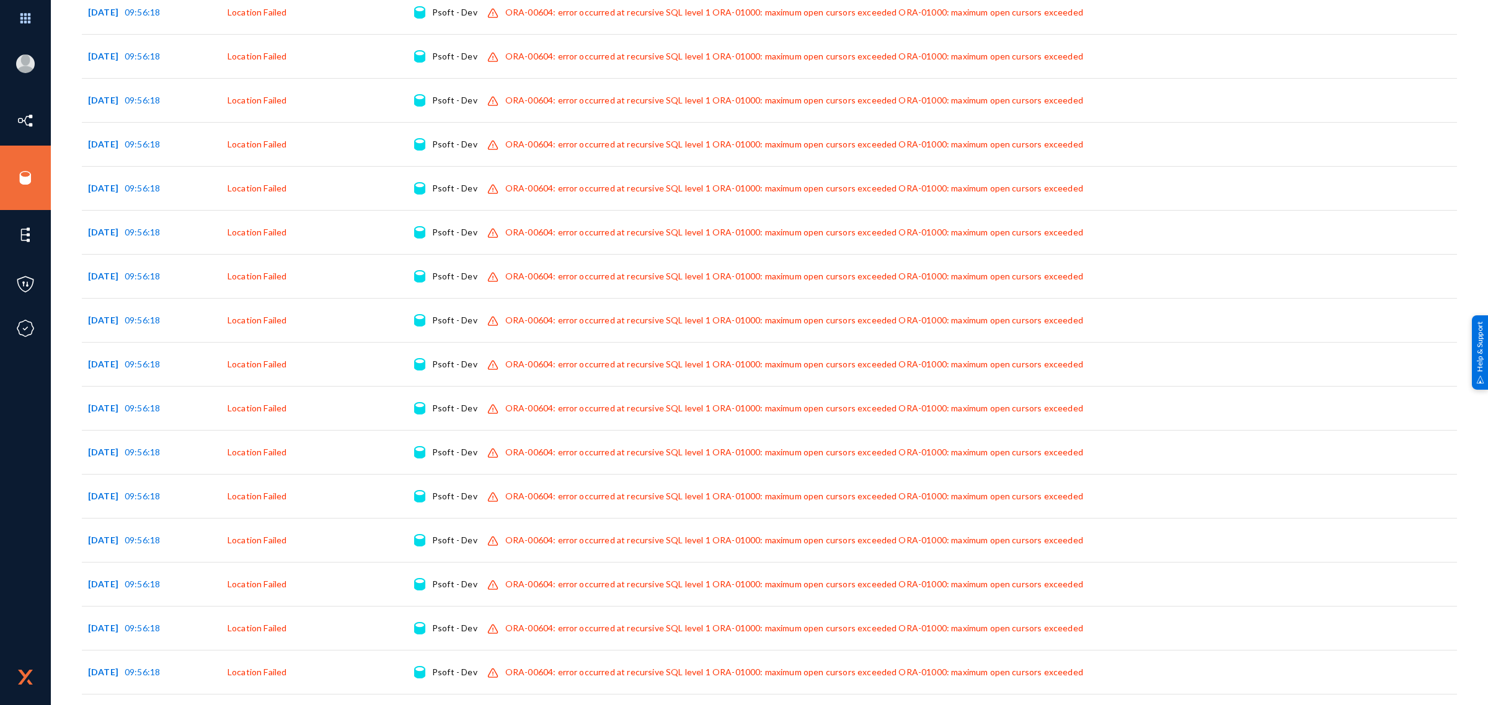
scroll to position [53186, 0]
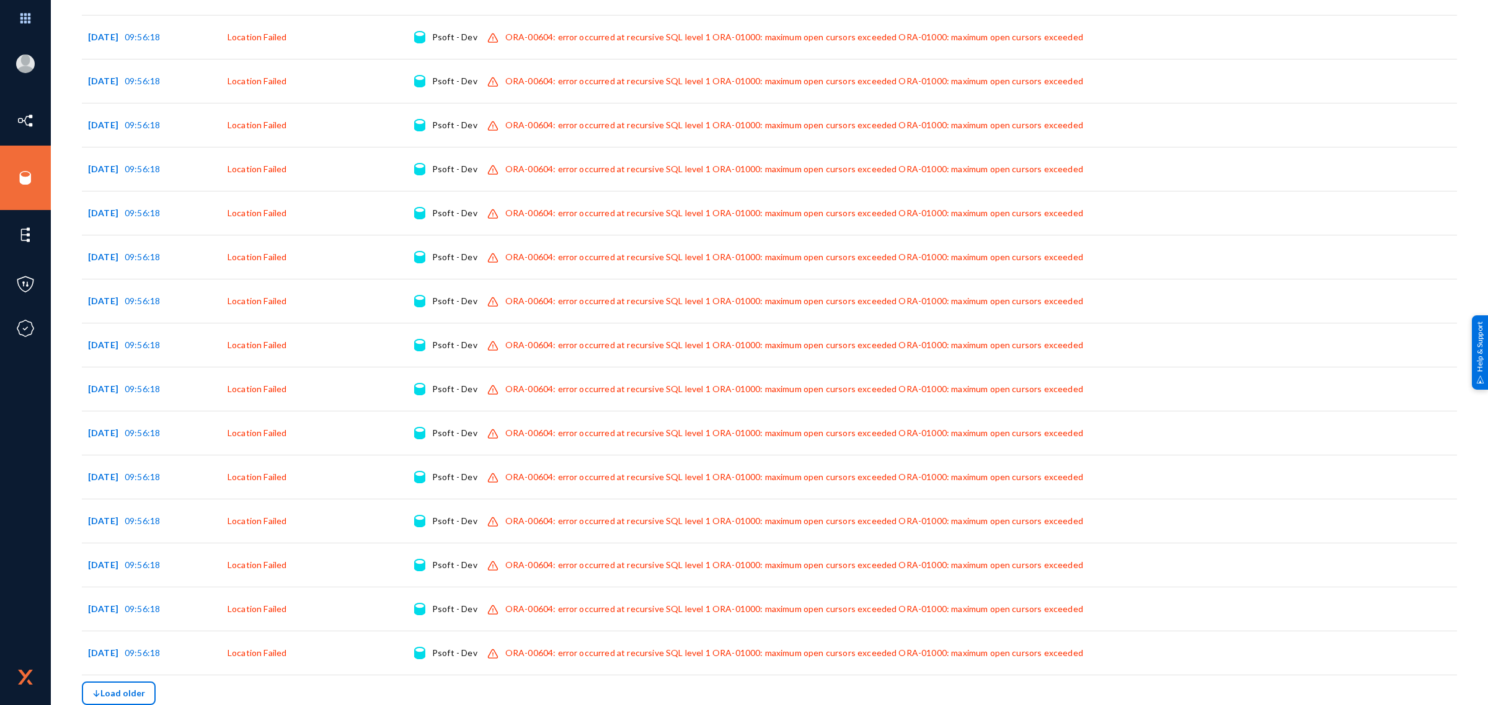
click at [133, 685] on button "Load older" at bounding box center [119, 694] width 74 height 24
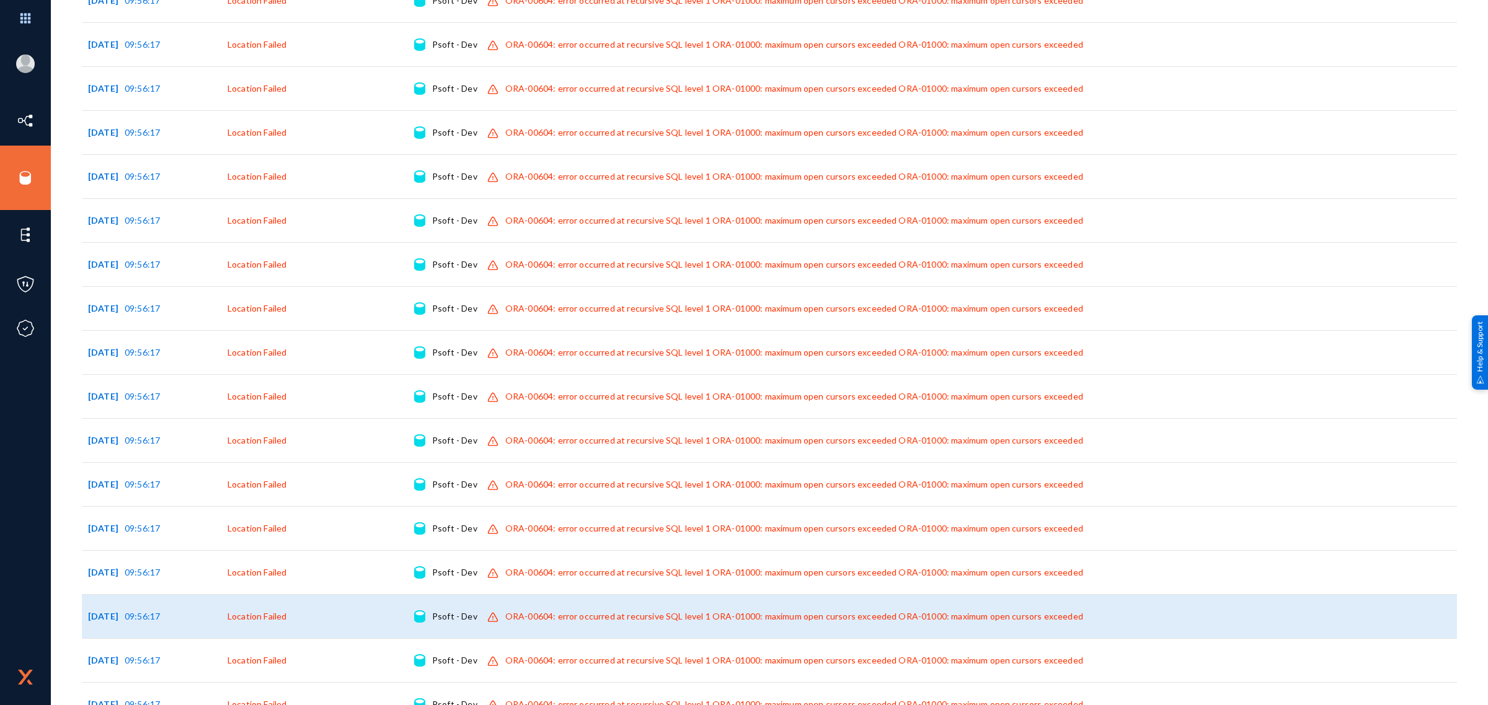
scroll to position [56013, 0]
